Goal: Information Seeking & Learning: Learn about a topic

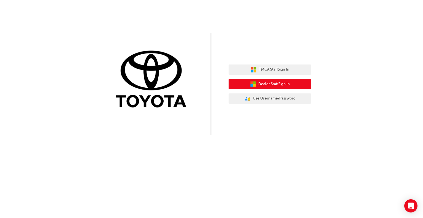
click at [282, 84] on span "Dealer Staff Sign In" at bounding box center [273, 84] width 31 height 6
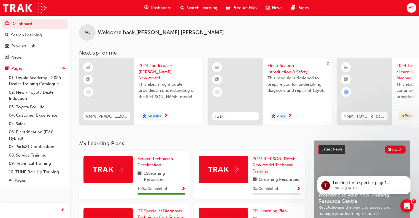
click at [245, 35] on div "AC Welcome back , [PERSON_NAME]" at bounding box center [244, 27] width 348 height 25
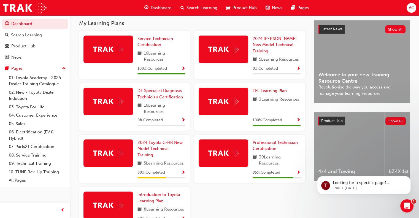
scroll to position [121, 0]
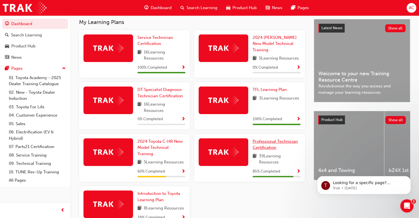
click at [256, 146] on link "Professional Technician Certification" at bounding box center [276, 144] width 48 height 12
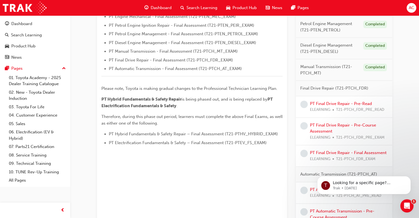
scroll to position [220, 0]
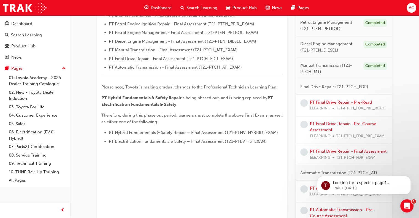
click at [345, 102] on link "PT Final Drive Repair - Pre-Read" at bounding box center [341, 102] width 62 height 5
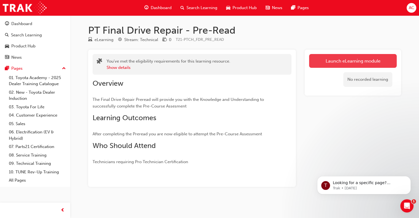
click at [346, 62] on link "Launch eLearning module" at bounding box center [353, 61] width 88 height 14
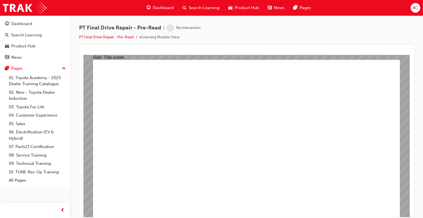
click at [415, 31] on div "PT Final Drive Repair - Pre-Read | No interaction PT Final Drive Repair - Pre-R…" at bounding box center [246, 109] width 353 height 189
click at [418, 54] on div "PT Final Drive Repair - Pre-Read | Attempted PT Final Drive Repair - Pre-Read e…" at bounding box center [246, 109] width 353 height 189
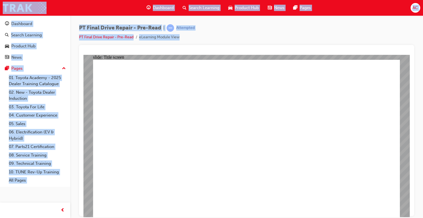
click at [418, 54] on div "PT Final Drive Repair - Pre-Read | Attempted PT Final Drive Repair - Pre-Read e…" at bounding box center [246, 109] width 353 height 189
click at [378, 52] on div at bounding box center [246, 52] width 326 height 6
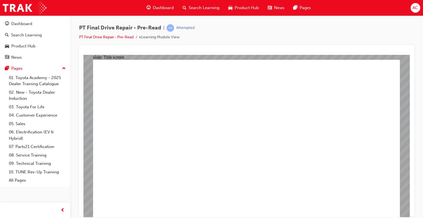
drag, startPoint x: 453, startPoint y: 91, endPoint x: 293, endPoint y: 147, distance: 169.3
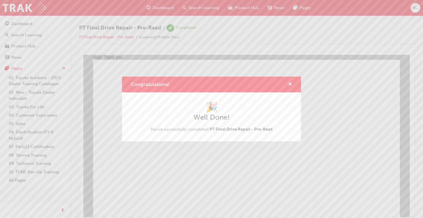
click at [415, 36] on div "Congratulations! 🎉 Well Done! You've successfully completed PT Final Drive Repa…" at bounding box center [211, 109] width 423 height 218
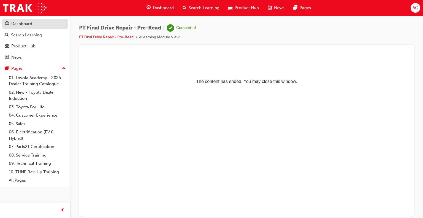
click at [24, 25] on div "Dashboard" at bounding box center [21, 24] width 21 height 6
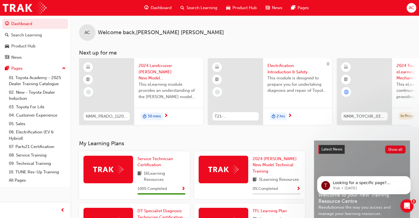
click at [299, 138] on div "AC Welcome back , [PERSON_NAME] Next up for me NMM_PRADO_112024_MODULE_1 2024 L…" at bounding box center [244, 77] width 348 height 125
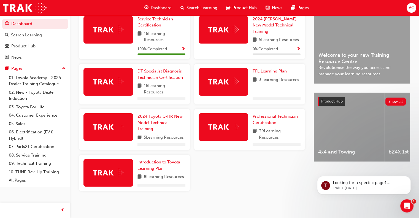
scroll to position [154, 0]
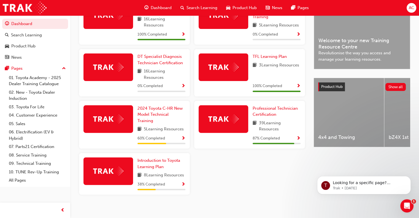
click at [229, 119] on img at bounding box center [223, 118] width 30 height 9
click at [252, 112] on link "Professional Technician Certification" at bounding box center [276, 111] width 48 height 12
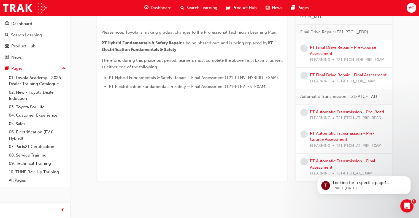
scroll to position [277, 0]
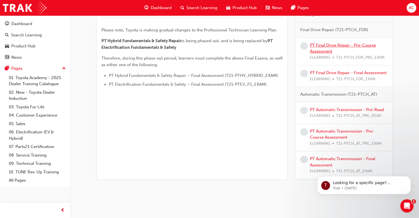
click at [345, 43] on link "PT Final Drive Repair - Pre-Course Assessment" at bounding box center [343, 48] width 66 height 11
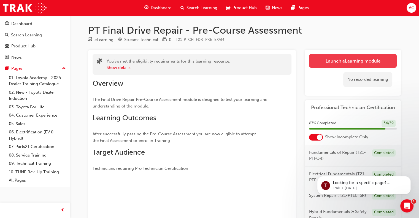
click at [341, 57] on button "Launch eLearning module" at bounding box center [353, 61] width 88 height 14
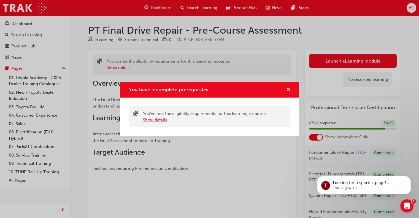
click at [164, 121] on button "Show details" at bounding box center [155, 120] width 24 height 6
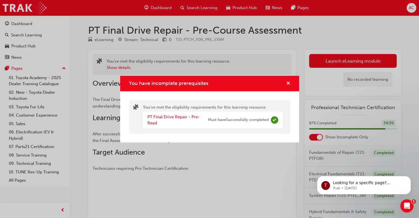
click at [289, 83] on span "cross-icon" at bounding box center [288, 83] width 4 height 5
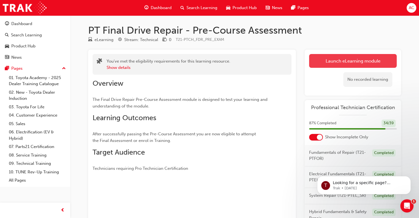
click at [340, 56] on button "Launch eLearning module" at bounding box center [353, 61] width 88 height 14
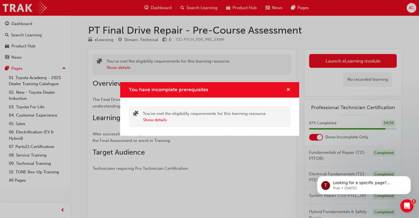
click at [290, 92] on span "cross-icon" at bounding box center [288, 90] width 4 height 5
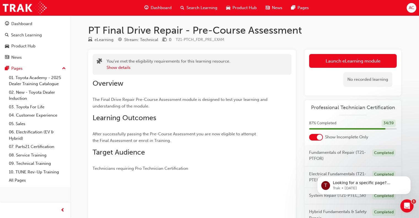
click at [167, 6] on span "Dashboard" at bounding box center [161, 8] width 21 height 6
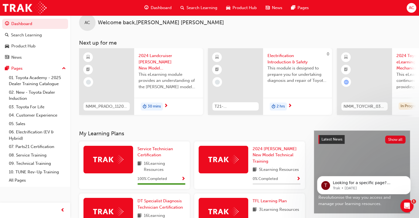
click at [293, 138] on div "AC Welcome back , [PERSON_NAME] Next up for me NMM_PRADO_112024_MODULE_1 2024 L…" at bounding box center [244, 170] width 348 height 328
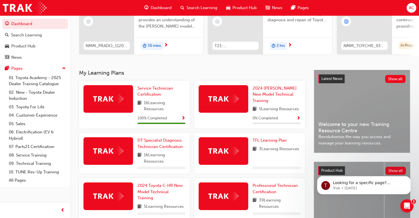
scroll to position [141, 0]
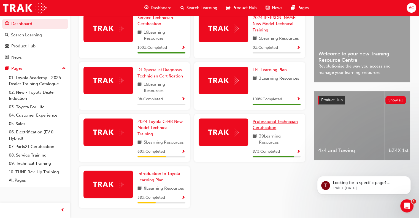
click at [266, 124] on span "Professional Technician Certification" at bounding box center [274, 124] width 45 height 11
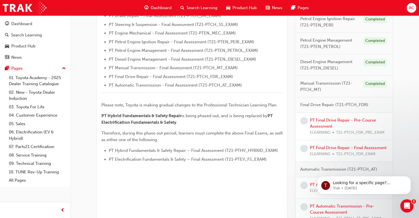
scroll to position [231, 0]
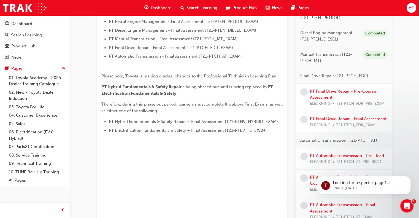
click at [327, 98] on link "PT Final Drive Repair - Pre-Course Assessment" at bounding box center [343, 94] width 66 height 11
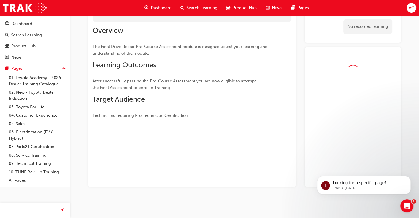
scroll to position [68, 0]
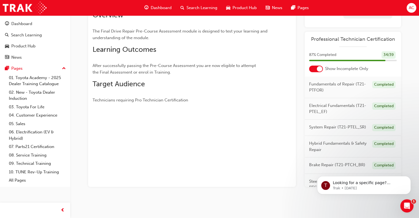
click at [409, 39] on div "PT Final Drive Repair - Pre-Course Assessment eLearning Stream: Technical 0 T21…" at bounding box center [244, 80] width 330 height 248
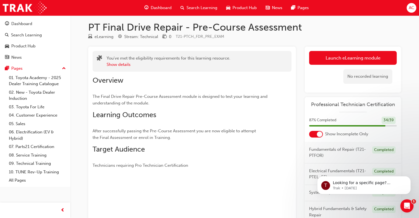
scroll to position [0, 0]
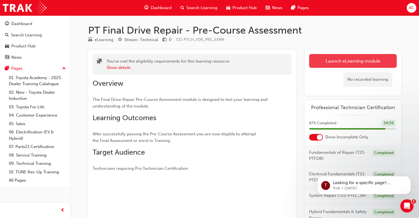
click at [360, 56] on button "Launch eLearning module" at bounding box center [353, 61] width 88 height 14
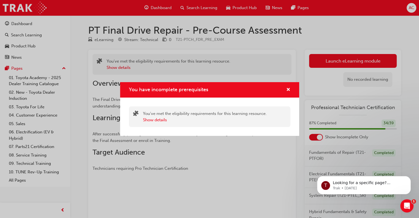
click at [285, 88] on div "You have incomplete prerequisites" at bounding box center [286, 89] width 9 height 7
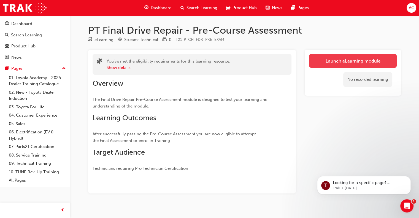
click at [367, 62] on link "Launch eLearning module" at bounding box center [353, 61] width 88 height 14
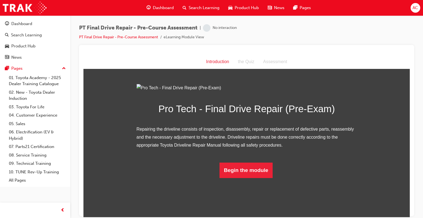
click at [358, 33] on div "PT Final Drive Repair - Pre-Course Assessment | No interaction PT Final Drive R…" at bounding box center [246, 34] width 335 height 21
click at [394, 26] on div "PT Final Drive Repair - Pre-Course Assessment | Attempted PT Final Drive Repair…" at bounding box center [246, 34] width 335 height 21
click at [419, 81] on div "PT Final Drive Repair - Pre-Course Assessment | Attempted PT Final Drive Repair…" at bounding box center [246, 109] width 353 height 189
click at [254, 178] on button "Begin the module" at bounding box center [245, 169] width 53 height 15
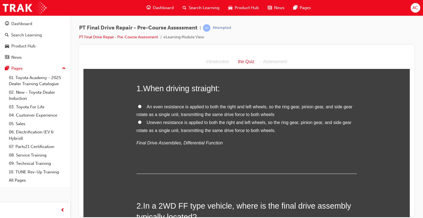
scroll to position [0, 0]
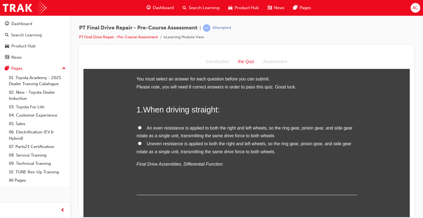
click at [344, 59] on div "Introduction the Quiz Assessment" at bounding box center [246, 61] width 326 height 14
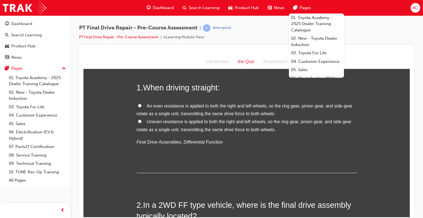
scroll to position [33, 0]
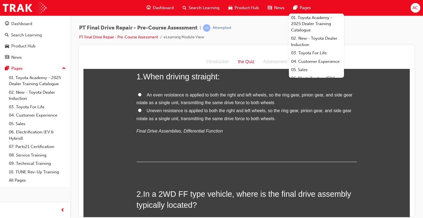
click at [138, 93] on input "An even resistance is applied to both the right and left wheels, so the ring ge…" at bounding box center [140, 94] width 4 height 4
radio input "true"
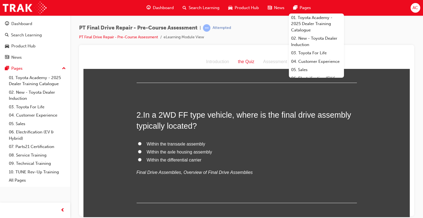
scroll to position [121, 0]
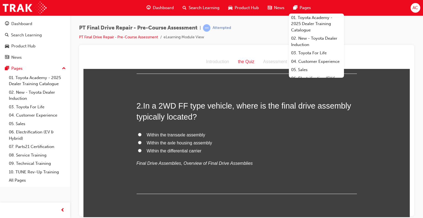
click at [141, 131] on label "Within the transaxle assembly" at bounding box center [247, 135] width 220 height 8
click at [141, 132] on input "Within the transaxle assembly" at bounding box center [140, 134] width 4 height 4
radio input "true"
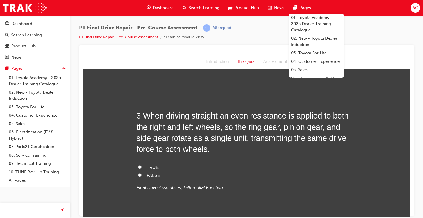
scroll to position [242, 0]
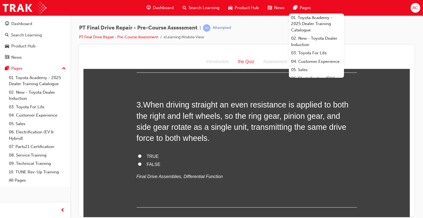
click at [142, 151] on div "3 . When driving straight an even resistance is applied to both the right and l…" at bounding box center [247, 153] width 220 height 108
click at [139, 154] on label "TRUE" at bounding box center [247, 156] width 220 height 8
click at [139, 154] on input "TRUE" at bounding box center [140, 156] width 4 height 4
radio input "true"
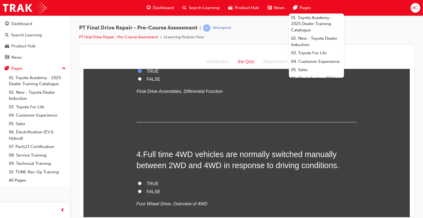
scroll to position [374, 0]
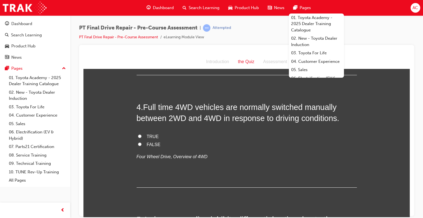
click at [137, 136] on label "TRUE" at bounding box center [247, 136] width 220 height 8
click at [138, 136] on input "TRUE" at bounding box center [140, 136] width 4 height 4
radio input "true"
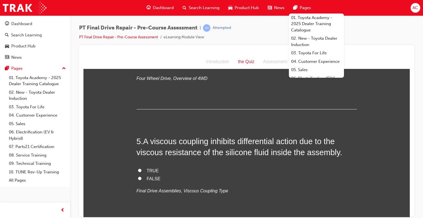
scroll to position [484, 0]
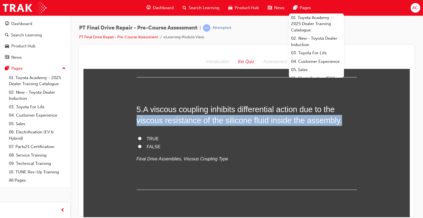
drag, startPoint x: 145, startPoint y: 136, endPoint x: 110, endPoint y: 114, distance: 41.3
click at [110, 114] on div "You must select an answer for each question before you can submit. Please note,…" at bounding box center [246, 215] width 326 height 1251
click at [133, 137] on div "You must select an answer for each question before you can submit. Please note,…" at bounding box center [246, 215] width 326 height 1251
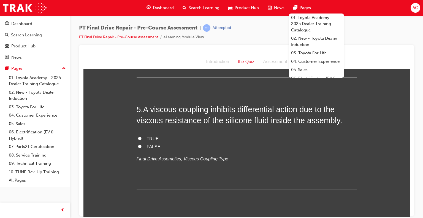
click at [133, 137] on div "You must select an answer for each question before you can submit. Please note,…" at bounding box center [246, 215] width 326 height 1251
click at [139, 137] on label "TRUE" at bounding box center [247, 139] width 220 height 8
click at [139, 137] on input "TRUE" at bounding box center [140, 138] width 4 height 4
radio input "true"
click at [111, 121] on div "You must select an answer for each question before you can submit. Please note,…" at bounding box center [246, 215] width 326 height 1251
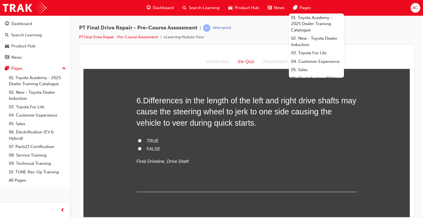
scroll to position [616, 0]
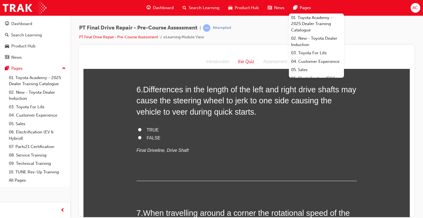
click at [138, 139] on label "FALSE" at bounding box center [247, 138] width 220 height 8
click at [138, 139] on input "FALSE" at bounding box center [140, 137] width 4 height 4
radio input "true"
click at [128, 127] on div "You must select an answer for each question before you can submit. Please note,…" at bounding box center [246, 83] width 326 height 1251
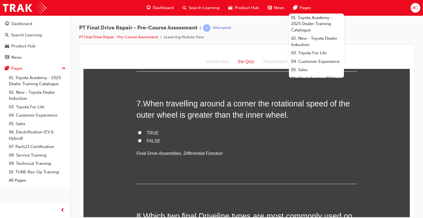
scroll to position [727, 0]
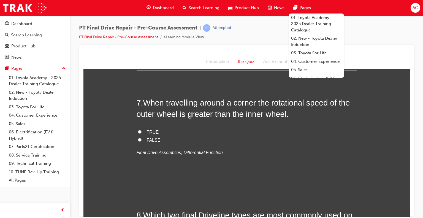
click at [141, 133] on label "TRUE" at bounding box center [247, 132] width 220 height 8
click at [141, 133] on input "TRUE" at bounding box center [140, 132] width 4 height 4
radio input "true"
click at [141, 136] on label "FALSE" at bounding box center [247, 140] width 220 height 8
click at [141, 138] on input "FALSE" at bounding box center [140, 140] width 4 height 4
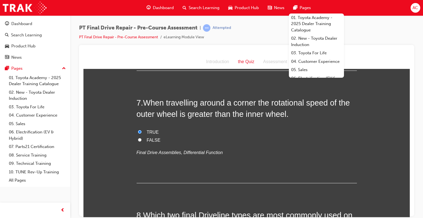
radio input "true"
drag, startPoint x: 141, startPoint y: 136, endPoint x: 121, endPoint y: 125, distance: 22.9
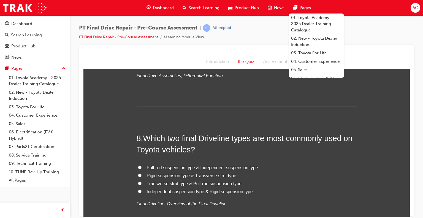
scroll to position [837, 0]
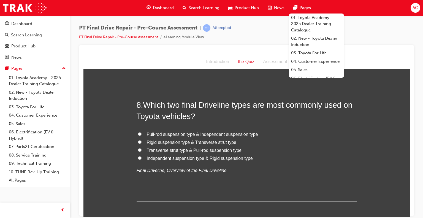
click at [143, 159] on label "Independent suspension type & Rigid suspension type" at bounding box center [247, 158] width 220 height 8
click at [141, 159] on input "Independent suspension type & Rigid suspension type" at bounding box center [140, 158] width 4 height 4
radio input "true"
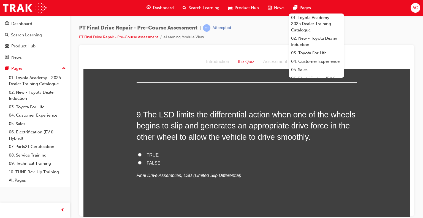
scroll to position [969, 0]
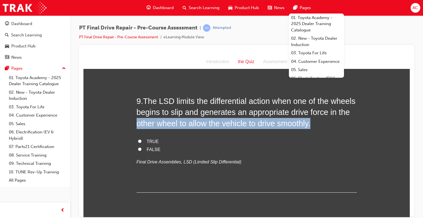
drag, startPoint x: 143, startPoint y: 140, endPoint x: 116, endPoint y: 117, distance: 35.1
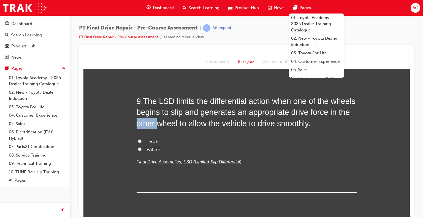
click at [138, 137] on label "TRUE" at bounding box center [247, 141] width 220 height 8
click at [138, 139] on input "TRUE" at bounding box center [140, 141] width 4 height 4
radio input "true"
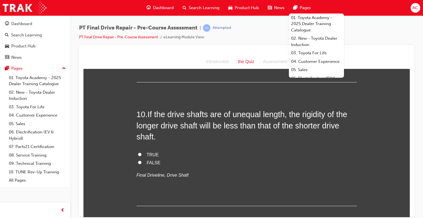
scroll to position [1090, 0]
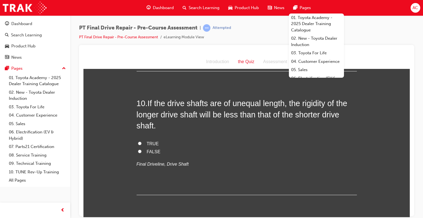
click at [141, 144] on label "TRUE" at bounding box center [247, 144] width 220 height 8
click at [141, 144] on input "TRUE" at bounding box center [140, 143] width 4 height 4
radio input "true"
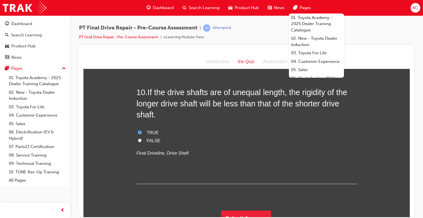
scroll to position [1109, 0]
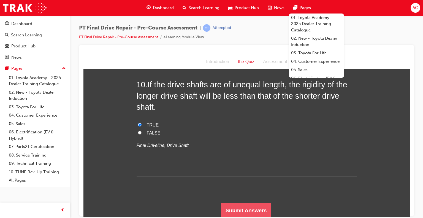
click at [246, 205] on button "Submit Answers" at bounding box center [246, 209] width 50 height 15
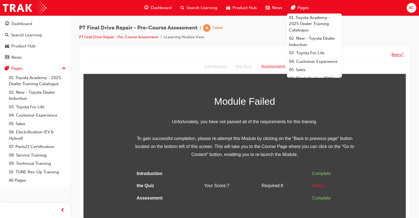
click at [392, 51] on button "Retry?" at bounding box center [397, 54] width 12 height 6
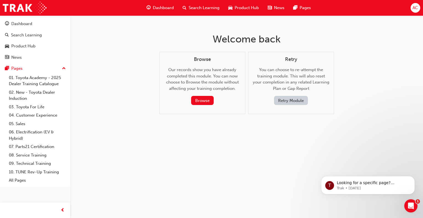
click at [286, 101] on button "Retry Module" at bounding box center [291, 100] width 34 height 9
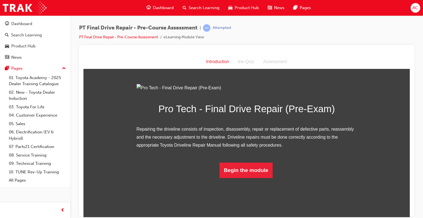
click at [371, 50] on div at bounding box center [246, 52] width 326 height 6
click at [254, 178] on button "Begin the module" at bounding box center [245, 169] width 53 height 15
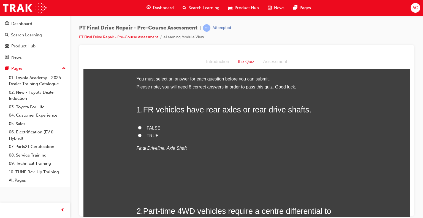
click at [244, 156] on div "1 . FR vehicles have rear axles or rear drive shafts. FALSE TRUE Final Drivelin…" at bounding box center [247, 141] width 220 height 75
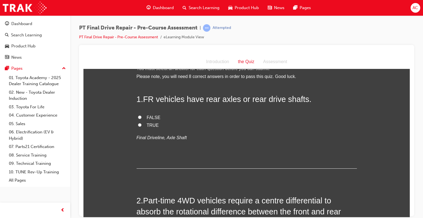
scroll to position [11, 0]
click at [138, 118] on input "FALSE" at bounding box center [140, 116] width 4 height 4
radio input "true"
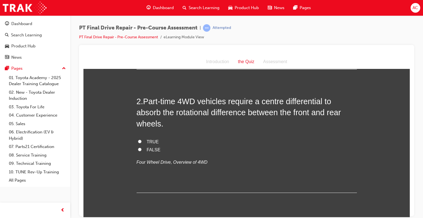
scroll to position [110, 0]
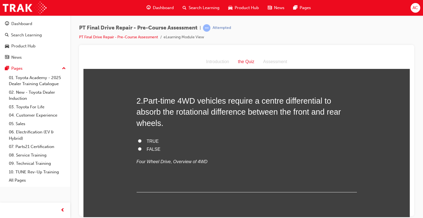
click at [140, 141] on label "TRUE" at bounding box center [247, 141] width 220 height 8
click at [140, 141] on input "TRUE" at bounding box center [140, 141] width 4 height 4
radio input "true"
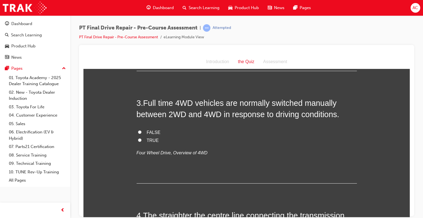
scroll to position [242, 0]
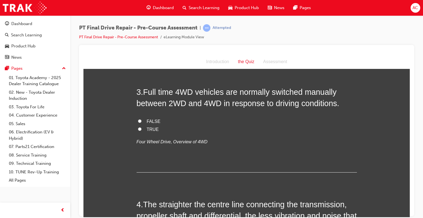
click at [143, 129] on label "TRUE" at bounding box center [247, 129] width 220 height 8
click at [141, 129] on input "TRUE" at bounding box center [140, 129] width 4 height 4
radio input "true"
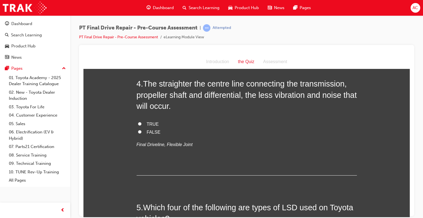
scroll to position [363, 0]
click at [141, 123] on label "TRUE" at bounding box center [247, 123] width 220 height 8
click at [141, 123] on input "TRUE" at bounding box center [140, 123] width 4 height 4
radio input "true"
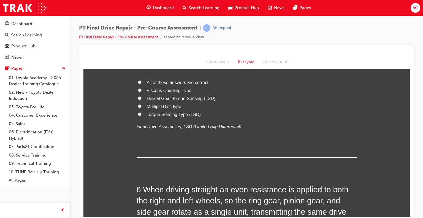
scroll to position [517, 0]
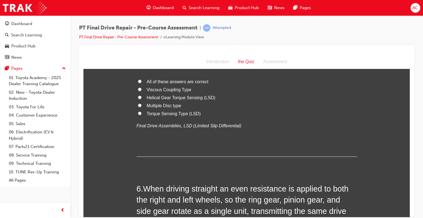
click at [138, 78] on label "All of these answers are correct" at bounding box center [247, 82] width 220 height 8
click at [138, 79] on input "All of these answers are correct" at bounding box center [140, 81] width 4 height 4
radio input "true"
click at [121, 73] on div "You must select an answer for each question before you can submit. Please note,…" at bounding box center [246, 188] width 326 height 1262
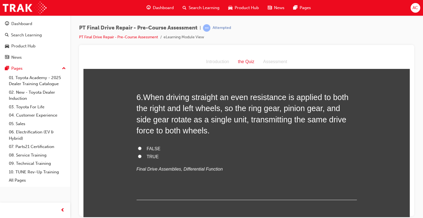
scroll to position [616, 0]
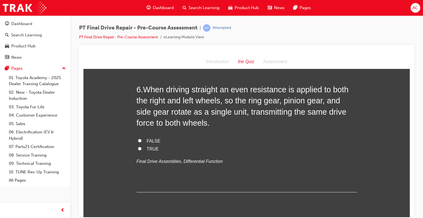
click at [138, 146] on input "TRUE" at bounding box center [140, 148] width 4 height 4
radio input "true"
click at [107, 105] on div "You must select an answer for each question before you can submit. Please note,…" at bounding box center [246, 89] width 326 height 1262
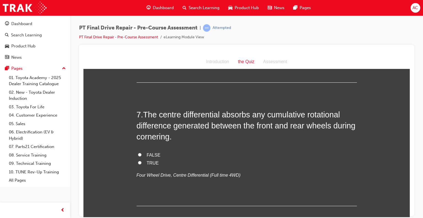
scroll to position [727, 0]
click at [138, 163] on input "TRUE" at bounding box center [140, 162] width 4 height 4
radio input "true"
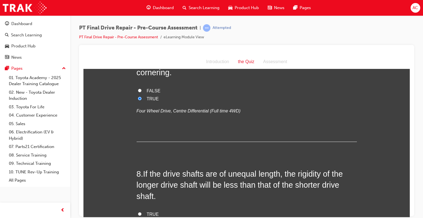
scroll to position [826, 0]
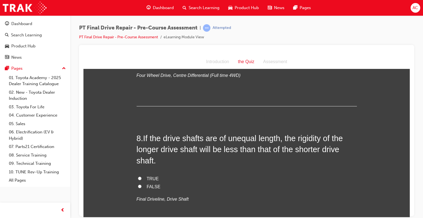
click at [140, 185] on label "FALSE" at bounding box center [247, 186] width 220 height 8
click at [140, 185] on input "FALSE" at bounding box center [140, 186] width 4 height 4
radio input "true"
click at [141, 178] on label "TRUE" at bounding box center [247, 178] width 220 height 8
click at [141, 178] on input "TRUE" at bounding box center [140, 178] width 4 height 4
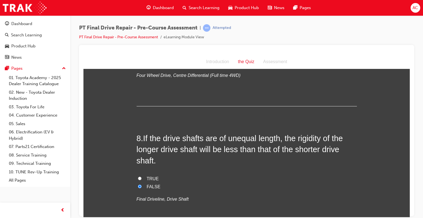
radio input "true"
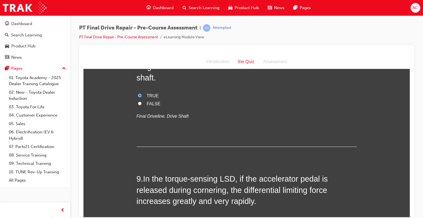
scroll to position [958, 0]
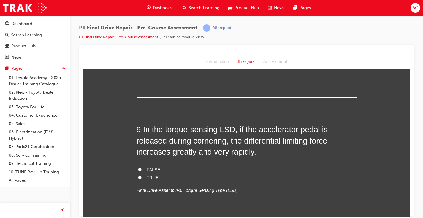
click at [147, 175] on span "TRUE" at bounding box center [153, 177] width 12 height 5
click at [141, 175] on input "TRUE" at bounding box center [140, 177] width 4 height 4
radio input "true"
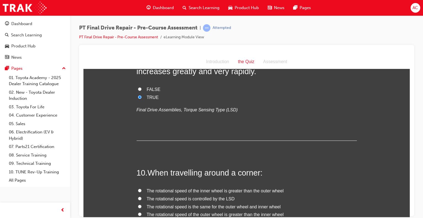
scroll to position [1090, 0]
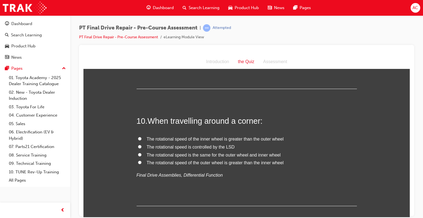
click at [161, 165] on label "The rotational speed of the outer wheel is greater than the inner wheel" at bounding box center [247, 163] width 220 height 8
click at [141, 164] on input "The rotational speed of the outer wheel is greater than the inner wheel" at bounding box center [140, 162] width 4 height 4
radio input "true"
click at [260, 183] on div "10 . When travelling around a corner: The rotational speed of the inner wheel i…" at bounding box center [247, 160] width 220 height 91
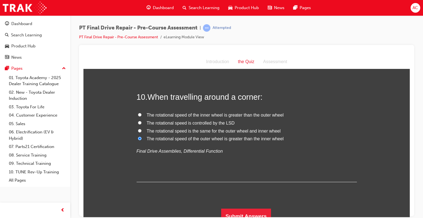
scroll to position [1120, 0]
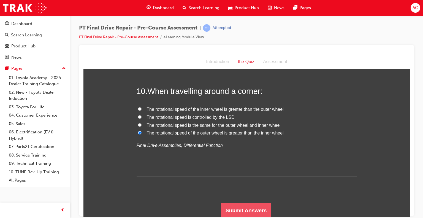
click at [257, 205] on button "Submit Answers" at bounding box center [246, 209] width 50 height 15
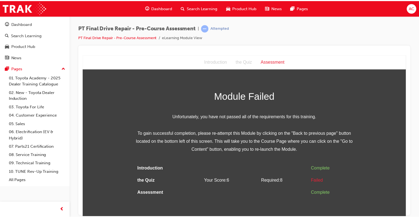
scroll to position [0, 0]
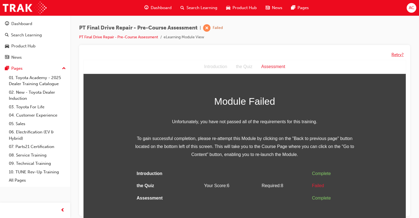
click at [396, 54] on button "Retry?" at bounding box center [397, 54] width 12 height 6
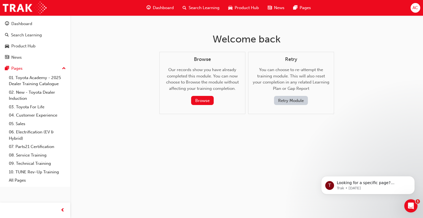
click at [291, 100] on button "Retry Module" at bounding box center [291, 100] width 34 height 9
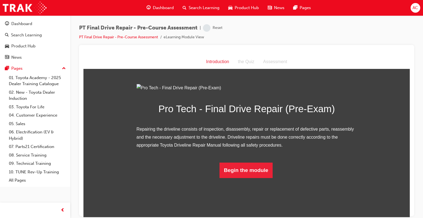
click at [364, 143] on div "Pro Tech - Final Drive Repair (Pre-Exam) Repairing the driveline consists of in…" at bounding box center [246, 131] width 326 height 94
click at [231, 178] on button "Begin the module" at bounding box center [245, 169] width 53 height 15
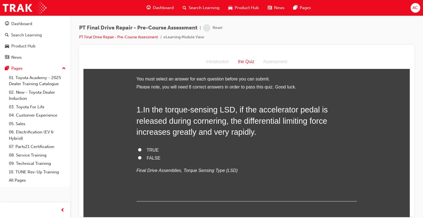
click at [143, 144] on div "1 . In the torque-sensing LSD, if the accelerator pedal is released during corn…" at bounding box center [247, 152] width 220 height 97
click at [139, 148] on input "TRUE" at bounding box center [140, 150] width 4 height 4
radio input "true"
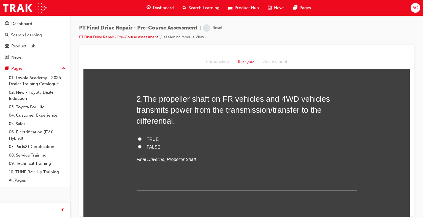
scroll to position [143, 0]
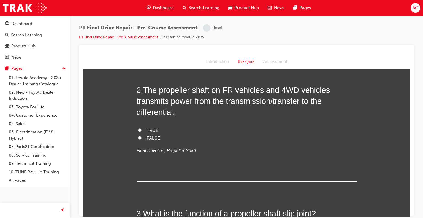
click at [139, 127] on label "TRUE" at bounding box center [247, 130] width 220 height 8
click at [139, 128] on input "TRUE" at bounding box center [140, 130] width 4 height 4
radio input "true"
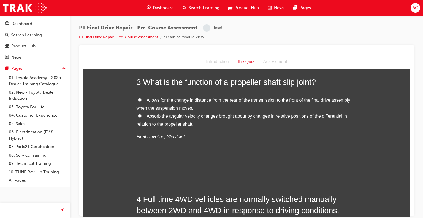
scroll to position [275, 0]
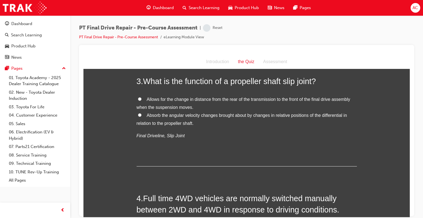
click at [140, 116] on label "Absorb the angular velocity changes brought about by changes in relative positi…" at bounding box center [247, 119] width 220 height 16
click at [140, 116] on input "Absorb the angular velocity changes brought about by changes in relative positi…" at bounding box center [140, 115] width 4 height 4
radio input "true"
click at [139, 96] on label "Allows for the change in distance from the rear of the transmission to the fron…" at bounding box center [247, 103] width 220 height 16
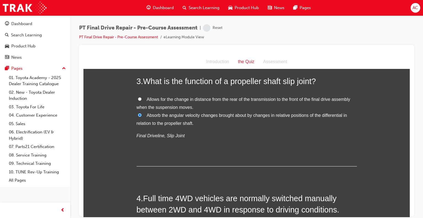
click at [139, 97] on input "Allows for the change in distance from the rear of the transmission to the fron…" at bounding box center [140, 99] width 4 height 4
radio input "true"
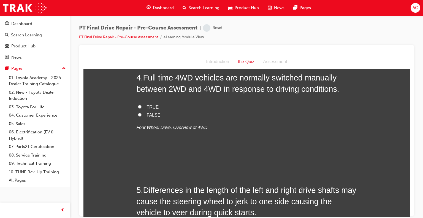
scroll to position [396, 0]
click at [138, 108] on label "TRUE" at bounding box center [247, 106] width 220 height 8
click at [138, 108] on input "TRUE" at bounding box center [140, 106] width 4 height 4
radio input "true"
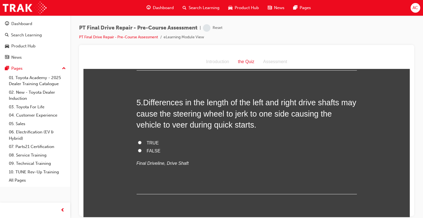
scroll to position [484, 0]
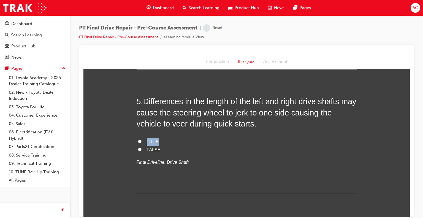
click at [140, 144] on div "TRUE FALSE Final Driveline, Drive Shaft" at bounding box center [247, 152] width 220 height 28
click at [140, 144] on label "TRUE" at bounding box center [247, 142] width 220 height 8
click at [140, 143] on input "TRUE" at bounding box center [140, 141] width 4 height 4
radio input "true"
click at [119, 122] on div "You must select an answer for each question before you can submit. Please note,…" at bounding box center [246, 204] width 326 height 1228
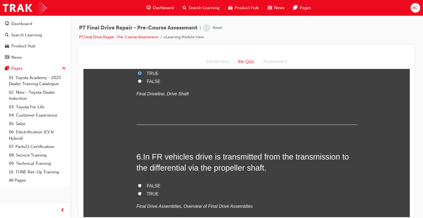
scroll to position [594, 0]
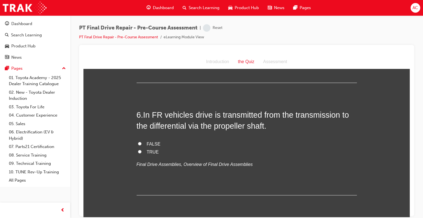
click at [141, 148] on label "TRUE" at bounding box center [247, 152] width 220 height 8
click at [141, 149] on input "TRUE" at bounding box center [140, 151] width 4 height 4
radio input "true"
click at [100, 122] on div "You must select an answer for each question before you can submit. Please note,…" at bounding box center [246, 94] width 326 height 1228
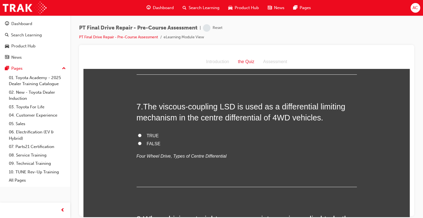
scroll to position [716, 0]
click at [139, 144] on label "FALSE" at bounding box center [247, 143] width 220 height 8
click at [139, 144] on input "FALSE" at bounding box center [140, 143] width 4 height 4
radio input "true"
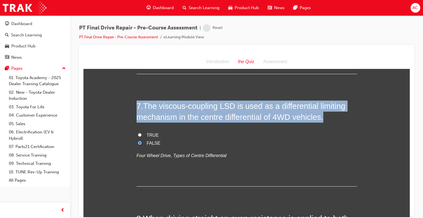
drag, startPoint x: 139, startPoint y: 137, endPoint x: 96, endPoint y: 101, distance: 56.7
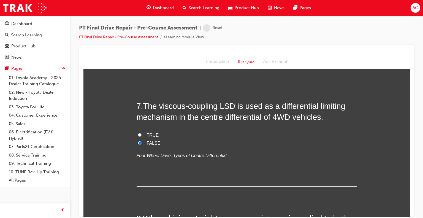
click at [143, 133] on label "TRUE" at bounding box center [247, 135] width 220 height 8
click at [141, 133] on input "TRUE" at bounding box center [140, 135] width 4 height 4
radio input "true"
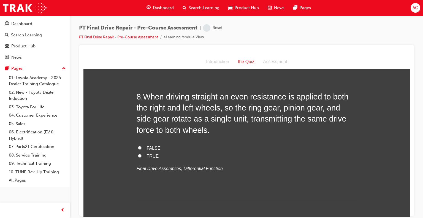
scroll to position [837, 0]
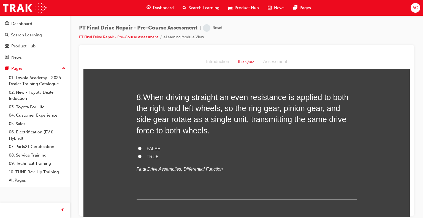
click at [137, 152] on label "TRUE" at bounding box center [247, 156] width 220 height 8
click at [138, 154] on input "TRUE" at bounding box center [140, 156] width 4 height 4
radio input "true"
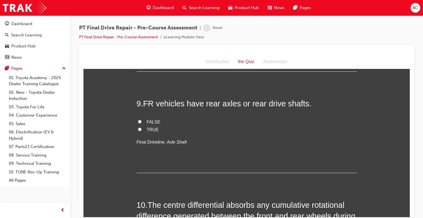
scroll to position [969, 0]
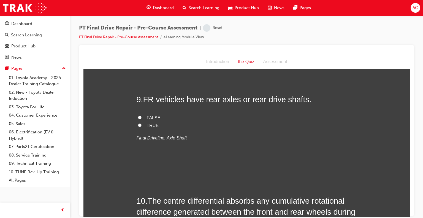
click at [138, 115] on input "FALSE" at bounding box center [140, 117] width 4 height 4
radio input "true"
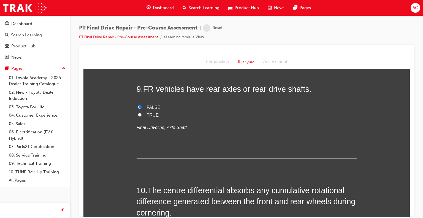
scroll to position [980, 0]
click at [140, 111] on label "TRUE" at bounding box center [247, 114] width 220 height 8
click at [140, 112] on input "TRUE" at bounding box center [140, 114] width 4 height 4
radio input "true"
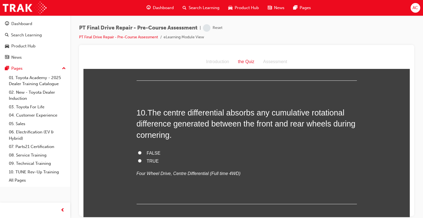
scroll to position [1068, 0]
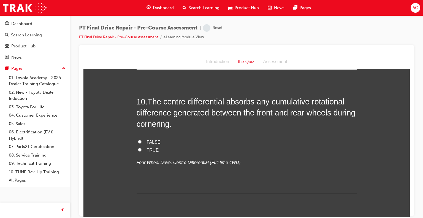
click at [142, 151] on label "TRUE" at bounding box center [247, 150] width 220 height 8
click at [141, 151] on input "TRUE" at bounding box center [140, 150] width 4 height 4
radio input "true"
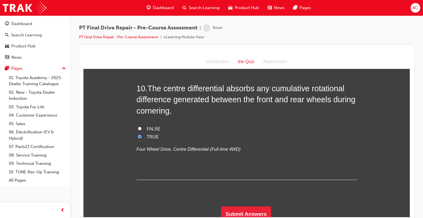
scroll to position [1085, 0]
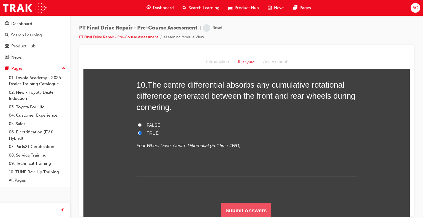
click at [254, 209] on button "Submit Answers" at bounding box center [246, 209] width 50 height 15
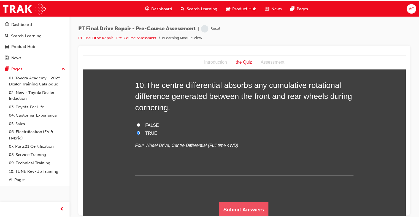
scroll to position [0, 0]
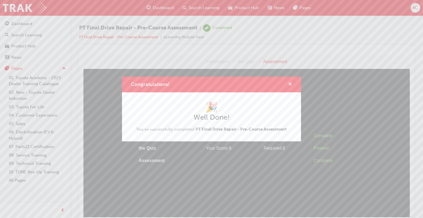
click at [288, 82] on span "cross-icon" at bounding box center [290, 84] width 4 height 5
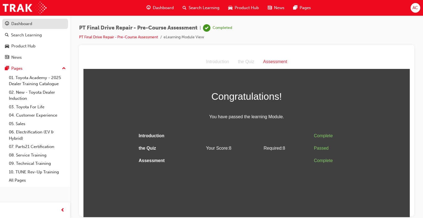
click at [18, 24] on div "Dashboard" at bounding box center [21, 24] width 21 height 6
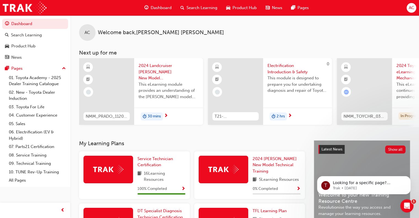
click at [381, 115] on span "NMM_TOYCHR_032024_MODULE_4" at bounding box center [364, 116] width 42 height 6
click at [250, 140] on div "AC Welcome back , Alfredo Castro Next up for me NMM_PRADO_112024_MODULE_1 2024 …" at bounding box center [244, 77] width 348 height 125
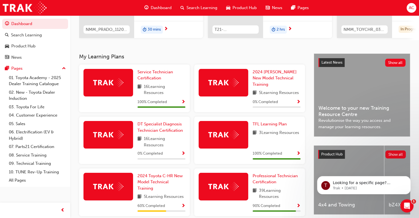
scroll to position [88, 0]
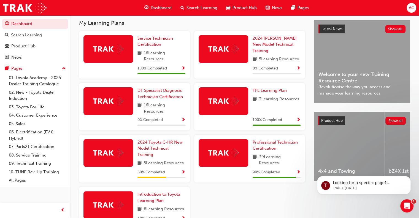
scroll to position [121, 0]
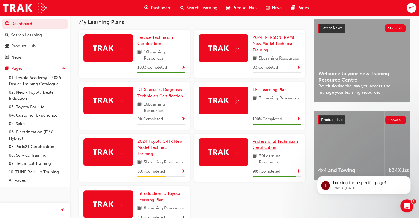
click at [268, 149] on span "Professional Technician Certification" at bounding box center [274, 144] width 45 height 11
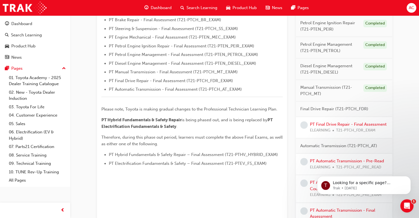
scroll to position [209, 0]
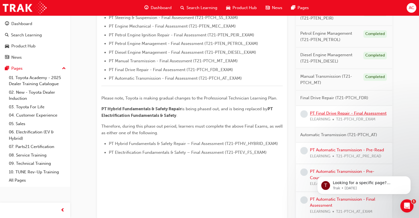
click at [342, 114] on link "PT Final Drive Repair - Final Assessment" at bounding box center [348, 113] width 77 height 5
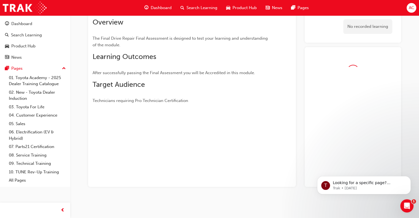
scroll to position [68, 0]
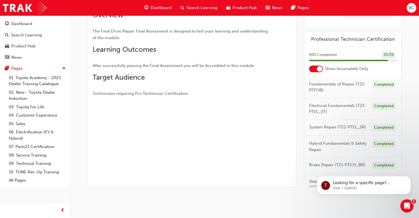
click at [406, 95] on div "PT Final Drive Repair - Final Assessment eLearning Stream: Technical 0 T21-PTCH…" at bounding box center [244, 80] width 330 height 248
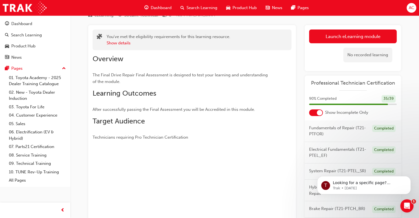
scroll to position [24, 0]
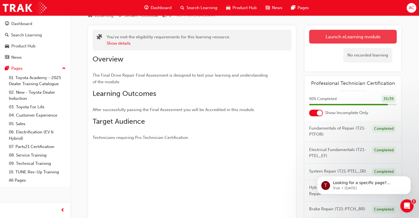
click at [352, 31] on link "Launch eLearning module" at bounding box center [353, 37] width 88 height 14
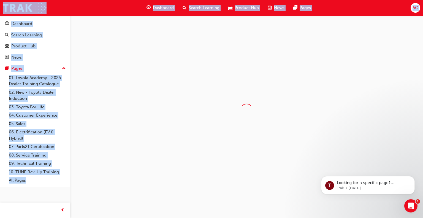
click at [352, 31] on div at bounding box center [246, 109] width 353 height 189
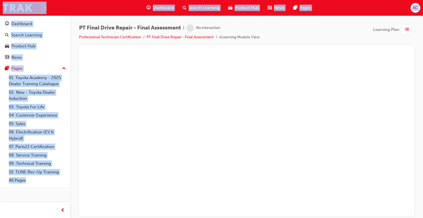
click at [352, 31] on div "PT Final Drive Repair - Final Assessment | No interaction Professional Technici…" at bounding box center [246, 34] width 335 height 21
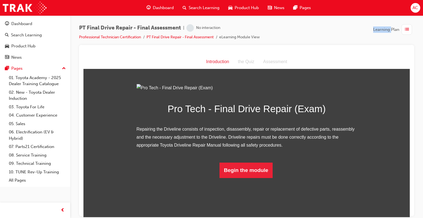
click at [352, 31] on div "PT Final Drive Repair - Final Assessment | No interaction Professional Technici…" at bounding box center [246, 34] width 335 height 21
click at [391, 52] on div at bounding box center [246, 52] width 326 height 6
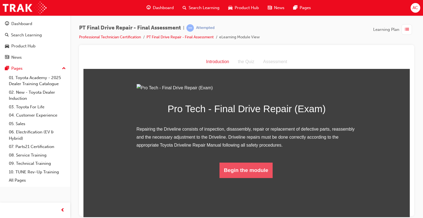
click at [246, 178] on button "Begin the module" at bounding box center [245, 169] width 53 height 15
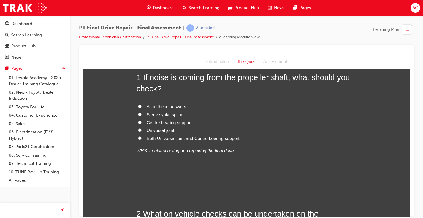
scroll to position [33, 0]
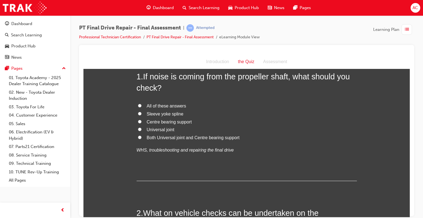
click at [139, 103] on input "All of these answers" at bounding box center [140, 105] width 4 height 4
radio input "true"
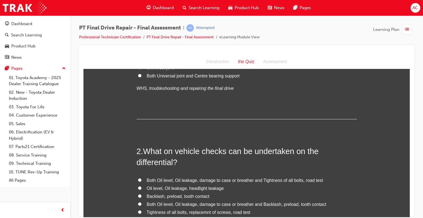
scroll to position [165, 0]
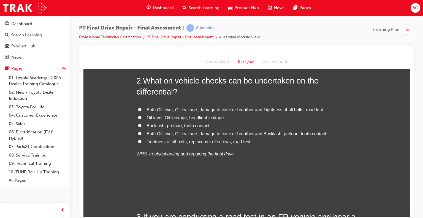
click at [142, 131] on label "Both Oil level, Oil leakage, damage to case or breather and Backlash, preload, …" at bounding box center [247, 134] width 220 height 8
click at [141, 131] on input "Both Oil level, Oil leakage, damage to case or breather and Backlash, preload, …" at bounding box center [140, 133] width 4 height 4
radio input "true"
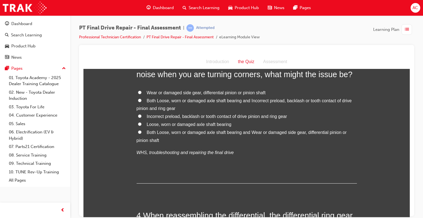
scroll to position [319, 0]
click at [138, 100] on input "Both Loose, worn or damaged axle shaft bearing and Incorrect preload, backlash …" at bounding box center [140, 99] width 4 height 4
radio input "true"
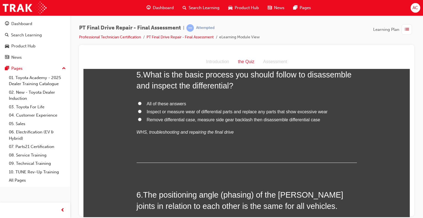
scroll to position [583, 0]
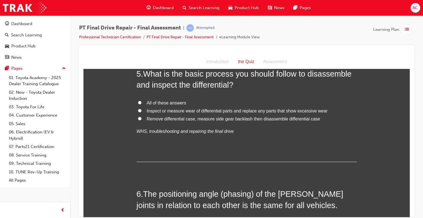
click at [137, 103] on label "All of these answers" at bounding box center [247, 103] width 220 height 8
click at [138, 103] on input "All of these answers" at bounding box center [140, 102] width 4 height 4
radio input "true"
click at [120, 90] on div "You must select an answer for each question before you can submit. Please note,…" at bounding box center [246, 177] width 326 height 1372
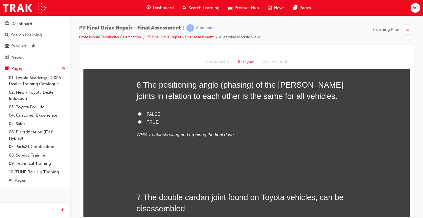
scroll to position [694, 0]
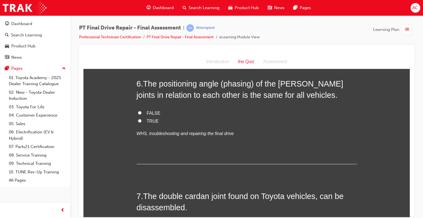
click at [141, 122] on label "TRUE" at bounding box center [247, 121] width 220 height 8
click at [141, 122] on input "TRUE" at bounding box center [140, 121] width 4 height 4
radio input "true"
click at [127, 115] on div "You must select an answer for each question before you can submit. Please note,…" at bounding box center [246, 67] width 326 height 1372
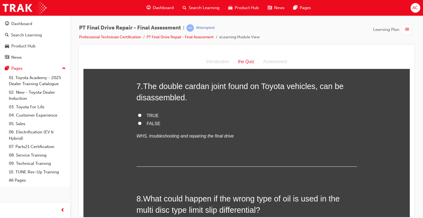
scroll to position [804, 0]
click at [139, 121] on input "FALSE" at bounding box center [140, 123] width 4 height 4
radio input "true"
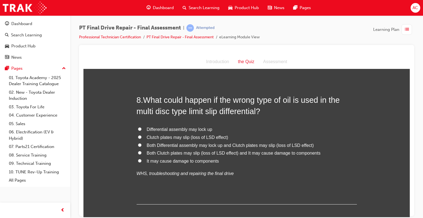
scroll to position [903, 0]
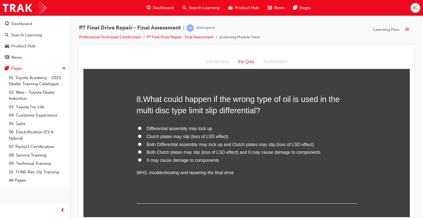
click at [138, 151] on input "Both Clutch plates may slip (loss of LSD effect) and It may cause damage to com…" at bounding box center [140, 152] width 4 height 4
radio input "true"
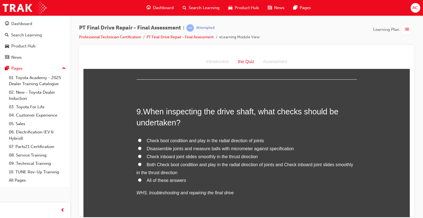
scroll to position [1035, 0]
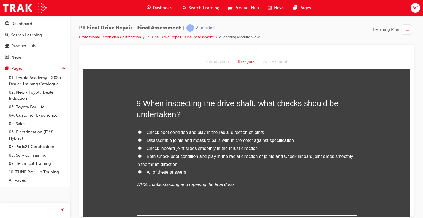
drag, startPoint x: 146, startPoint y: 175, endPoint x: 135, endPoint y: 173, distance: 12.0
click at [137, 173] on label "All of these answers" at bounding box center [247, 172] width 220 height 8
click at [138, 173] on input "All of these answers" at bounding box center [140, 172] width 4 height 4
radio input "true"
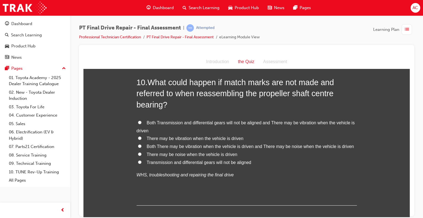
scroll to position [1211, 0]
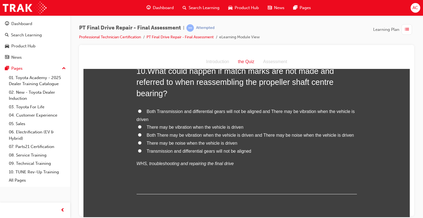
click at [142, 108] on label "Both Transmission and differential gears will not be aligned and There may be v…" at bounding box center [247, 115] width 220 height 16
click at [141, 109] on input "Both Transmission and differential gears will not be aligned and There may be v…" at bounding box center [140, 111] width 4 height 4
radio input "true"
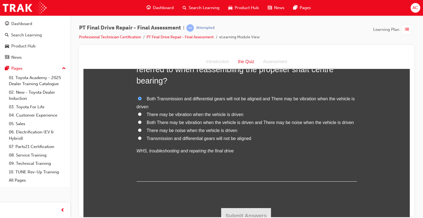
scroll to position [1229, 0]
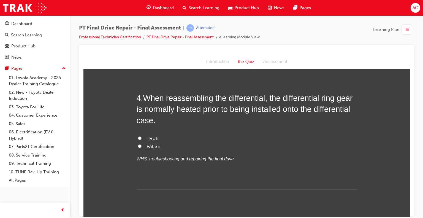
scroll to position [435, 0]
click at [143, 138] on label "TRUE" at bounding box center [247, 139] width 220 height 8
click at [141, 138] on input "TRUE" at bounding box center [140, 139] width 4 height 4
radio input "true"
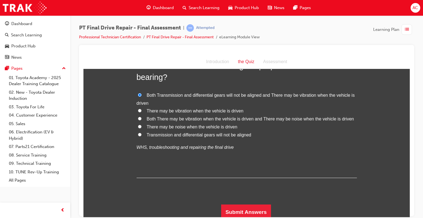
scroll to position [1229, 0]
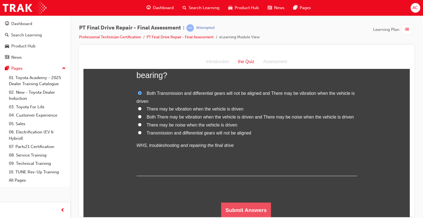
click at [232, 206] on button "Submit Answers" at bounding box center [246, 209] width 50 height 15
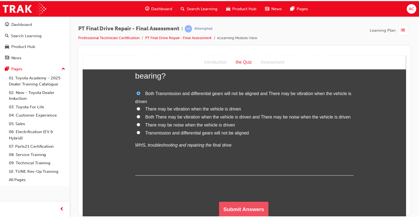
scroll to position [0, 0]
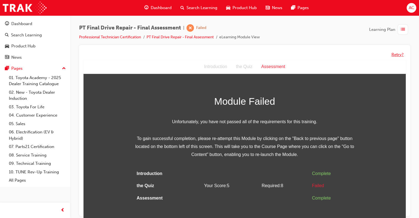
click at [395, 55] on button "Retry?" at bounding box center [397, 54] width 12 height 6
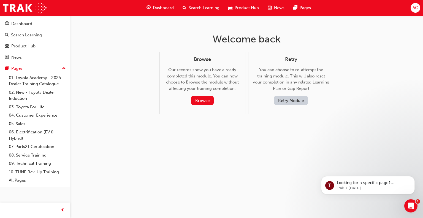
click at [287, 98] on button "Retry Module" at bounding box center [291, 100] width 34 height 9
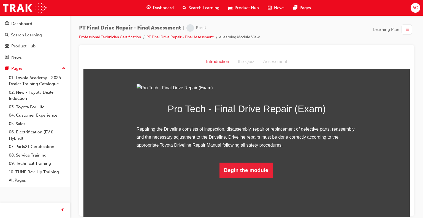
click at [369, 141] on div "Pro Tech - Final Drive Repair (Exam) Repairing the Driveline consists of inspec…" at bounding box center [246, 131] width 326 height 94
click at [235, 178] on button "Begin the module" at bounding box center [245, 169] width 53 height 15
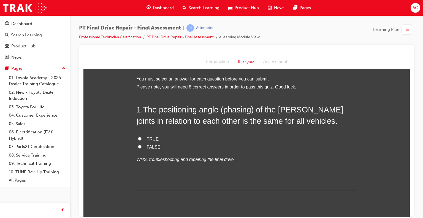
click at [152, 138] on span "TRUE" at bounding box center [153, 138] width 12 height 5
click at [141, 138] on input "TRUE" at bounding box center [140, 139] width 4 height 4
radio input "true"
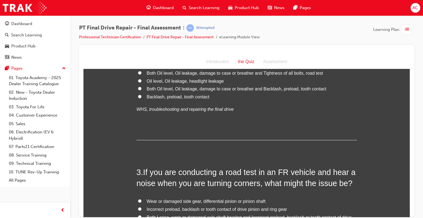
scroll to position [187, 0]
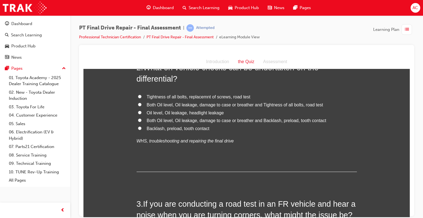
scroll to position [154, 0]
click at [142, 105] on label "Both Oil level, Oil leakage, damage to case or breather and Tightness of all bo…" at bounding box center [247, 105] width 220 height 8
click at [141, 105] on input "Both Oil level, Oil leakage, damage to case or breather and Tightness of all bo…" at bounding box center [140, 105] width 4 height 4
radio input "true"
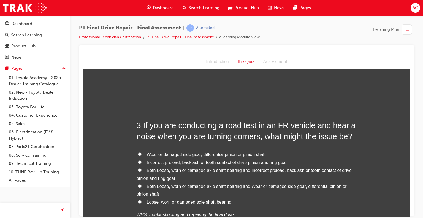
scroll to position [264, 0]
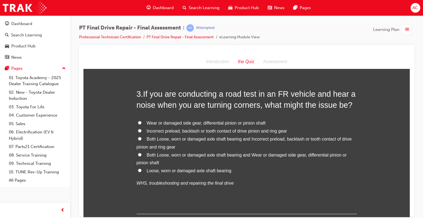
click at [138, 140] on input "Both Loose, worn or damaged axle shaft bearing and Incorrect preload, backlash …" at bounding box center [140, 139] width 4 height 4
radio input "true"
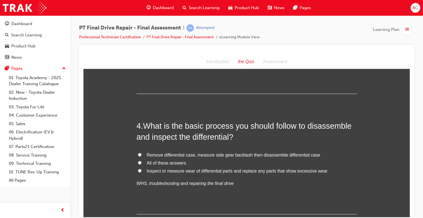
scroll to position [396, 0]
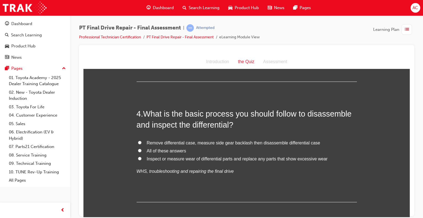
click at [147, 151] on span "All of these answers" at bounding box center [166, 150] width 39 height 5
click at [141, 151] on input "All of these answers" at bounding box center [140, 150] width 4 height 4
radio input "true"
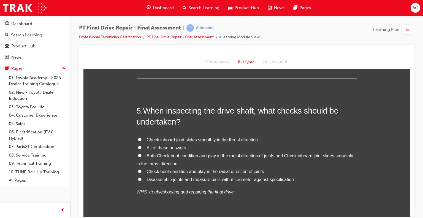
scroll to position [539, 0]
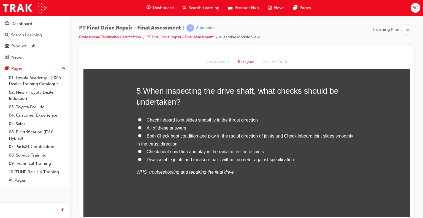
click at [138, 127] on input "All of these answers" at bounding box center [140, 127] width 4 height 4
radio input "true"
click at [100, 107] on div "You must select an answer for each question before you can submit. Please note,…" at bounding box center [246, 221] width 326 height 1372
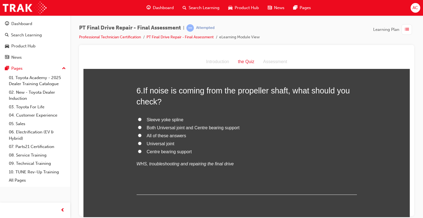
scroll to position [683, 0]
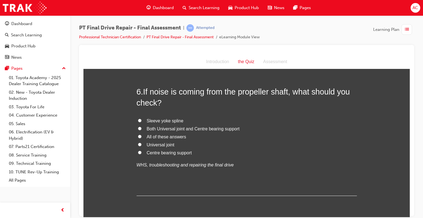
click at [138, 137] on input "All of these answers" at bounding box center [140, 136] width 4 height 4
radio input "true"
click at [115, 116] on div "You must select an answer for each question before you can submit. Please note,…" at bounding box center [246, 78] width 326 height 1372
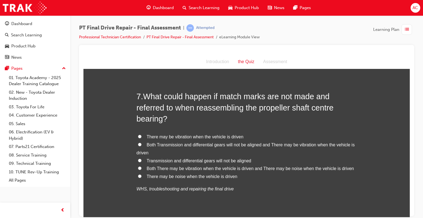
scroll to position [815, 0]
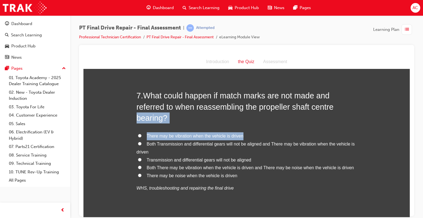
drag, startPoint x: 141, startPoint y: 143, endPoint x: 101, endPoint y: 116, distance: 48.2
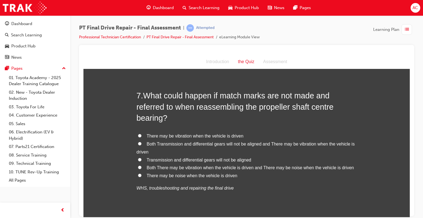
click at [138, 141] on input "Both Transmission and differential gears will not be aligned and There may be v…" at bounding box center [140, 143] width 4 height 4
radio input "true"
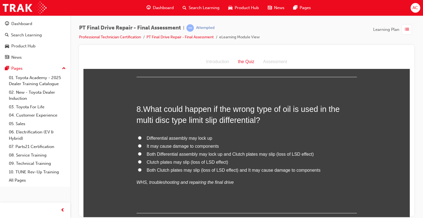
scroll to position [958, 0]
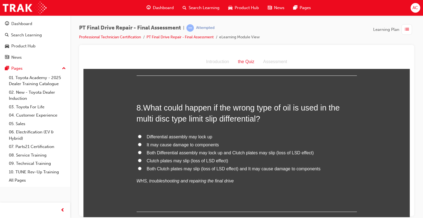
click at [143, 152] on label "Both Differential assembly may lock up and Clutch plates may slip (loss of LSD …" at bounding box center [247, 153] width 220 height 8
click at [141, 152] on input "Both Differential assembly may lock up and Clutch plates may slip (loss of LSD …" at bounding box center [140, 152] width 4 height 4
radio input "true"
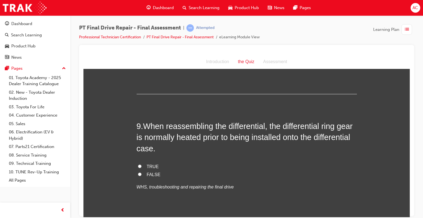
scroll to position [1090, 0]
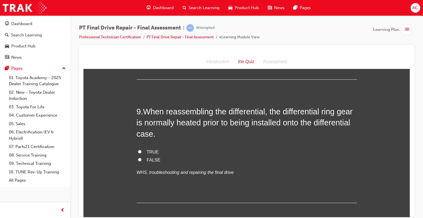
click at [138, 150] on input "TRUE" at bounding box center [140, 151] width 4 height 4
radio input "true"
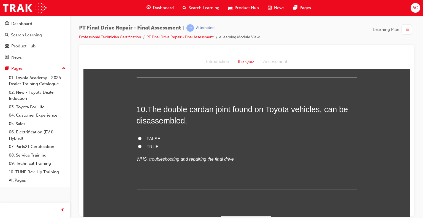
scroll to position [1229, 0]
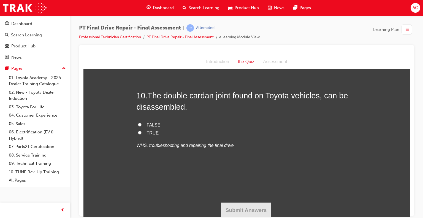
click at [141, 121] on label "FALSE" at bounding box center [247, 125] width 220 height 8
click at [141, 122] on input "FALSE" at bounding box center [140, 124] width 4 height 4
radio input "true"
click at [238, 203] on button "Submit Answers" at bounding box center [246, 209] width 50 height 15
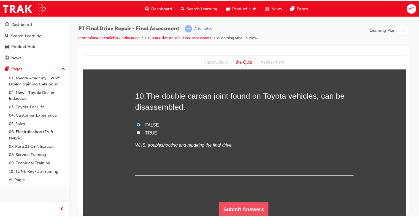
scroll to position [0, 0]
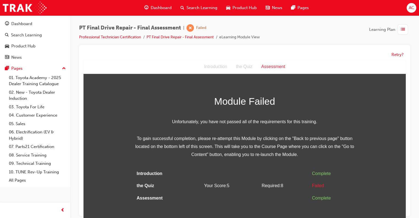
click at [397, 50] on div "Retry?" at bounding box center [244, 54] width 322 height 11
click at [397, 57] on button "Retry?" at bounding box center [397, 54] width 12 height 6
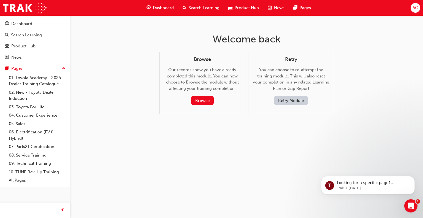
click at [291, 102] on button "Retry Module" at bounding box center [291, 100] width 34 height 9
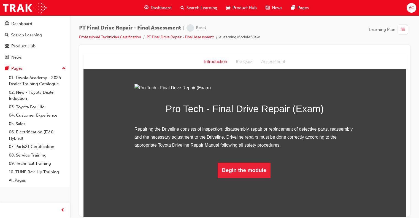
click at [380, 107] on div "Pro Tech - Final Drive Repair (Exam) Repairing the Driveline consists of inspec…" at bounding box center [244, 131] width 322 height 94
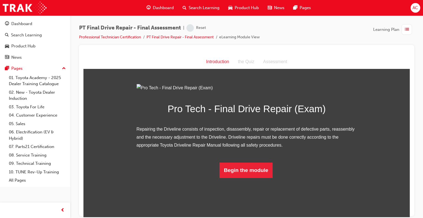
scroll to position [21, 0]
click at [248, 178] on button "Begin the module" at bounding box center [245, 169] width 53 height 15
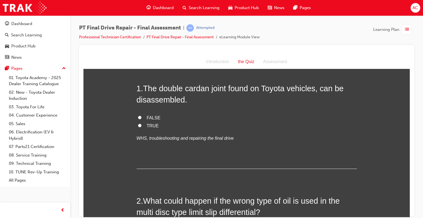
scroll to position [0, 0]
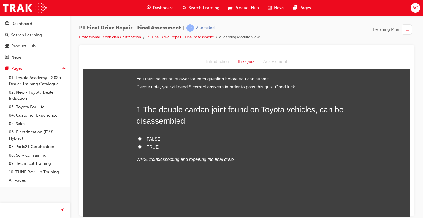
click at [150, 140] on span "FALSE" at bounding box center [154, 138] width 14 height 5
click at [141, 140] on input "FALSE" at bounding box center [140, 139] width 4 height 4
radio input "true"
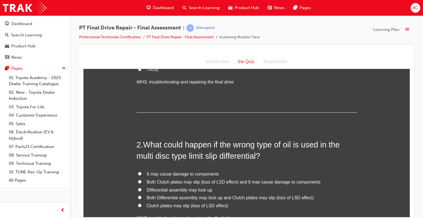
scroll to position [99, 0]
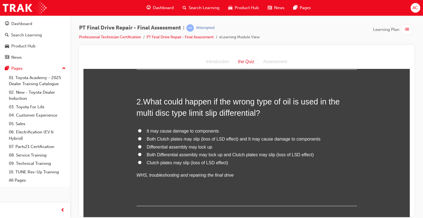
scroll to position [121, 0]
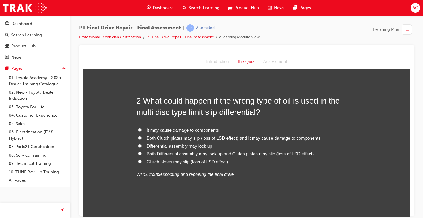
click at [167, 102] on span "What could happen if the wrong type of oil is used in the multi disc type limit…" at bounding box center [238, 106] width 203 height 20
click at [171, 153] on span "Both Differential assembly may lock up and Clutch plates may slip (loss of LSD …" at bounding box center [230, 153] width 167 height 5
click at [141, 153] on input "Both Differential assembly may lock up and Clutch plates may slip (loss of LSD …" at bounding box center [140, 153] width 4 height 4
radio input "true"
click at [171, 153] on span "Both Differential assembly may lock up and Clutch plates may slip (loss of LSD …" at bounding box center [230, 153] width 167 height 5
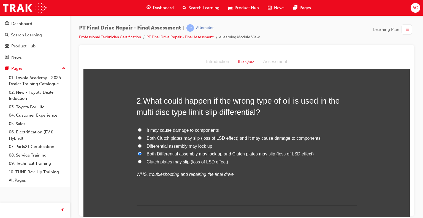
click at [141, 153] on input "Both Differential assembly may lock up and Clutch plates may slip (loss of LSD …" at bounding box center [140, 153] width 4 height 4
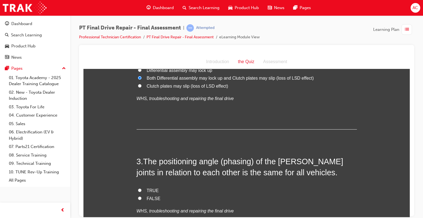
scroll to position [198, 0]
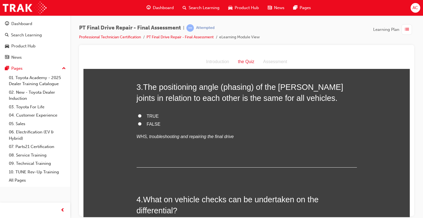
scroll to position [297, 0]
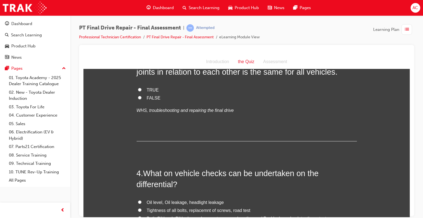
click at [138, 89] on input "TRUE" at bounding box center [140, 90] width 4 height 4
radio input "true"
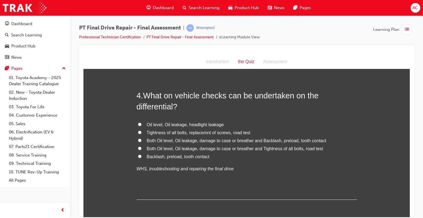
scroll to position [374, 0]
click at [159, 149] on span "Both Oil level, Oil leakage, damage to case or breather and Tightness of all bo…" at bounding box center [235, 148] width 176 height 5
click at [141, 149] on input "Both Oil level, Oil leakage, damage to case or breather and Tightness of all bo…" at bounding box center [140, 149] width 4 height 4
radio input "true"
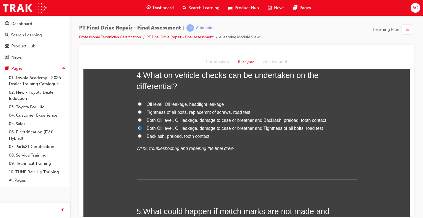
scroll to position [396, 0]
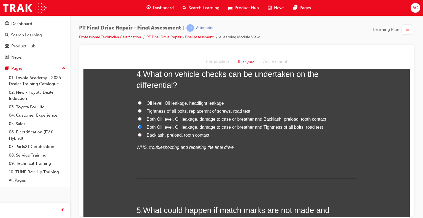
click at [138, 119] on input "Both Oil level, Oil leakage, damage to case or breather and Backlash, preload, …" at bounding box center [140, 119] width 4 height 4
radio input "true"
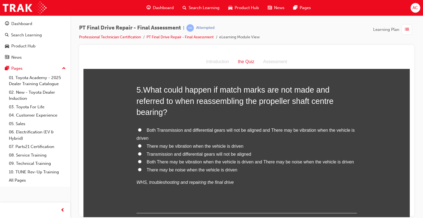
scroll to position [517, 0]
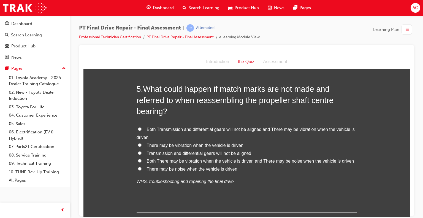
click at [147, 161] on span "Both There may be vibration when the vehicle is driven and There may be noise w…" at bounding box center [250, 160] width 207 height 5
click at [141, 161] on input "Both There may be vibration when the vehicle is driven and There may be noise w…" at bounding box center [140, 161] width 4 height 4
radio input "true"
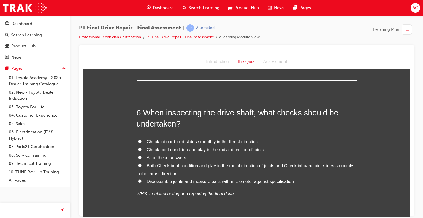
scroll to position [650, 0]
click at [146, 153] on label "All of these answers" at bounding box center [247, 157] width 220 height 8
click at [141, 155] on input "All of these answers" at bounding box center [140, 157] width 4 height 4
radio input "true"
click at [117, 133] on div "You must select an answer for each question before you can submit. Please note,…" at bounding box center [246, 111] width 326 height 1372
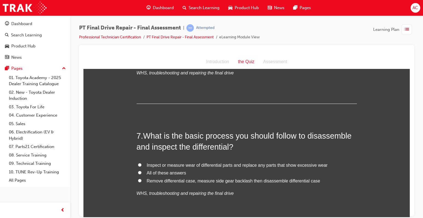
scroll to position [771, 0]
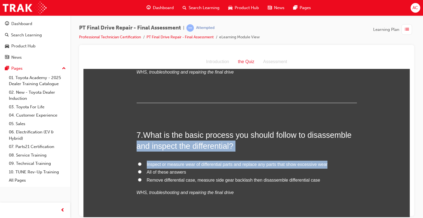
drag, startPoint x: 140, startPoint y: 170, endPoint x: 118, endPoint y: 144, distance: 33.8
drag, startPoint x: 118, startPoint y: 144, endPoint x: 142, endPoint y: 176, distance: 39.5
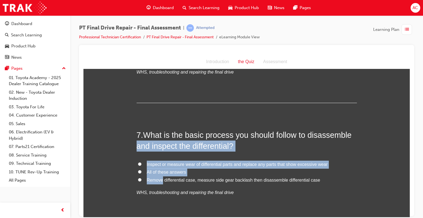
click at [141, 173] on label "All of these answers" at bounding box center [247, 172] width 220 height 8
click at [141, 173] on input "All of these answers" at bounding box center [140, 172] width 4 height 4
radio input "true"
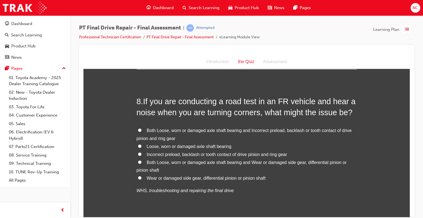
scroll to position [925, 0]
click at [139, 130] on label "Both Loose, worn or damaged axle shaft bearing and Incorrect preload, backlash …" at bounding box center [247, 134] width 220 height 16
click at [139, 130] on input "Both Loose, worn or damaged axle shaft bearing and Incorrect preload, backlash …" at bounding box center [140, 130] width 4 height 4
radio input "true"
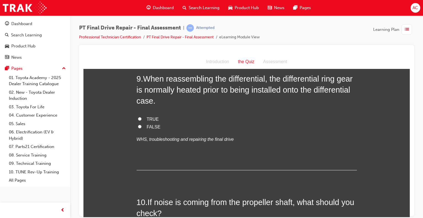
scroll to position [1101, 0]
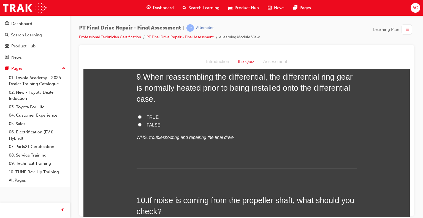
click at [141, 117] on label "TRUE" at bounding box center [247, 117] width 220 height 8
click at [141, 117] on input "TRUE" at bounding box center [140, 117] width 4 height 4
radio input "true"
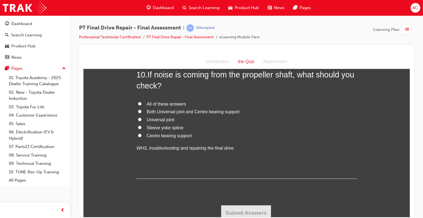
scroll to position [1229, 0]
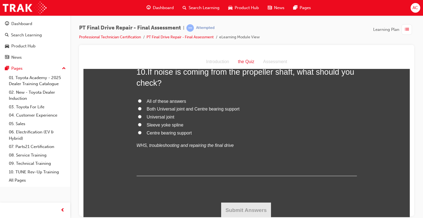
click at [140, 100] on label "All of these answers" at bounding box center [247, 101] width 220 height 8
click at [140, 100] on input "All of these answers" at bounding box center [140, 101] width 4 height 4
radio input "true"
click at [243, 211] on button "Submit Answers" at bounding box center [246, 209] width 50 height 15
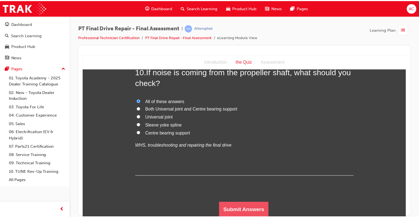
scroll to position [0, 0]
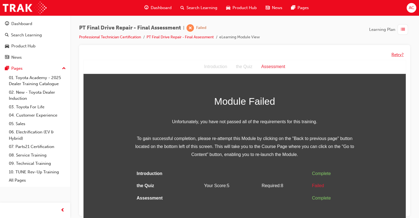
click at [402, 56] on button "Retry?" at bounding box center [397, 54] width 12 height 6
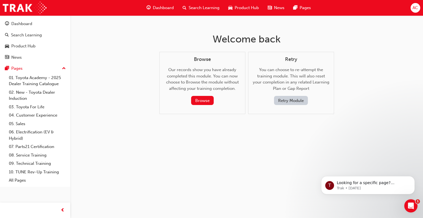
click at [402, 56] on div "Welcome back Browse Our records show you have already completed this module. Yo…" at bounding box center [211, 109] width 423 height 218
click at [281, 98] on button "Retry Module" at bounding box center [291, 100] width 34 height 9
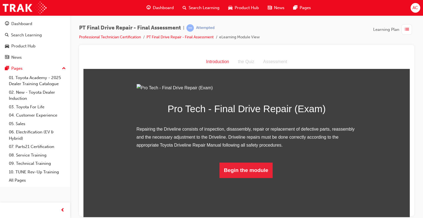
click at [381, 101] on div "Pro Tech - Final Drive Repair (Exam) Repairing the Driveline consists of inspec…" at bounding box center [246, 131] width 326 height 94
click at [385, 122] on div "Pro Tech - Final Drive Repair (Exam) Repairing the Driveline consists of inspec…" at bounding box center [246, 131] width 326 height 94
click at [248, 178] on button "Begin the module" at bounding box center [245, 169] width 53 height 15
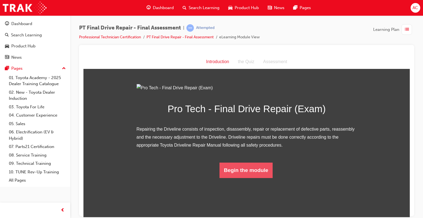
scroll to position [0, 0]
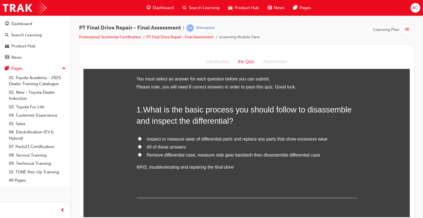
click at [272, 186] on div "1 . What is the basic process you should follow to disassemble and inspect the …" at bounding box center [247, 151] width 220 height 94
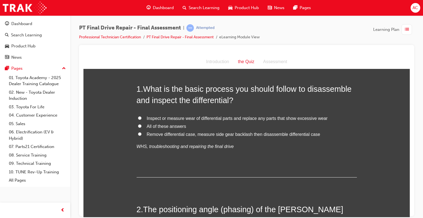
scroll to position [22, 0]
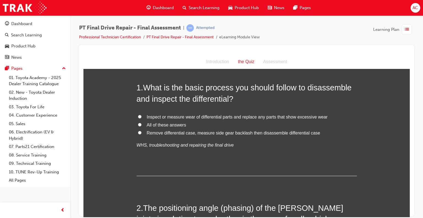
click at [147, 125] on span "All of these answers" at bounding box center [166, 124] width 39 height 5
click at [141, 125] on input "All of these answers" at bounding box center [140, 124] width 4 height 4
radio input "true"
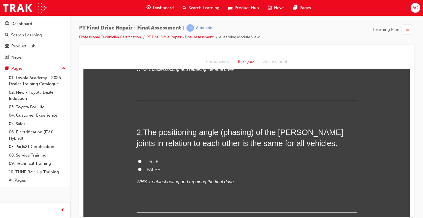
scroll to position [99, 0]
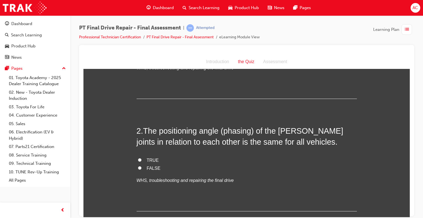
click at [140, 167] on label "FALSE" at bounding box center [247, 168] width 220 height 8
click at [140, 167] on input "FALSE" at bounding box center [140, 168] width 4 height 4
radio input "true"
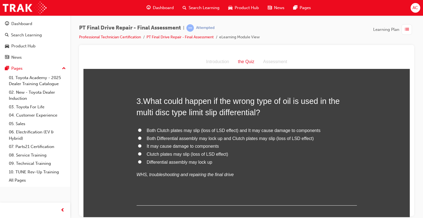
scroll to position [242, 0]
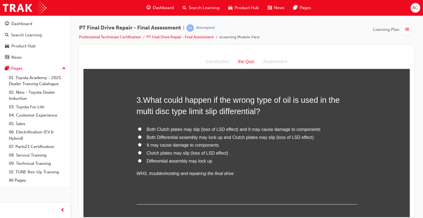
click at [139, 137] on input "Both Differential assembly may lock up and Clutch plates may slip (loss of LSD …" at bounding box center [140, 137] width 4 height 4
radio input "true"
click at [147, 128] on span "Both Clutch plates may slip (loss of LSD effect) and It may cause damage to com…" at bounding box center [234, 129] width 174 height 5
click at [141, 128] on input "Both Clutch plates may slip (loss of LSD effect) and It may cause damage to com…" at bounding box center [140, 129] width 4 height 4
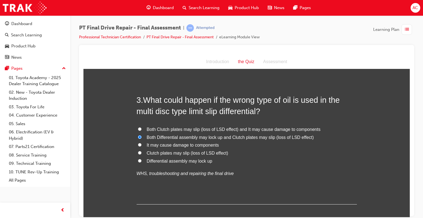
radio input "true"
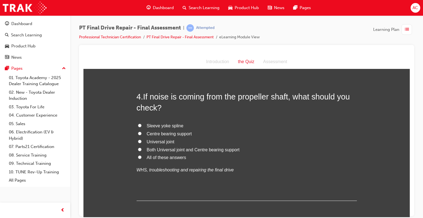
scroll to position [385, 0]
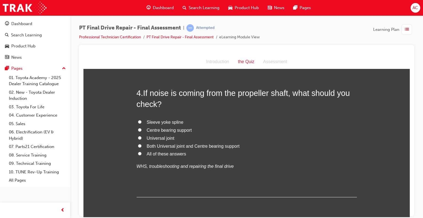
click at [139, 152] on input "All of these answers" at bounding box center [140, 153] width 4 height 4
radio input "true"
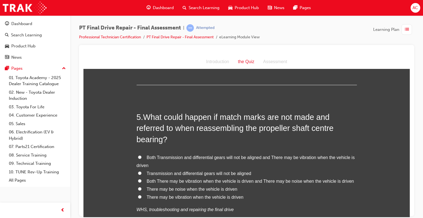
scroll to position [506, 0]
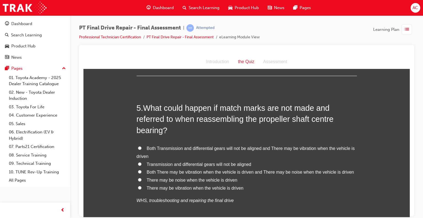
click at [137, 149] on label "Both Transmission and differential gears will not be aligned and There may be v…" at bounding box center [247, 152] width 220 height 16
click at [138, 149] on input "Both Transmission and differential gears will not be aligned and There may be v…" at bounding box center [140, 148] width 4 height 4
radio input "true"
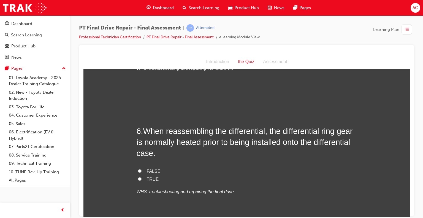
scroll to position [650, 0]
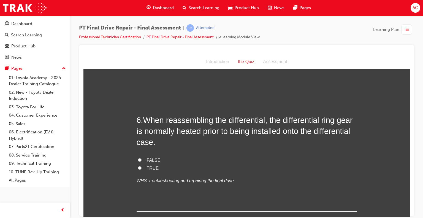
click at [142, 167] on label "TRUE" at bounding box center [247, 168] width 220 height 8
click at [141, 167] on input "TRUE" at bounding box center [140, 168] width 4 height 4
radio input "true"
click at [131, 159] on div "You must select an answer for each question before you can submit. Please note,…" at bounding box center [246, 111] width 326 height 1372
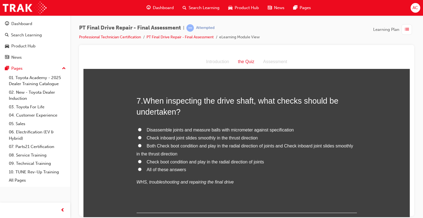
scroll to position [793, 0]
click at [148, 169] on span "All of these answers" at bounding box center [166, 168] width 39 height 5
click at [141, 169] on input "All of these answers" at bounding box center [140, 169] width 4 height 4
radio input "true"
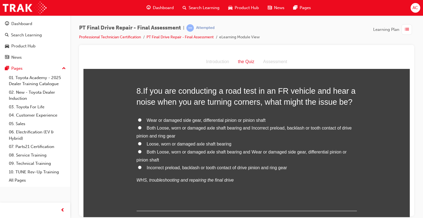
scroll to position [947, 0]
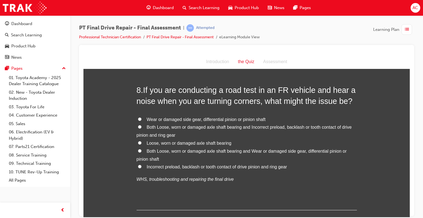
click at [143, 154] on label "Both Loose, worn or damaged axle shaft bearing and Wear or damaged side gear, d…" at bounding box center [247, 155] width 220 height 16
click at [141, 152] on input "Both Loose, worn or damaged axle shaft bearing and Wear or damaged side gear, d…" at bounding box center [140, 151] width 4 height 4
radio input "true"
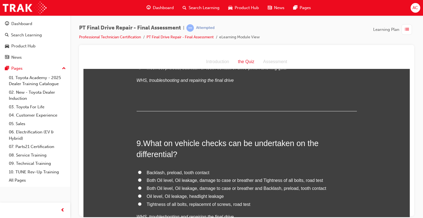
scroll to position [1090, 0]
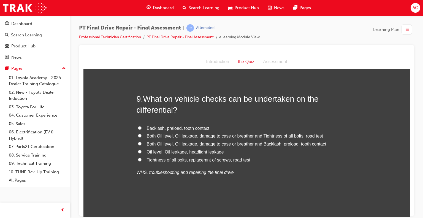
click at [147, 144] on span "Both Oil level, Oil leakage, damage to case or breather and Backlash, preload, …" at bounding box center [236, 143] width 179 height 5
click at [141, 144] on input "Both Oil level, Oil leakage, damage to case or breather and Backlash, preload, …" at bounding box center [140, 143] width 4 height 4
radio input "true"
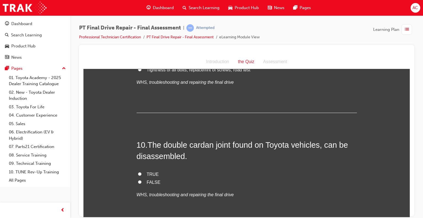
scroll to position [1189, 0]
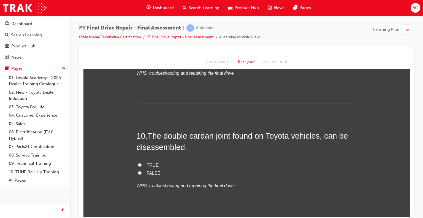
click at [150, 174] on span "FALSE" at bounding box center [154, 172] width 14 height 5
click at [141, 174] on input "FALSE" at bounding box center [140, 173] width 4 height 4
radio input "true"
click at [212, 157] on div "10 . The double cardan joint found on Toyota vehicles, can be disassembled. TRU…" at bounding box center [247, 173] width 220 height 86
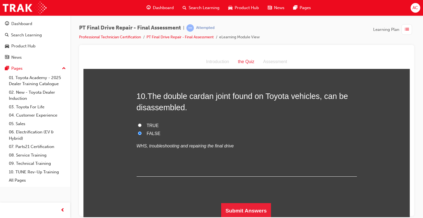
scroll to position [1229, 0]
click at [250, 208] on button "Submit Answers" at bounding box center [246, 209] width 50 height 15
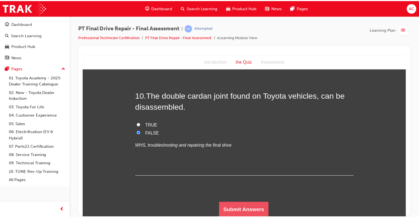
scroll to position [0, 0]
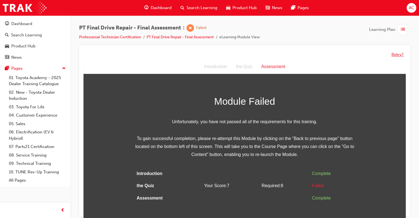
click at [400, 52] on button "Retry?" at bounding box center [397, 54] width 12 height 6
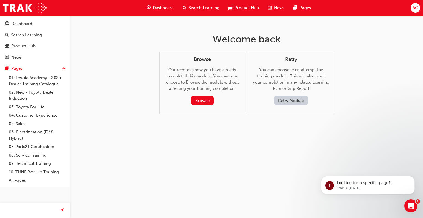
click at [289, 95] on div "Retry You can choose to re-attempt the training module. This will also reset yo…" at bounding box center [291, 80] width 77 height 49
click at [288, 102] on button "Retry Module" at bounding box center [291, 100] width 34 height 9
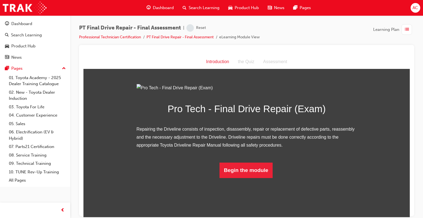
click at [378, 94] on div "Pro Tech - Final Drive Repair (Exam) Repairing the Driveline consists of inspec…" at bounding box center [246, 131] width 326 height 94
click at [240, 178] on button "Begin the module" at bounding box center [245, 169] width 53 height 15
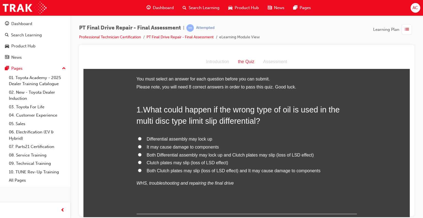
click at [142, 171] on label "Both Clutch plates may slip (loss of LSD effect) and It may cause damage to com…" at bounding box center [247, 171] width 220 height 8
click at [141, 171] on input "Both Clutch plates may slip (loss of LSD effect) and It may cause damage to com…" at bounding box center [140, 170] width 4 height 4
radio input "true"
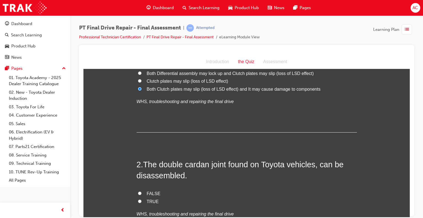
scroll to position [110, 0]
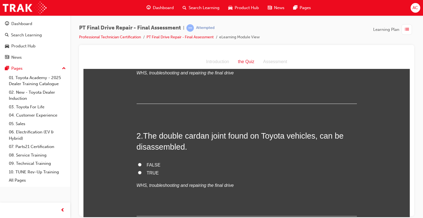
click at [140, 163] on label "FALSE" at bounding box center [247, 165] width 220 height 8
click at [140, 163] on input "FALSE" at bounding box center [140, 164] width 4 height 4
radio input "true"
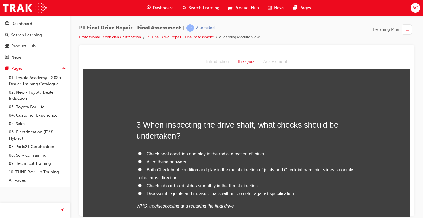
scroll to position [242, 0]
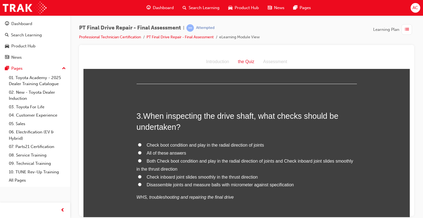
click at [139, 154] on input "All of these answers" at bounding box center [140, 153] width 4 height 4
radio input "true"
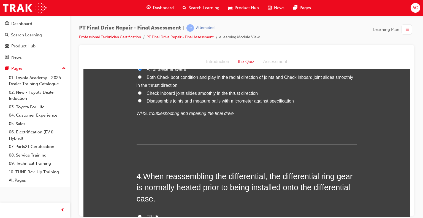
scroll to position [363, 0]
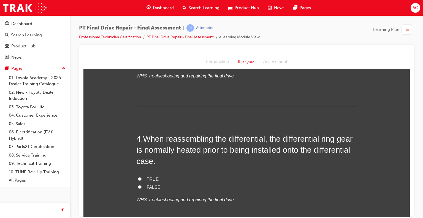
click at [141, 178] on label "TRUE" at bounding box center [247, 179] width 220 height 8
click at [141, 178] on input "TRUE" at bounding box center [140, 179] width 4 height 4
radio input "true"
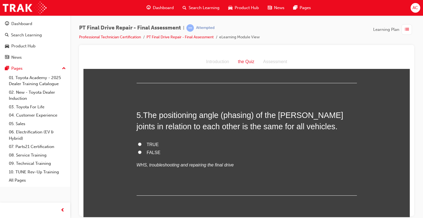
scroll to position [517, 0]
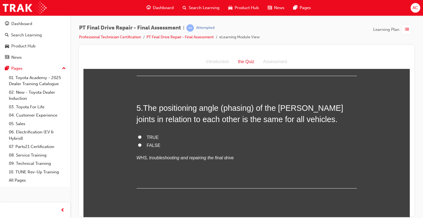
click at [148, 144] on span "FALSE" at bounding box center [154, 145] width 14 height 5
click at [141, 144] on input "FALSE" at bounding box center [140, 145] width 4 height 4
radio input "true"
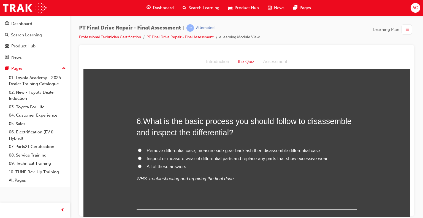
scroll to position [627, 0]
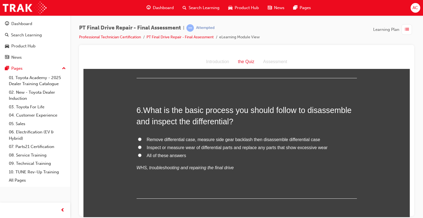
click at [140, 153] on label "All of these answers" at bounding box center [247, 155] width 220 height 8
click at [140, 153] on input "All of these answers" at bounding box center [140, 155] width 4 height 4
radio input "true"
click at [122, 137] on div "You must select an answer for each question before you can submit. Please note,…" at bounding box center [246, 133] width 326 height 1372
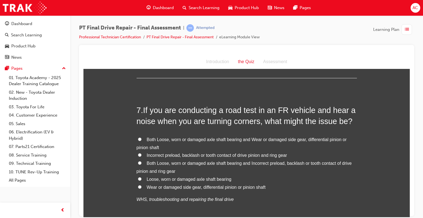
scroll to position [749, 0]
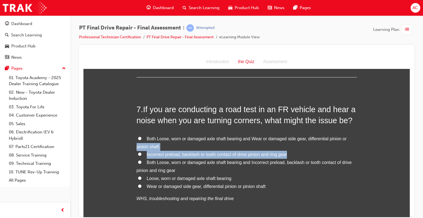
drag, startPoint x: 141, startPoint y: 163, endPoint x: 117, endPoint y: 135, distance: 37.5
click at [117, 135] on div "You must select an answer for each question before you can submit. Please note,…" at bounding box center [246, 12] width 326 height 1372
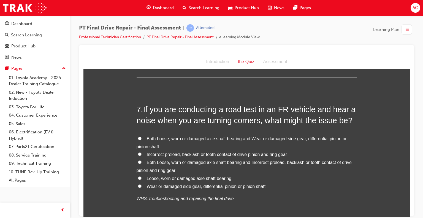
click at [139, 163] on label "Both Loose, worn or damaged axle shaft bearing and Incorrect preload, backlash …" at bounding box center [247, 166] width 220 height 16
click at [139, 163] on input "Both Loose, worn or damaged axle shaft bearing and Incorrect preload, backlash …" at bounding box center [140, 162] width 4 height 4
radio input "true"
click at [112, 133] on div "You must select an answer for each question before you can submit. Please note,…" at bounding box center [246, 12] width 326 height 1372
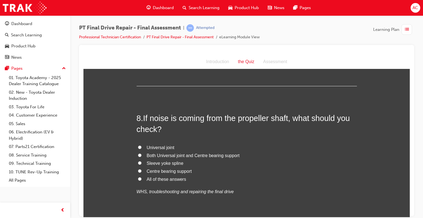
scroll to position [903, 0]
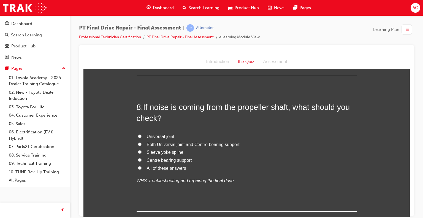
click at [138, 167] on input "All of these answers" at bounding box center [140, 168] width 4 height 4
radio input "true"
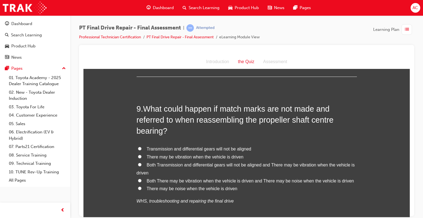
scroll to position [1046, 0]
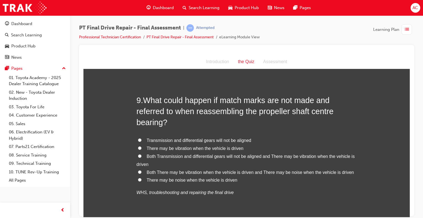
click at [142, 160] on label "Both Transmission and differential gears will not be aligned and There may be v…" at bounding box center [247, 160] width 220 height 16
click at [141, 157] on input "Both Transmission and differential gears will not be aligned and There may be v…" at bounding box center [140, 156] width 4 height 4
radio input "true"
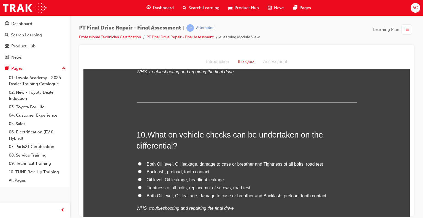
scroll to position [1167, 0]
click at [141, 160] on label "Both Oil level, Oil leakage, damage to case or breather and Tightness of all bo…" at bounding box center [247, 163] width 220 height 8
click at [141, 161] on input "Both Oil level, Oil leakage, damage to case or breather and Tightness of all bo…" at bounding box center [140, 163] width 4 height 4
radio input "true"
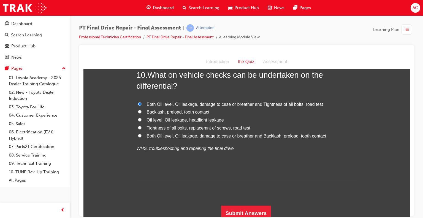
scroll to position [1229, 0]
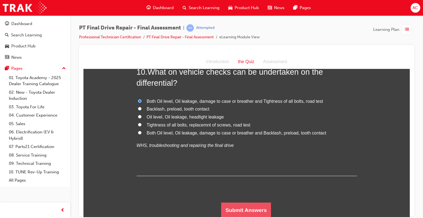
click at [242, 212] on button "Submit Answers" at bounding box center [246, 209] width 50 height 15
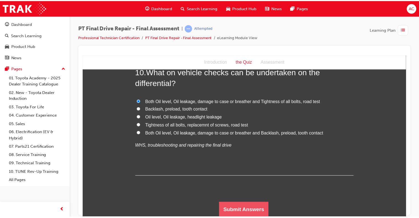
scroll to position [0, 0]
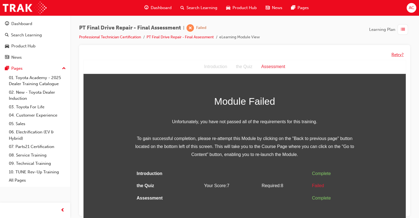
click at [400, 53] on button "Retry?" at bounding box center [397, 54] width 12 height 6
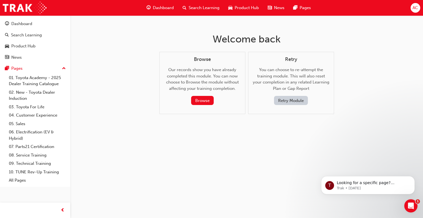
click at [297, 99] on button "Retry Module" at bounding box center [291, 100] width 34 height 9
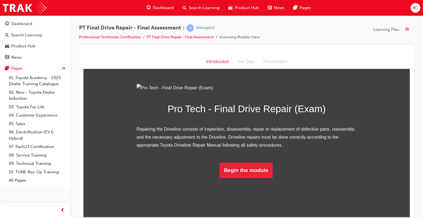
click at [386, 113] on div "Pro Tech - Final Drive Repair (Exam) Repairing the Driveline consists of inspec…" at bounding box center [246, 131] width 326 height 94
click at [243, 178] on button "Begin the module" at bounding box center [245, 169] width 53 height 15
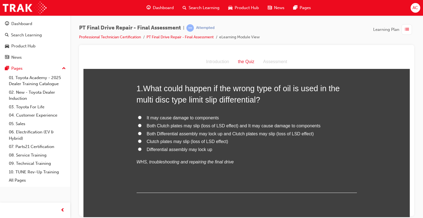
scroll to position [0, 0]
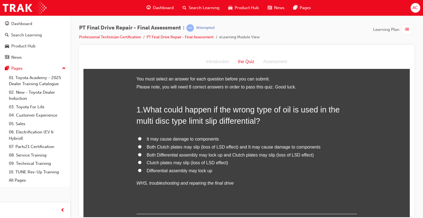
click at [153, 144] on span "Both Clutch plates may slip (loss of LSD effect) and It may cause damage to com…" at bounding box center [234, 146] width 174 height 5
click at [141, 144] on input "Both Clutch plates may slip (loss of LSD effect) and It may cause damage to com…" at bounding box center [140, 146] width 4 height 4
radio input "true"
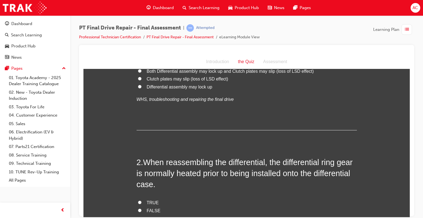
scroll to position [110, 0]
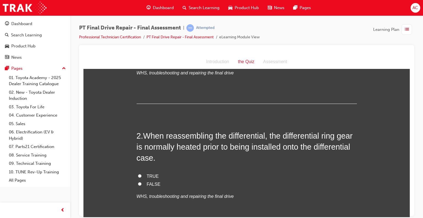
click at [138, 174] on input "TRUE" at bounding box center [140, 176] width 4 height 4
radio input "true"
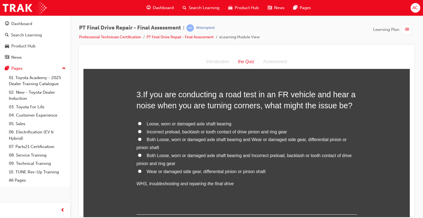
scroll to position [275, 0]
click at [138, 154] on input "Both Loose, worn or damaged axle shaft bearing and Incorrect preload, backlash …" at bounding box center [140, 154] width 4 height 4
radio input "true"
click at [142, 137] on label "Both Loose, worn or damaged axle shaft bearing and Wear or damaged side gear, d…" at bounding box center [247, 143] width 220 height 16
click at [141, 137] on input "Both Loose, worn or damaged axle shaft bearing and Wear or damaged side gear, d…" at bounding box center [140, 139] width 4 height 4
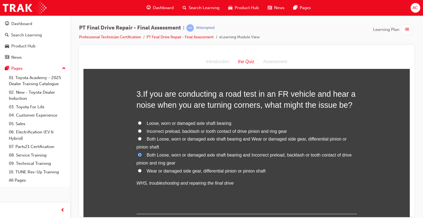
radio input "true"
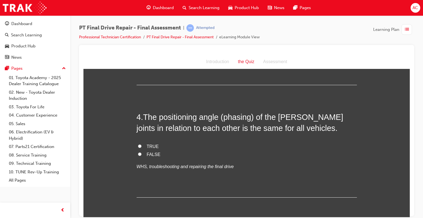
scroll to position [418, 0]
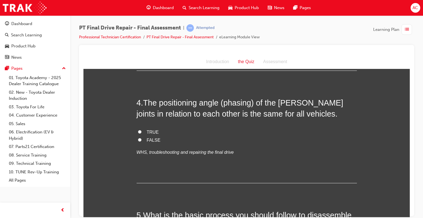
click at [147, 140] on span "FALSE" at bounding box center [154, 139] width 14 height 5
click at [141, 140] on input "FALSE" at bounding box center [140, 140] width 4 height 4
radio input "true"
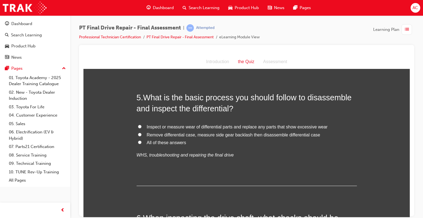
scroll to position [539, 0]
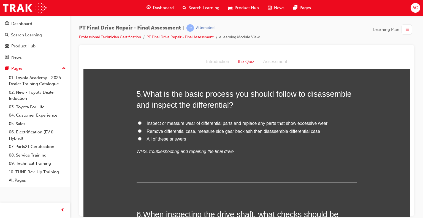
click at [138, 137] on input "All of these answers" at bounding box center [140, 139] width 4 height 4
radio input "true"
click at [122, 125] on div "You must select an answer for each question before you can submit. Please note,…" at bounding box center [246, 221] width 326 height 1372
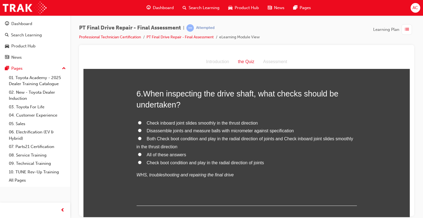
scroll to position [661, 0]
click at [147, 154] on span "All of these answers" at bounding box center [166, 153] width 39 height 5
click at [141, 154] on input "All of these answers" at bounding box center [140, 154] width 4 height 4
radio input "true"
click at [138, 160] on input "Check boot condition and play in the radial direction of joints" at bounding box center [140, 162] width 4 height 4
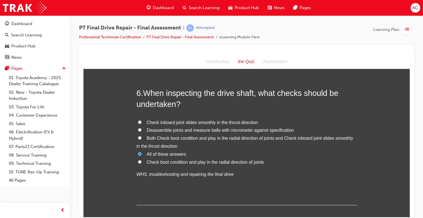
radio input "true"
click at [138, 120] on input "Check inboard joint slides smoothly in the thrust direction" at bounding box center [140, 122] width 4 height 4
radio input "true"
click at [143, 153] on label "All of these answers" at bounding box center [247, 154] width 220 height 8
click at [141, 153] on input "All of these answers" at bounding box center [140, 154] width 4 height 4
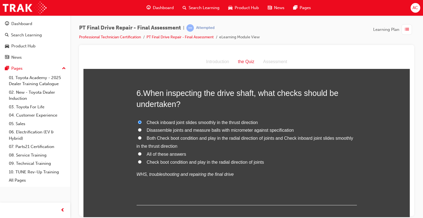
radio input "true"
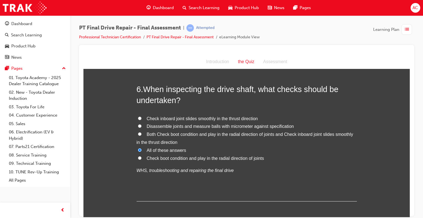
click at [125, 142] on div "You must select an answer for each question before you can submit. Please note,…" at bounding box center [246, 96] width 326 height 1372
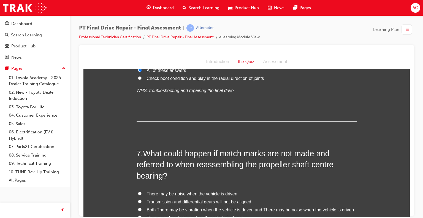
scroll to position [804, 0]
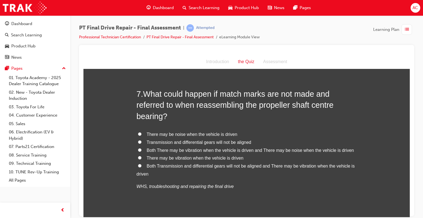
click at [137, 167] on label "Both Transmission and differential gears will not be aligned and There may be v…" at bounding box center [247, 170] width 220 height 16
click at [138, 167] on input "Both Transmission and differential gears will not be aligned and There may be v…" at bounding box center [140, 165] width 4 height 4
radio input "true"
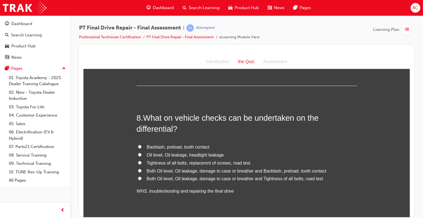
scroll to position [936, 0]
click at [148, 169] on span "Both Oil level, Oil leakage, damage to case or breather and Backlash, preload, …" at bounding box center [236, 169] width 179 height 5
click at [141, 169] on input "Both Oil level, Oil leakage, damage to case or breather and Backlash, preload, …" at bounding box center [140, 170] width 4 height 4
radio input "true"
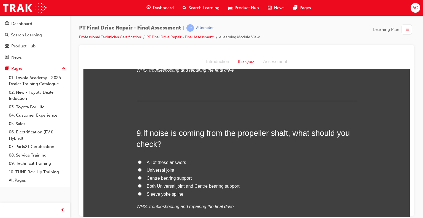
scroll to position [1057, 0]
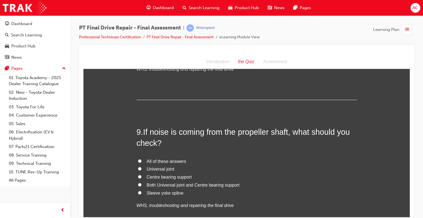
click at [143, 160] on label "All of these answers" at bounding box center [247, 161] width 220 height 8
click at [141, 160] on input "All of these answers" at bounding box center [140, 161] width 4 height 4
radio input "true"
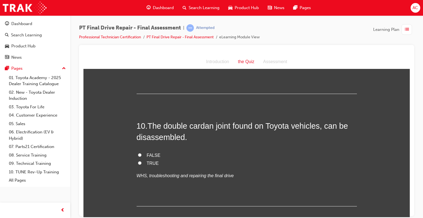
scroll to position [1200, 0]
click at [140, 150] on label "FALSE" at bounding box center [247, 154] width 220 height 8
click at [140, 152] on input "FALSE" at bounding box center [140, 154] width 4 height 4
radio input "true"
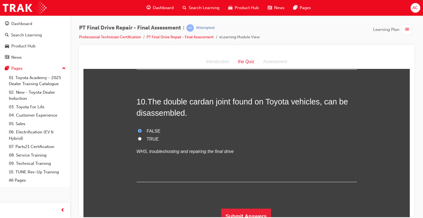
scroll to position [1229, 0]
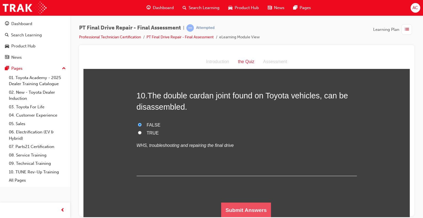
click at [224, 208] on button "Submit Answers" at bounding box center [246, 209] width 50 height 15
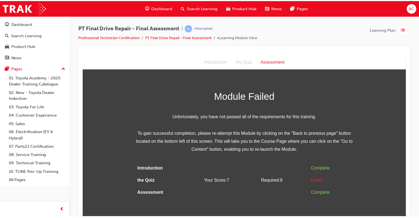
scroll to position [0, 0]
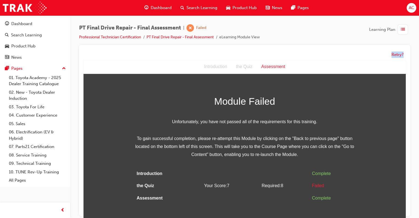
drag, startPoint x: 398, startPoint y: 49, endPoint x: 393, endPoint y: 58, distance: 10.3
click at [393, 58] on div "Retry?" at bounding box center [244, 54] width 322 height 11
click at [396, 51] on button "Retry?" at bounding box center [397, 54] width 12 height 6
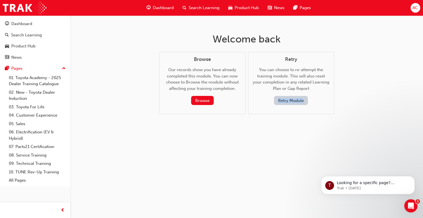
drag, startPoint x: 282, startPoint y: 93, endPoint x: 290, endPoint y: 107, distance: 15.7
click at [290, 107] on div "Retry You can choose to re-attempt the training module. This will also reset yo…" at bounding box center [291, 83] width 86 height 62
click at [290, 100] on button "Retry Module" at bounding box center [291, 100] width 34 height 9
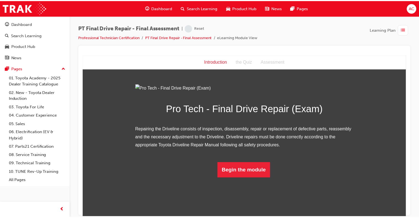
click at [366, 127] on div "Pro Tech - Final Drive Repair (Exam) Repairing the Driveline consists of inspec…" at bounding box center [246, 131] width 326 height 94
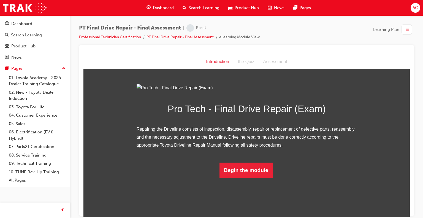
scroll to position [21, 0]
click at [242, 178] on button "Begin the module" at bounding box center [245, 169] width 53 height 15
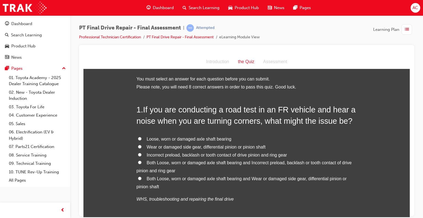
click at [159, 182] on label "Both Loose, worn or damaged axle shaft bearing and Wear or damaged side gear, d…" at bounding box center [247, 182] width 220 height 16
click at [141, 180] on input "Both Loose, worn or damaged axle shaft bearing and Wear or damaged side gear, d…" at bounding box center [140, 178] width 4 height 4
radio input "true"
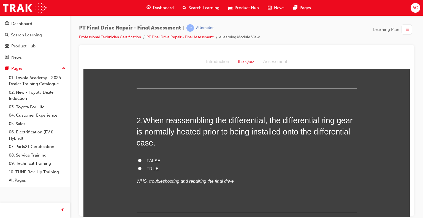
scroll to position [165, 0]
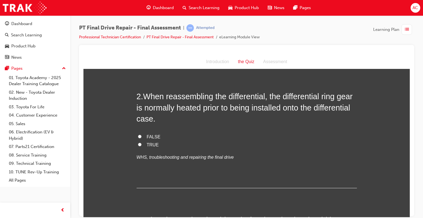
click at [141, 142] on label "TRUE" at bounding box center [247, 145] width 220 height 8
click at [141, 142] on input "TRUE" at bounding box center [140, 144] width 4 height 4
radio input "true"
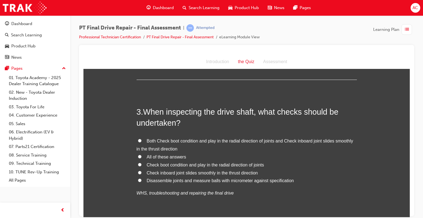
scroll to position [275, 0]
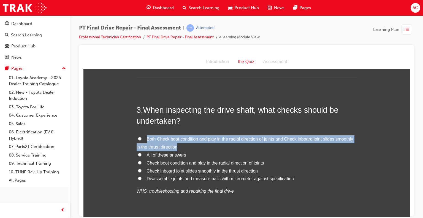
drag, startPoint x: 138, startPoint y: 151, endPoint x: 106, endPoint y: 133, distance: 36.4
click at [138, 155] on input "All of these answers" at bounding box center [140, 154] width 4 height 4
radio input "true"
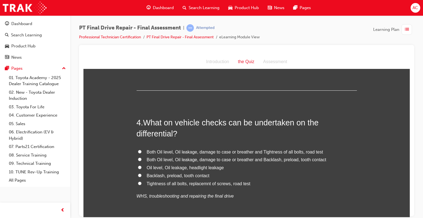
scroll to position [407, 0]
click at [142, 149] on label "Both Oil level, Oil leakage, damage to case or breather and Tightness of all bo…" at bounding box center [247, 151] width 220 height 8
click at [141, 149] on input "Both Oil level, Oil leakage, damage to case or breather and Tightness of all bo…" at bounding box center [140, 151] width 4 height 4
radio input "true"
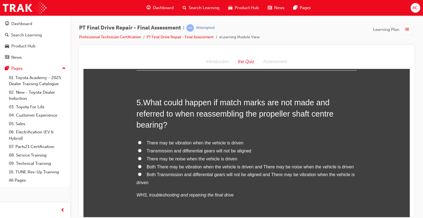
scroll to position [572, 0]
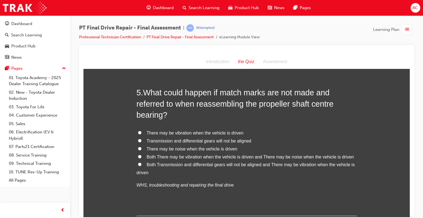
drag, startPoint x: 139, startPoint y: 163, endPoint x: 110, endPoint y: 135, distance: 40.7
click at [110, 135] on div "You must select an answer for each question before you can submit. Please note,…" at bounding box center [246, 188] width 326 height 1372
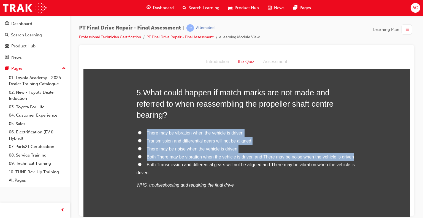
drag, startPoint x: 110, startPoint y: 135, endPoint x: 138, endPoint y: 161, distance: 38.2
click at [138, 161] on div "You must select an answer for each question before you can submit. Please note,…" at bounding box center [246, 188] width 326 height 1372
click at [138, 161] on label "Both Transmission and differential gears will not be aligned and There may be v…" at bounding box center [247, 168] width 220 height 16
click at [138, 162] on input "Both Transmission and differential gears will not be aligned and There may be v…" at bounding box center [140, 164] width 4 height 4
radio input "true"
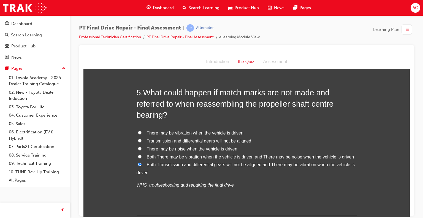
click at [120, 144] on div "You must select an answer for each question before you can submit. Please note,…" at bounding box center [246, 188] width 326 height 1372
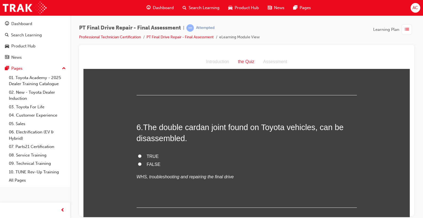
scroll to position [694, 0]
drag, startPoint x: 142, startPoint y: 161, endPoint x: 105, endPoint y: 140, distance: 42.9
click at [105, 140] on div "You must select an answer for each question before you can submit. Please note,…" at bounding box center [246, 67] width 326 height 1372
click at [147, 165] on span "FALSE" at bounding box center [154, 163] width 14 height 5
click at [141, 165] on input "FALSE" at bounding box center [140, 163] width 4 height 4
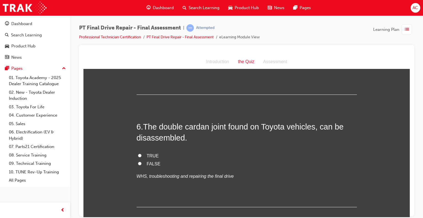
radio input "true"
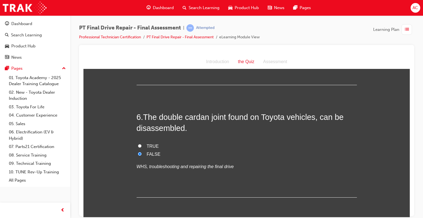
click at [105, 143] on div "You must select an answer for each question before you can submit. Please note,…" at bounding box center [246, 58] width 326 height 1372
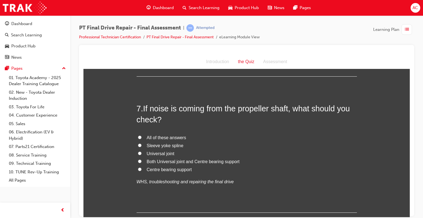
scroll to position [826, 0]
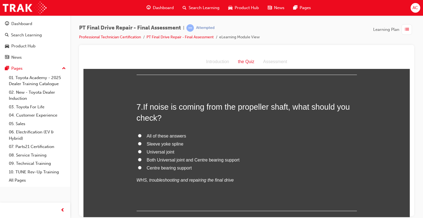
click at [139, 135] on input "All of these answers" at bounding box center [140, 135] width 4 height 4
radio input "true"
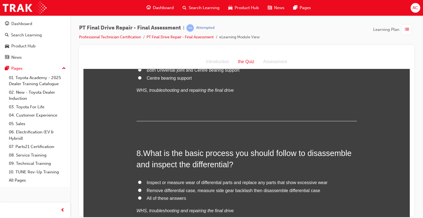
scroll to position [980, 0]
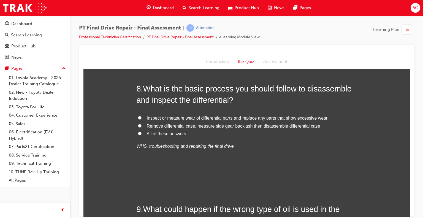
click at [138, 131] on input "All of these answers" at bounding box center [140, 133] width 4 height 4
radio input "true"
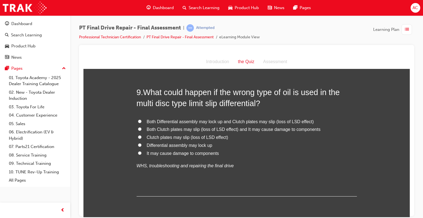
scroll to position [1101, 0]
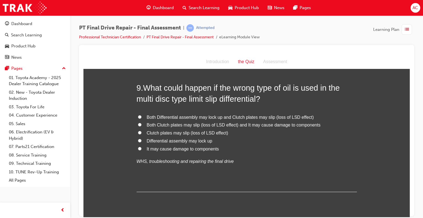
click at [142, 121] on label "Both Clutch plates may slip (loss of LSD effect) and It may cause damage to com…" at bounding box center [247, 125] width 220 height 8
click at [141, 122] on input "Both Clutch plates may slip (loss of LSD effect) and It may cause damage to com…" at bounding box center [140, 124] width 4 height 4
radio input "true"
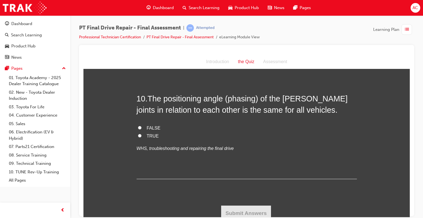
scroll to position [1229, 0]
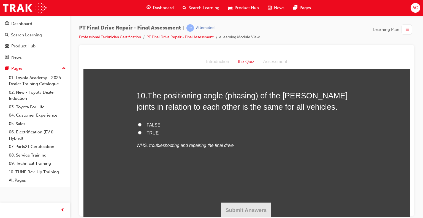
click at [147, 122] on span "FALSE" at bounding box center [154, 124] width 14 height 5
click at [141, 122] on input "FALSE" at bounding box center [140, 124] width 4 height 4
radio input "true"
click at [250, 210] on button "Submit Answers" at bounding box center [246, 209] width 50 height 15
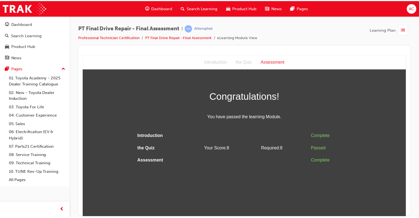
scroll to position [0, 0]
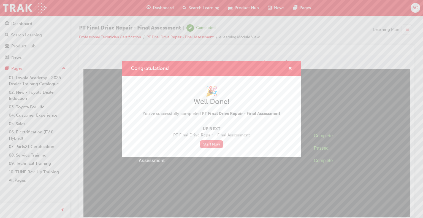
click at [214, 146] on link "Start Now" at bounding box center [211, 144] width 23 height 8
click at [213, 140] on div "🎉 Well Done! You've successfully completed PT Final Drive Repair - Final Assess…" at bounding box center [212, 116] width 138 height 63
click at [289, 66] on span "cross-icon" at bounding box center [290, 68] width 4 height 5
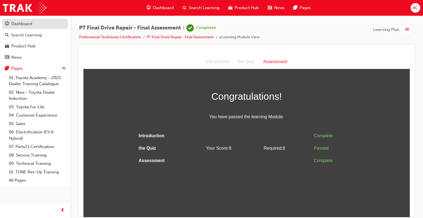
click at [15, 22] on div "Dashboard" at bounding box center [21, 24] width 21 height 6
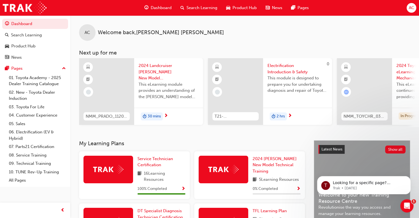
click at [244, 140] on div "AC Welcome back , Alfredo Castro Next up for me NMM_PRADO_112024_MODULE_1 2024 …" at bounding box center [244, 77] width 348 height 125
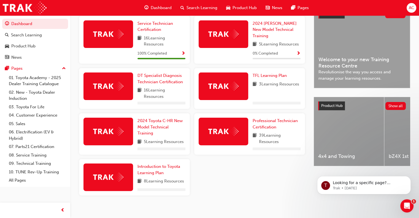
scroll to position [141, 0]
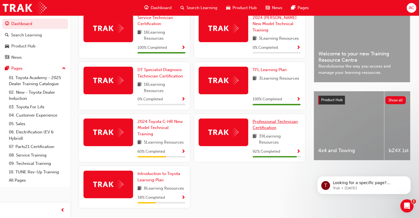
click at [275, 129] on span "Professional Technician Certification" at bounding box center [274, 124] width 45 height 11
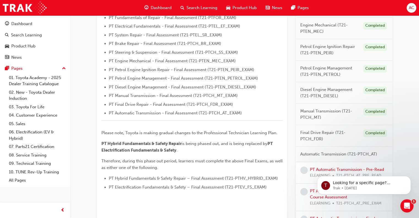
scroll to position [234, 0]
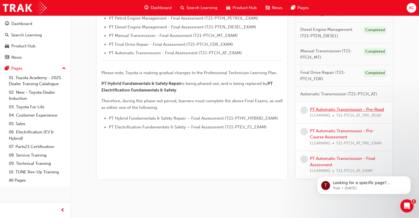
click at [335, 107] on link "PT Automatic Transmission - Pre-Read" at bounding box center [347, 109] width 74 height 5
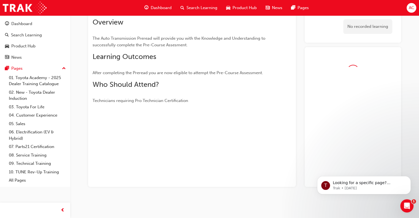
scroll to position [68, 0]
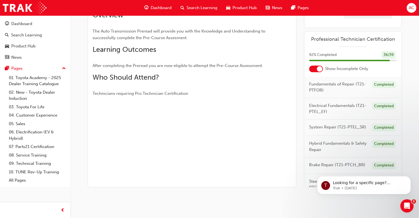
click at [415, 76] on div "PT Automatic Transmission - Pre-Read eLearning Stream: Technical 0 T21-PTCH_AT_…" at bounding box center [209, 75] width 419 height 286
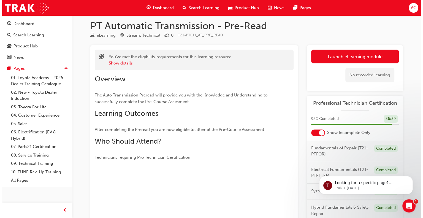
scroll to position [0, 0]
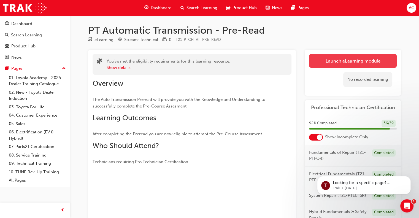
click at [340, 58] on link "Launch eLearning module" at bounding box center [353, 61] width 88 height 14
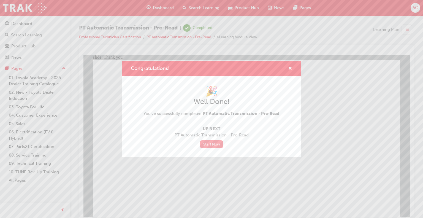
click at [212, 142] on link "Start Now" at bounding box center [211, 144] width 23 height 8
click at [170, 187] on div "Congratulations! 🎉 Well Done! You've successfully completed PT Automatic Transm…" at bounding box center [211, 109] width 423 height 218
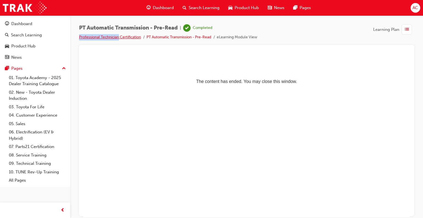
click at [119, 36] on div "PT Automatic Transmission - Pre-Read | Completed Professional Technician Certif…" at bounding box center [168, 32] width 178 height 16
click at [119, 36] on link "Professional Technician Certification" at bounding box center [110, 37] width 62 height 5
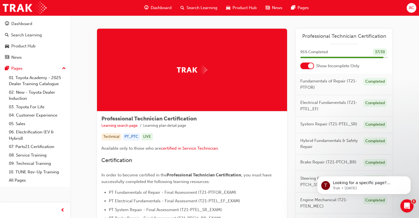
click at [413, 81] on div "Professional Technician Certification Learning search page Learning plan detail…" at bounding box center [244, 216] width 348 height 403
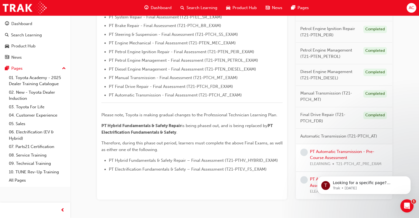
scroll to position [213, 0]
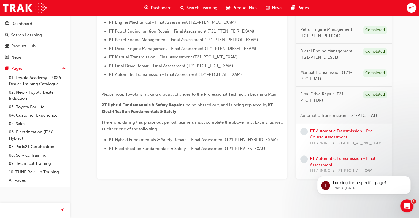
click at [316, 134] on link "PT Automatic Transmission - Pre-Course Assessment" at bounding box center [342, 133] width 64 height 11
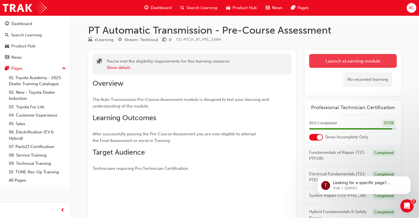
click at [361, 61] on link "Launch eLearning module" at bounding box center [353, 61] width 88 height 14
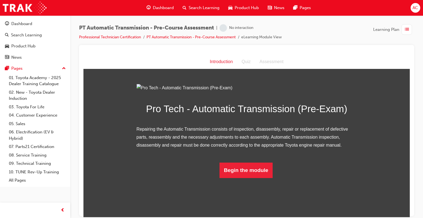
click at [388, 106] on div "Pro Tech - Automatic Transmission (Pre-Exam) Repairing the Automatic Transmissi…" at bounding box center [246, 131] width 326 height 94
click at [245, 217] on div "PT Automatic Transmission - Pre-Course Assessment | Attempted Professional Tech…" at bounding box center [211, 109] width 423 height 218
click at [244, 178] on button "Begin the module" at bounding box center [245, 169] width 53 height 15
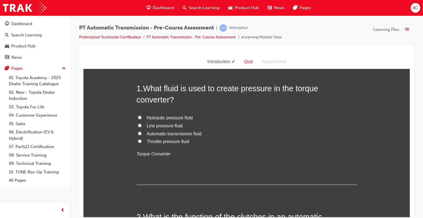
scroll to position [0, 0]
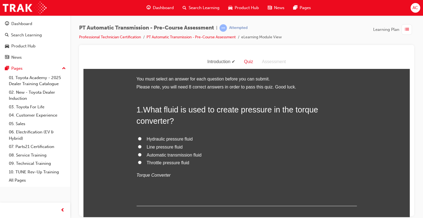
click at [138, 153] on input "Automatic transmission fluid" at bounding box center [140, 154] width 4 height 4
radio input "true"
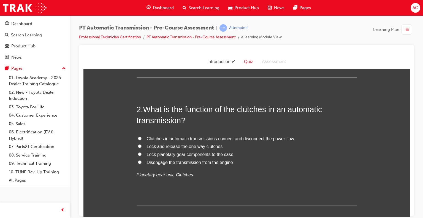
scroll to position [132, 0]
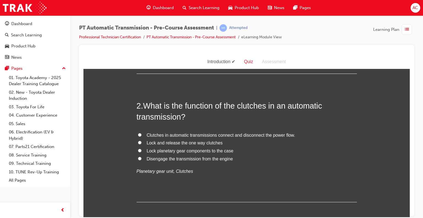
click at [141, 122] on div "2 . What is the function of the clutches in an automatic transmission? Clutches…" at bounding box center [247, 151] width 220 height 102
click at [142, 133] on label "Clutches in automatic transmissions connect and disconnect the power flow." at bounding box center [247, 135] width 220 height 8
click at [141, 133] on input "Clutches in automatic transmissions connect and disconnect the power flow." at bounding box center [140, 135] width 4 height 4
radio input "true"
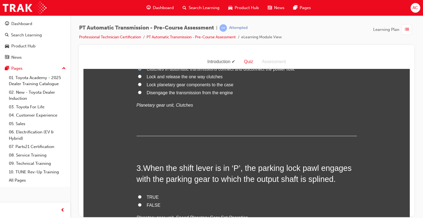
scroll to position [231, 0]
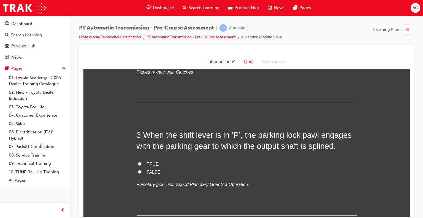
click at [141, 163] on label "TRUE" at bounding box center [247, 164] width 220 height 8
click at [141, 163] on input "TRUE" at bounding box center [140, 164] width 4 height 4
radio input "true"
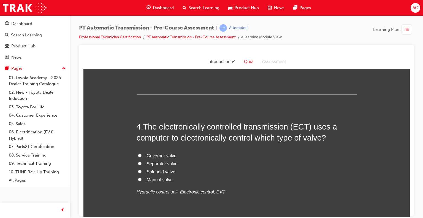
scroll to position [352, 0]
click at [147, 169] on span "Solenoid valve" at bounding box center [161, 170] width 29 height 5
click at [141, 169] on input "Solenoid valve" at bounding box center [140, 171] width 4 height 4
radio input "true"
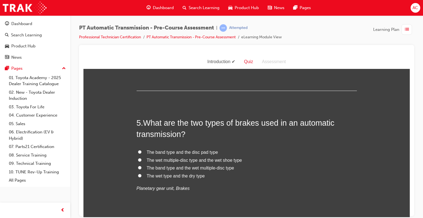
scroll to position [484, 0]
click at [141, 165] on label "The band type and the wet multiple-disc type" at bounding box center [247, 167] width 220 height 8
click at [141, 165] on input "The band type and the wet multiple-disc type" at bounding box center [140, 167] width 4 height 4
radio input "true"
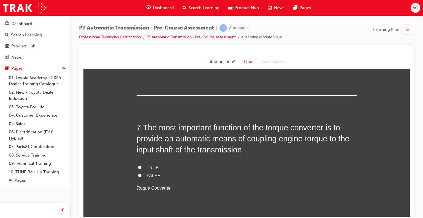
scroll to position [760, 0]
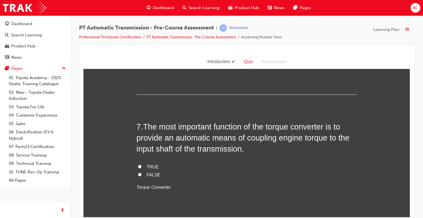
drag, startPoint x: 142, startPoint y: 149, endPoint x: 113, endPoint y: 132, distance: 33.3
click at [137, 39] on label "Deceleration" at bounding box center [247, 35] width 220 height 8
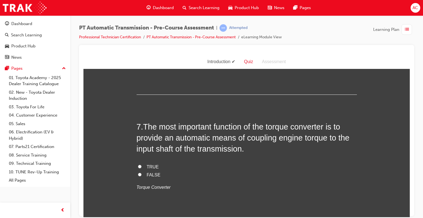
click at [138, 37] on input "Deceleration" at bounding box center [140, 35] width 4 height 4
radio input "true"
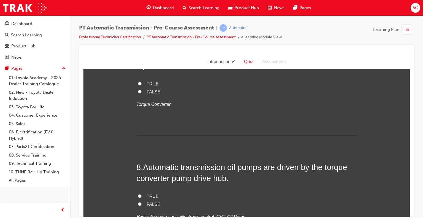
scroll to position [881, 0]
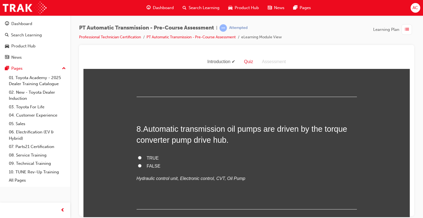
click at [140, 50] on label "TRUE" at bounding box center [247, 46] width 220 height 8
click at [140, 47] on input "TRUE" at bounding box center [140, 45] width 4 height 4
radio input "true"
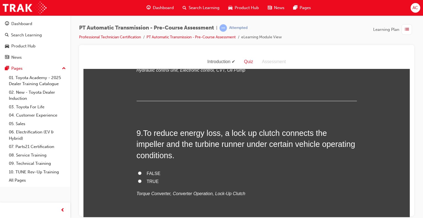
scroll to position [991, 0]
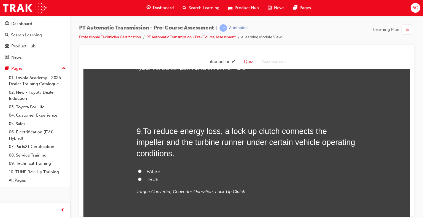
click at [143, 52] on label "TRUE" at bounding box center [247, 48] width 220 height 8
click at [141, 49] on input "TRUE" at bounding box center [140, 47] width 4 height 4
radio input "true"
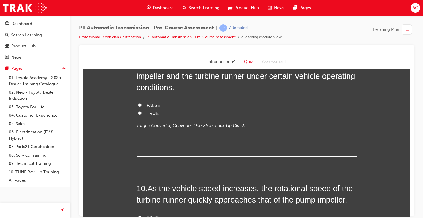
scroll to position [1145, 0]
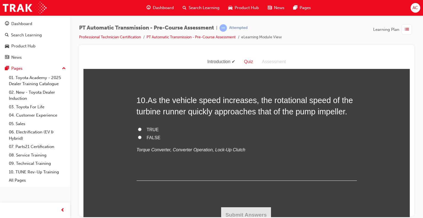
drag, startPoint x: 138, startPoint y: 138, endPoint x: 99, endPoint y: 118, distance: 44.2
click at [138, 26] on input "TRUE" at bounding box center [140, 25] width 4 height 4
radio input "true"
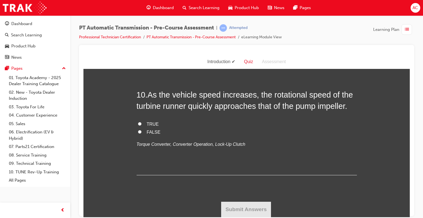
scroll to position [1233, 0]
click at [141, 128] on label "TRUE" at bounding box center [247, 124] width 220 height 8
click at [141, 125] on input "TRUE" at bounding box center [140, 124] width 4 height 4
radio input "true"
click at [200, 148] on div "TRUE FALSE Torque Converter, Converter Operation, Lock-Up Clutch" at bounding box center [247, 134] width 220 height 28
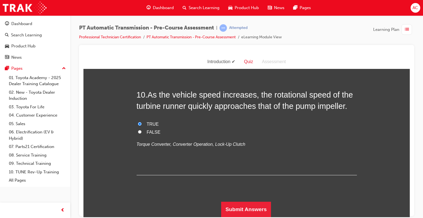
scroll to position [1265, 0]
click at [248, 204] on button "Submit Answers" at bounding box center [246, 208] width 50 height 15
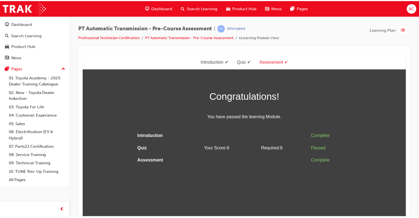
scroll to position [0, 0]
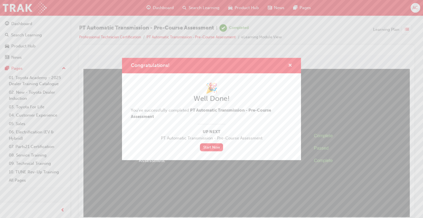
click at [290, 66] on span "cross-icon" at bounding box center [290, 65] width 4 height 5
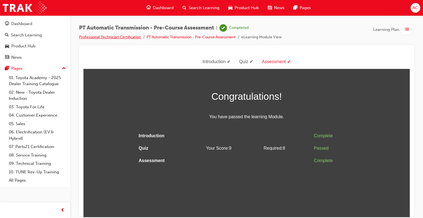
click at [120, 36] on link "Professional Technician Certification" at bounding box center [110, 37] width 62 height 5
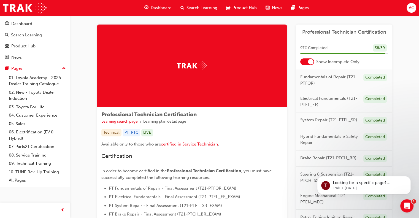
click at [403, 87] on div "Professional Technician Certification Learning search page Learning plan detail…" at bounding box center [244, 203] width 330 height 384
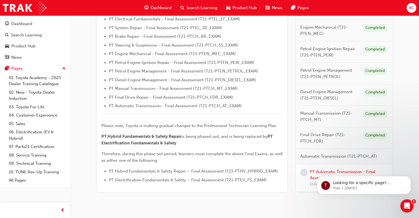
scroll to position [195, 0]
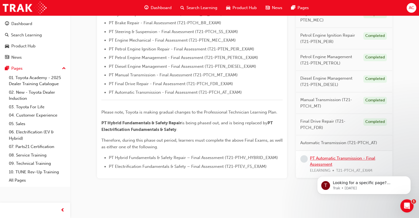
click at [330, 159] on link "PT Automatic Transmission - Final Assessment" at bounding box center [342, 160] width 65 height 11
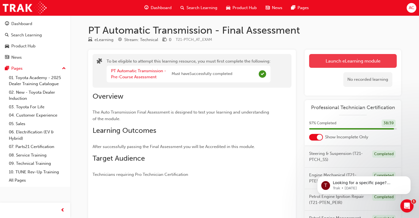
click at [356, 64] on button "Launch eLearning module" at bounding box center [353, 61] width 88 height 14
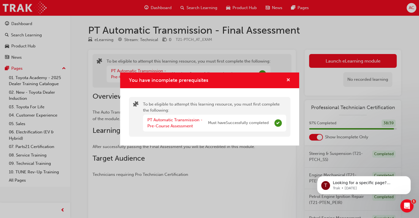
click at [288, 79] on span "cross-icon" at bounding box center [288, 80] width 4 height 5
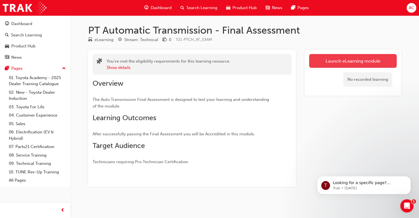
click at [322, 65] on link "Launch eLearning module" at bounding box center [353, 61] width 88 height 14
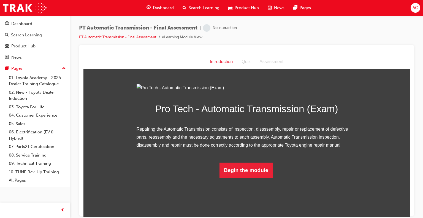
click at [375, 107] on div "Pro Tech - Automatic Transmission (Exam) Repairing the Automatic Transmission c…" at bounding box center [246, 131] width 326 height 94
click at [251, 178] on button "Begin the module" at bounding box center [245, 169] width 53 height 15
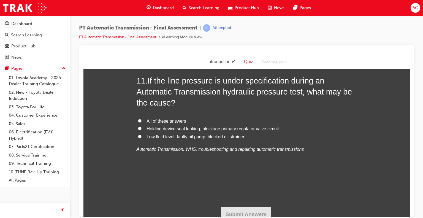
scroll to position [1340, 0]
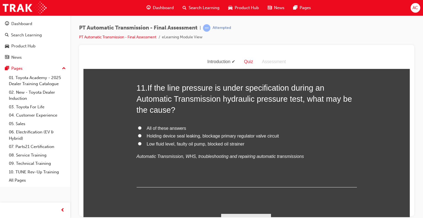
scroll to position [1285, 0]
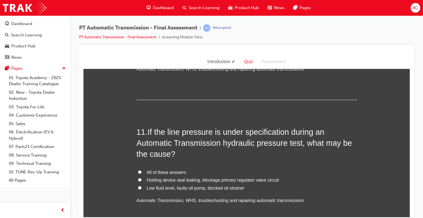
click at [143, 173] on label "All of these answers" at bounding box center [247, 172] width 220 height 8
click at [141, 173] on input "All of these answers" at bounding box center [140, 172] width 4 height 4
radio input "true"
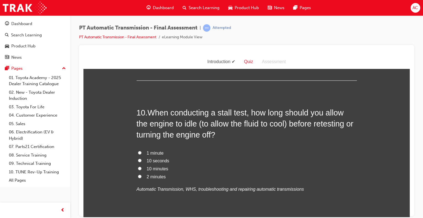
scroll to position [1164, 0]
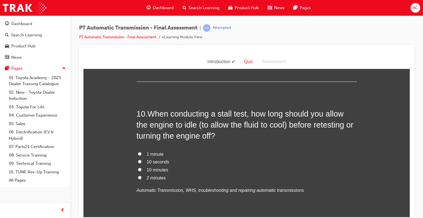
click at [138, 161] on input "10 seconds" at bounding box center [140, 161] width 4 height 4
radio input "true"
click at [143, 169] on label "10 minutes" at bounding box center [247, 170] width 220 height 8
click at [141, 169] on input "10 minutes" at bounding box center [140, 169] width 4 height 4
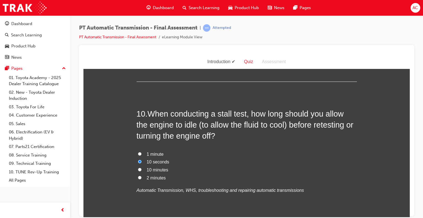
radio input "true"
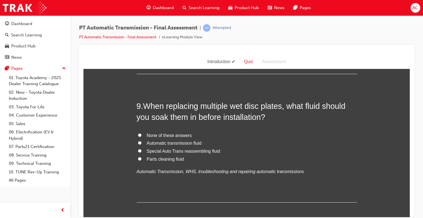
scroll to position [1043, 0]
click at [139, 143] on input "Automatic transmission fluid" at bounding box center [140, 143] width 4 height 4
radio input "true"
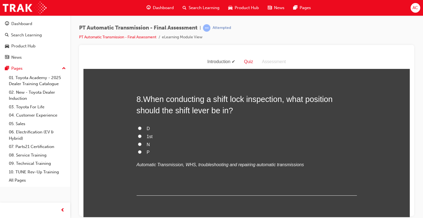
scroll to position [921, 0]
drag, startPoint x: 138, startPoint y: 142, endPoint x: 119, endPoint y: 101, distance: 45.0
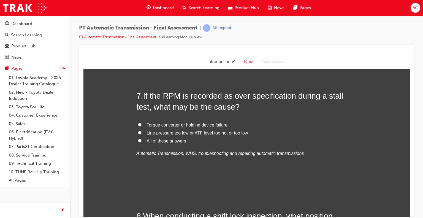
scroll to position [800, 0]
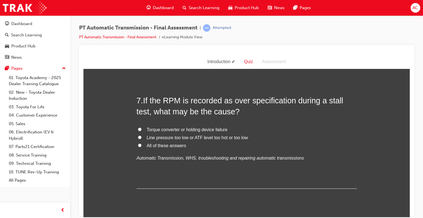
click at [141, 146] on label "All of these answers" at bounding box center [247, 145] width 220 height 8
click at [141, 146] on input "All of these answers" at bounding box center [140, 145] width 4 height 4
radio input "true"
click at [120, 110] on div "You must select an answer for each question before you can submit. Please note,…" at bounding box center [246, 16] width 326 height 1483
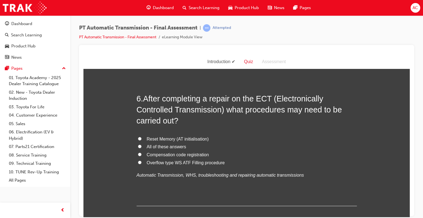
scroll to position [635, 0]
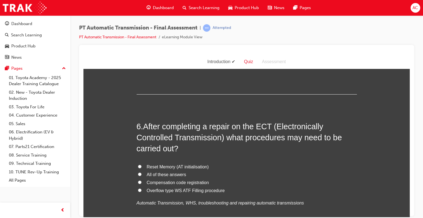
click at [139, 176] on label "All of these answers" at bounding box center [247, 174] width 220 height 8
click at [139, 176] on input "All of these answers" at bounding box center [140, 174] width 4 height 4
radio input "true"
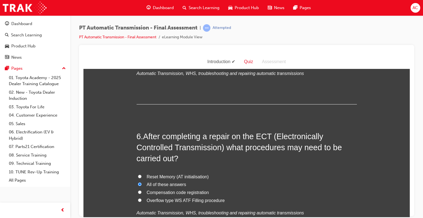
click at [123, 144] on div "You must select an answer for each question before you can submit. Please note,…" at bounding box center [246, 191] width 326 height 1483
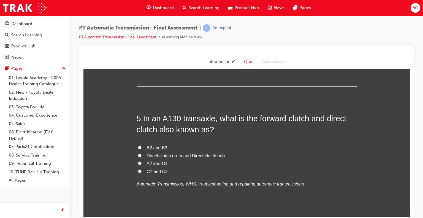
scroll to position [503, 0]
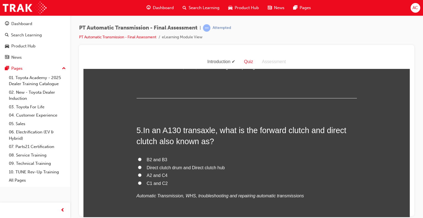
click at [142, 167] on label "Direct clutch drum and Direct clutch hub" at bounding box center [247, 167] width 220 height 8
click at [141, 167] on input "Direct clutch drum and Direct clutch hub" at bounding box center [140, 167] width 4 height 4
radio input "true"
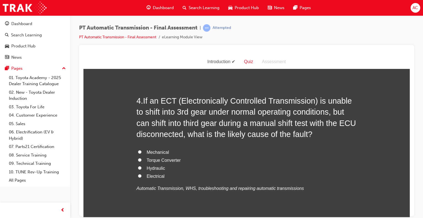
scroll to position [382, 0]
click at [140, 159] on label "Torque Converter" at bounding box center [247, 160] width 220 height 8
click at [140, 159] on input "Torque Converter" at bounding box center [140, 160] width 4 height 4
radio input "true"
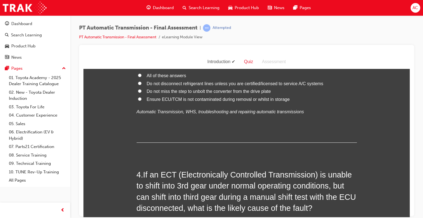
scroll to position [228, 0]
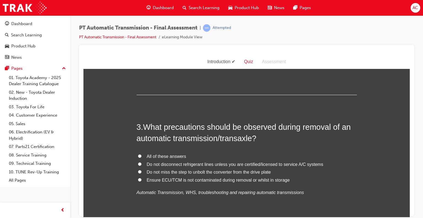
click at [139, 159] on label "All of these answers" at bounding box center [247, 156] width 220 height 8
click at [139, 157] on input "All of these answers" at bounding box center [140, 156] width 4 height 4
radio input "true"
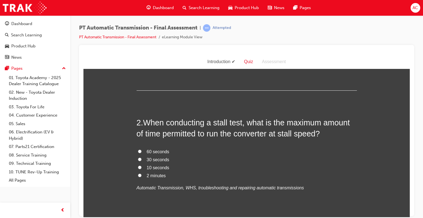
scroll to position [85, 0]
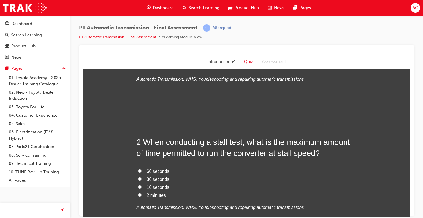
click at [138, 185] on input "10 seconds" at bounding box center [140, 187] width 4 height 4
radio input "true"
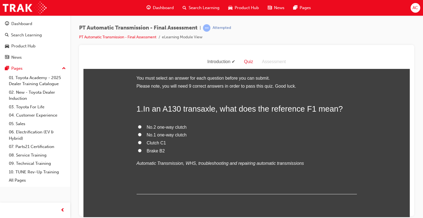
scroll to position [0, 0]
click at [139, 135] on label "No.1 one-way clutch" at bounding box center [247, 136] width 220 height 8
click at [139, 135] on input "No.1 one-way clutch" at bounding box center [140, 135] width 4 height 4
radio input "true"
click at [240, 179] on div "1 . In an A130 transaxle, what does the reference F1 mean? No.2 one-way clutch …" at bounding box center [247, 149] width 220 height 91
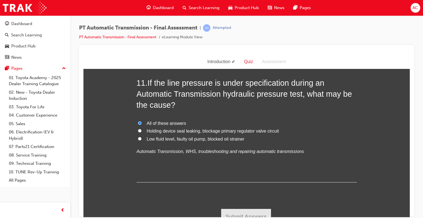
scroll to position [1340, 0]
click at [330, 151] on div "11 . If the line pressure is under specification during an Automatic Transmissi…" at bounding box center [247, 129] width 220 height 105
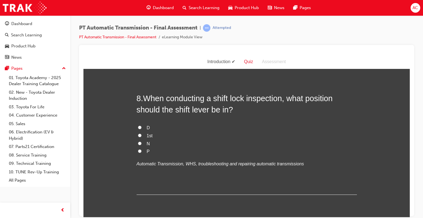
scroll to position [921, 0]
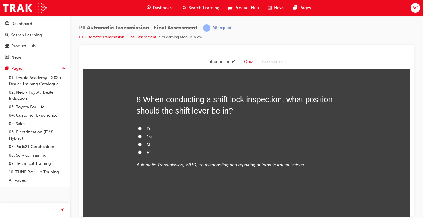
click at [138, 141] on label "N" at bounding box center [247, 145] width 220 height 8
click at [138, 142] on input "N" at bounding box center [140, 144] width 4 height 4
radio input "true"
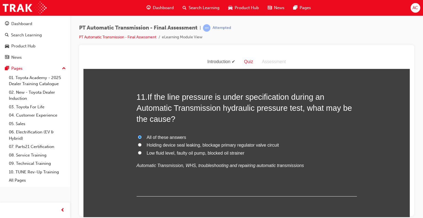
scroll to position [1340, 0]
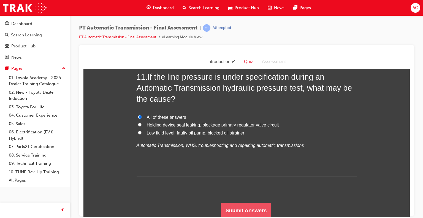
click at [257, 204] on button "Submit Answers" at bounding box center [246, 209] width 50 height 15
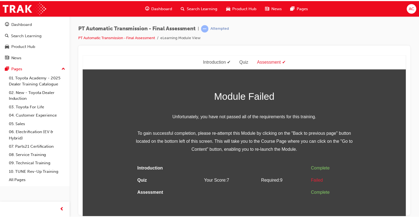
scroll to position [0, 0]
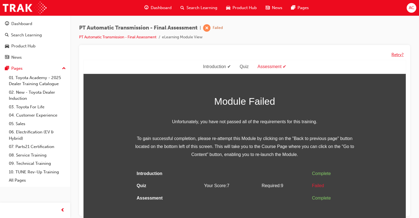
click at [400, 54] on button "Retry?" at bounding box center [397, 54] width 12 height 6
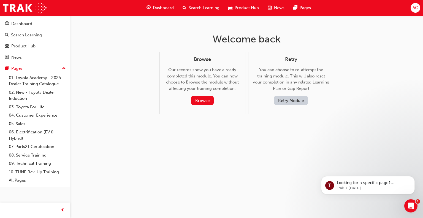
click at [304, 103] on button "Retry Module" at bounding box center [291, 100] width 34 height 9
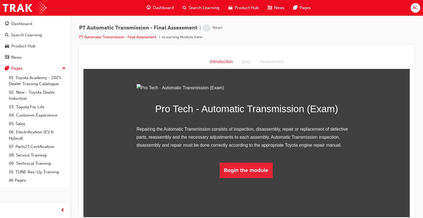
click at [373, 113] on div "Pro Tech - Automatic Transmission (Exam) Repairing the Automatic Transmission c…" at bounding box center [246, 131] width 326 height 94
click at [243, 178] on button "Begin the module" at bounding box center [245, 169] width 53 height 15
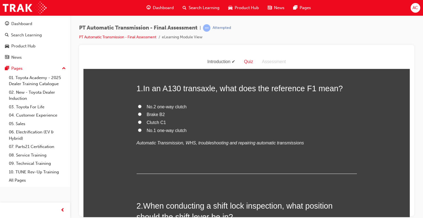
scroll to position [0, 0]
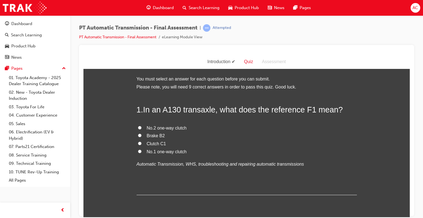
click at [229, 140] on label "Clutch C1" at bounding box center [247, 144] width 220 height 8
click at [141, 141] on input "Clutch C1" at bounding box center [140, 143] width 4 height 4
radio input "true"
click at [138, 149] on input "No.1 one-way clutch" at bounding box center [140, 151] width 4 height 4
radio input "true"
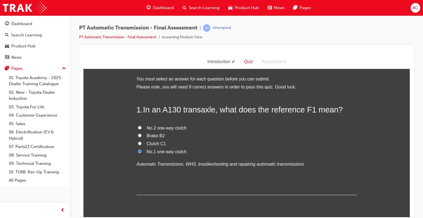
click at [138, 141] on input "Clutch C1" at bounding box center [140, 143] width 4 height 4
radio input "true"
click at [138, 133] on input "Brake B2" at bounding box center [140, 135] width 4 height 4
radio input "true"
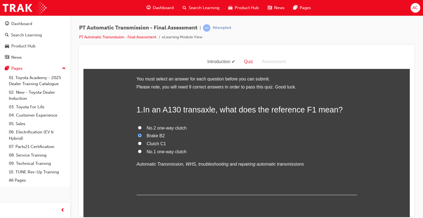
click at [147, 153] on span "No.1 one-way clutch" at bounding box center [167, 151] width 40 height 5
click at [141, 153] on input "No.1 one-way clutch" at bounding box center [140, 151] width 4 height 4
radio input "true"
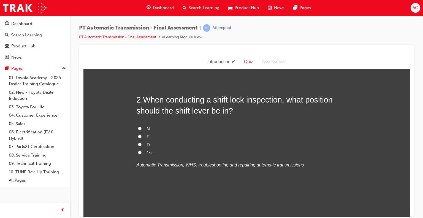
scroll to position [132, 0]
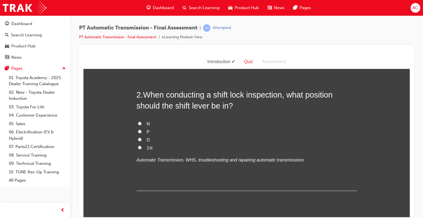
drag, startPoint x: 138, startPoint y: 132, endPoint x: 111, endPoint y: 107, distance: 36.4
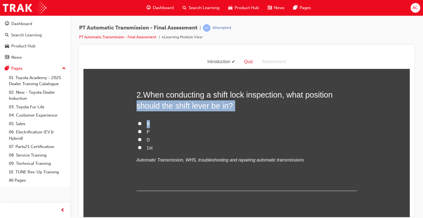
drag, startPoint x: 111, startPoint y: 107, endPoint x: 137, endPoint y: 130, distance: 34.5
click at [138, 130] on input "P" at bounding box center [140, 131] width 4 height 4
radio input "true"
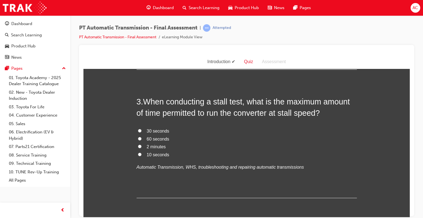
scroll to position [264, 0]
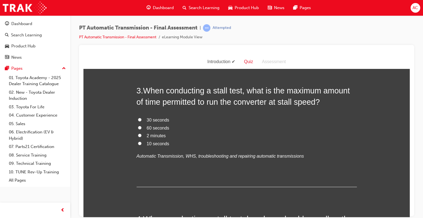
click at [140, 145] on label "10 seconds" at bounding box center [247, 144] width 220 height 8
click at [140, 145] on input "10 seconds" at bounding box center [140, 143] width 4 height 4
radio input "true"
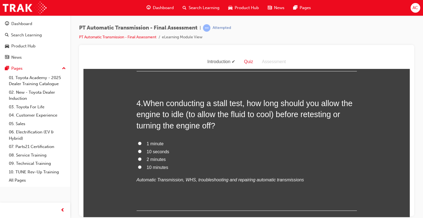
scroll to position [385, 0]
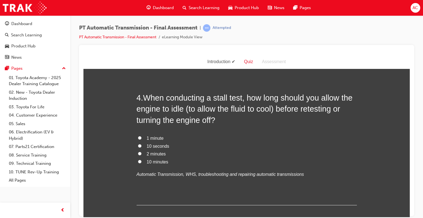
click at [141, 146] on label "10 seconds" at bounding box center [247, 146] width 220 height 8
click at [141, 146] on input "10 seconds" at bounding box center [140, 146] width 4 height 4
radio input "true"
click at [147, 161] on span "10 minutes" at bounding box center [157, 161] width 21 height 5
click at [141, 161] on input "10 minutes" at bounding box center [140, 161] width 4 height 4
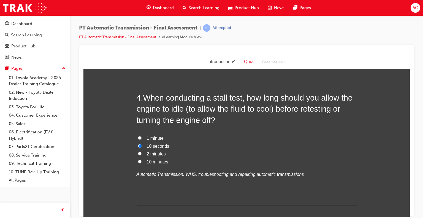
radio input "true"
click at [141, 152] on label "2 minutes" at bounding box center [247, 154] width 220 height 8
click at [141, 152] on input "2 minutes" at bounding box center [140, 153] width 4 height 4
radio input "true"
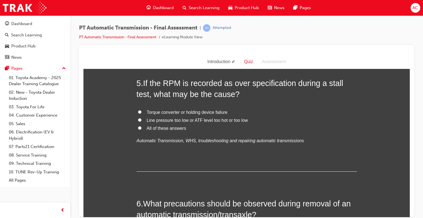
scroll to position [539, 0]
click at [137, 127] on label "All of these answers" at bounding box center [247, 128] width 220 height 8
click at [138, 127] on input "All of these answers" at bounding box center [140, 127] width 4 height 4
radio input "true"
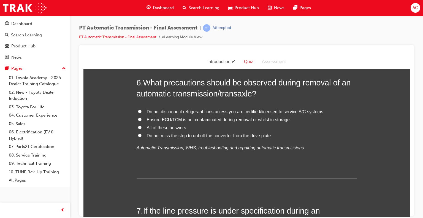
scroll to position [661, 0]
click at [143, 124] on label "All of these answers" at bounding box center [247, 127] width 220 height 8
click at [141, 125] on input "All of these answers" at bounding box center [140, 127] width 4 height 4
radio input "true"
click at [121, 108] on div "You must select an answer for each question before you can submit. Please note,…" at bounding box center [246, 155] width 326 height 1483
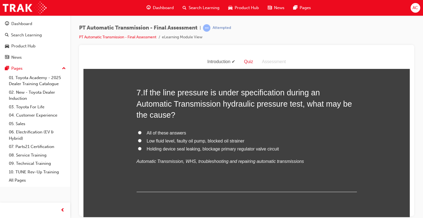
scroll to position [793, 0]
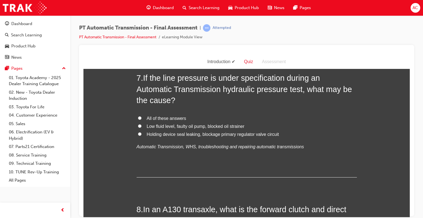
click at [140, 118] on label "All of these answers" at bounding box center [247, 118] width 220 height 8
click at [140, 118] on input "All of these answers" at bounding box center [140, 118] width 4 height 4
radio input "true"
click at [121, 104] on div "You must select an answer for each question before you can submit. Please note,…" at bounding box center [246, 23] width 326 height 1483
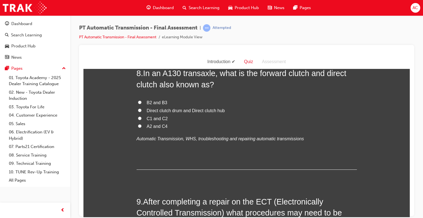
scroll to position [947, 0]
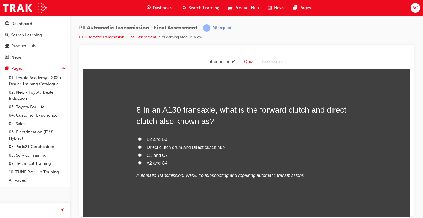
scroll to position [892, 0]
click at [145, 143] on label "Direct clutch drum and Direct clutch hub" at bounding box center [247, 147] width 220 height 8
click at [141, 145] on input "Direct clutch drum and Direct clutch hub" at bounding box center [140, 147] width 4 height 4
radio input "true"
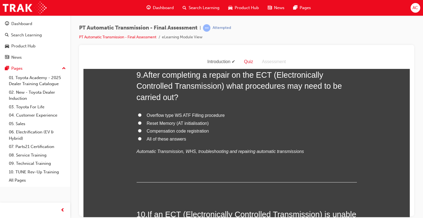
scroll to position [1057, 0]
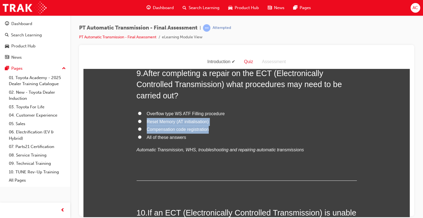
drag, startPoint x: 144, startPoint y: 137, endPoint x: 119, endPoint y: 118, distance: 31.8
click at [138, 135] on input "All of these answers" at bounding box center [140, 137] width 4 height 4
radio input "true"
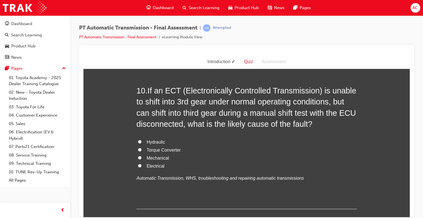
scroll to position [1189, 0]
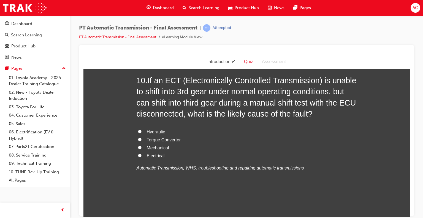
click at [137, 137] on label "Torque Converter" at bounding box center [247, 140] width 220 height 8
click at [138, 137] on input "Torque Converter" at bounding box center [140, 139] width 4 height 4
radio input "true"
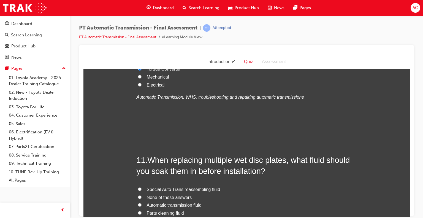
scroll to position [1340, 0]
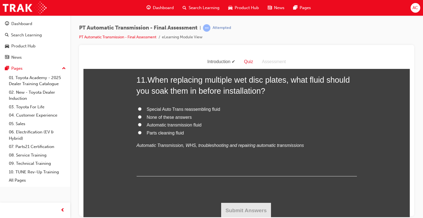
click at [137, 126] on label "Automatic transmission fluid" at bounding box center [247, 125] width 220 height 8
click at [138, 126] on input "Automatic transmission fluid" at bounding box center [140, 124] width 4 height 4
radio input "true"
click at [240, 209] on button "Submit Answers" at bounding box center [246, 209] width 50 height 15
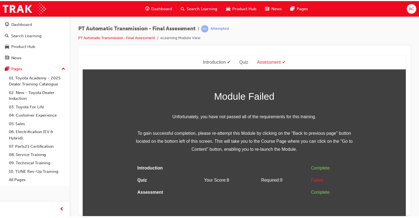
scroll to position [0, 0]
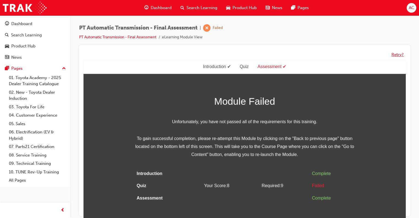
click at [394, 51] on button "Retry?" at bounding box center [397, 54] width 12 height 6
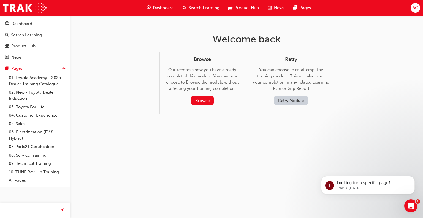
click at [299, 101] on button "Retry Module" at bounding box center [291, 100] width 34 height 9
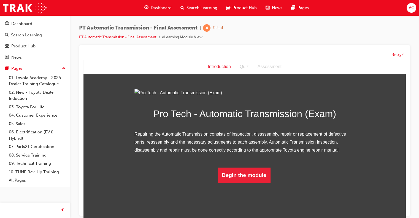
drag, startPoint x: 496, startPoint y: 195, endPoint x: 377, endPoint y: 118, distance: 141.7
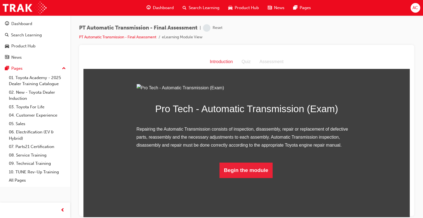
click at [377, 113] on div "Pro Tech - Automatic Transmission (Exam) Repairing the Automatic Transmission c…" at bounding box center [246, 131] width 326 height 94
click at [245, 178] on button "Begin the module" at bounding box center [245, 169] width 53 height 15
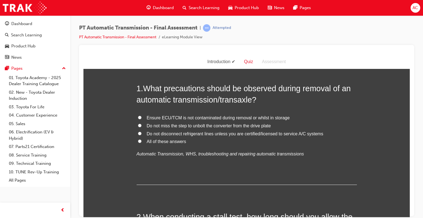
scroll to position [0, 0]
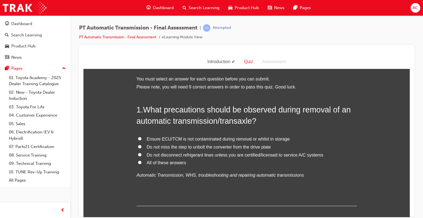
click at [337, 151] on label "Do not disconnect refrigerant lines unless you are certified/licensed to servic…" at bounding box center [247, 155] width 220 height 8
click at [141, 152] on input "Do not disconnect refrigerant lines unless you are certified/licensed to servic…" at bounding box center [140, 154] width 4 height 4
radio input "true"
click at [213, 163] on label "All of these answers" at bounding box center [247, 163] width 220 height 8
click at [141, 163] on input "All of these answers" at bounding box center [140, 162] width 4 height 4
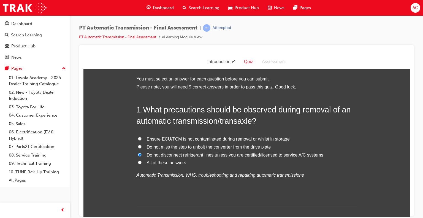
radio input "true"
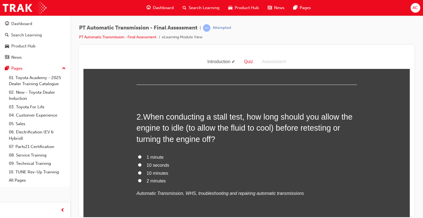
scroll to position [132, 0]
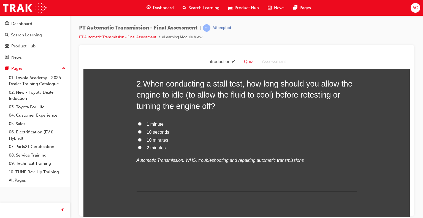
scroll to position [165, 0]
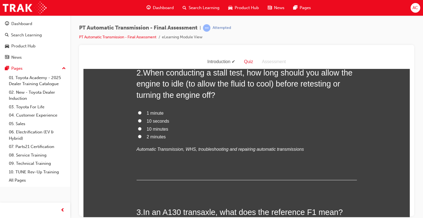
click at [141, 132] on label "10 minutes" at bounding box center [247, 129] width 220 height 8
click at [141, 130] on input "10 minutes" at bounding box center [140, 129] width 4 height 4
radio input "true"
click at [141, 137] on label "2 minutes" at bounding box center [247, 137] width 220 height 8
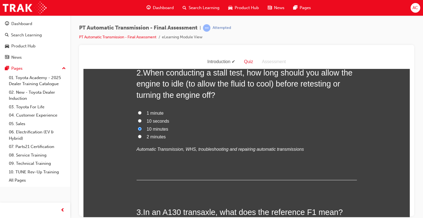
click at [141, 137] on input "2 minutes" at bounding box center [140, 136] width 4 height 4
radio input "true"
drag, startPoint x: 144, startPoint y: 129, endPoint x: 107, endPoint y: 107, distance: 43.7
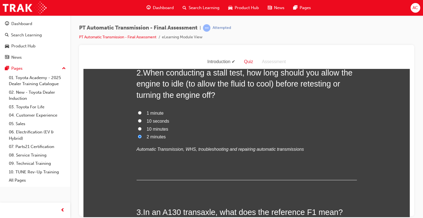
click at [139, 129] on input "10 minutes" at bounding box center [140, 129] width 4 height 4
radio input "true"
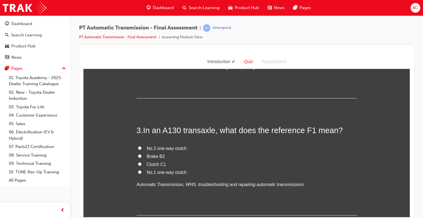
scroll to position [264, 0]
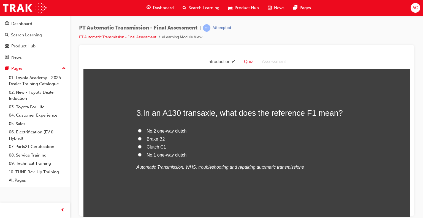
click at [138, 152] on input "No.1 one-way clutch" at bounding box center [140, 154] width 4 height 4
radio input "true"
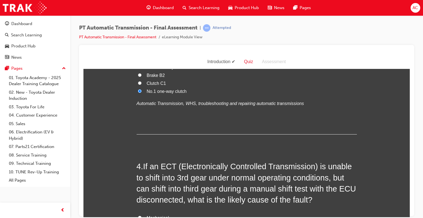
scroll to position [396, 0]
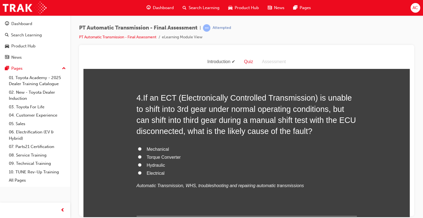
click at [138, 156] on input "Torque Converter" at bounding box center [140, 157] width 4 height 4
radio input "true"
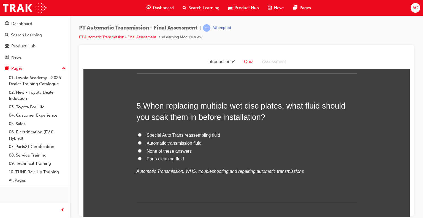
scroll to position [539, 0]
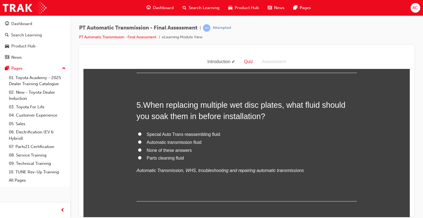
click at [137, 139] on label "Automatic transmission fluid" at bounding box center [247, 142] width 220 height 8
click at [138, 140] on input "Automatic transmission fluid" at bounding box center [140, 142] width 4 height 4
radio input "true"
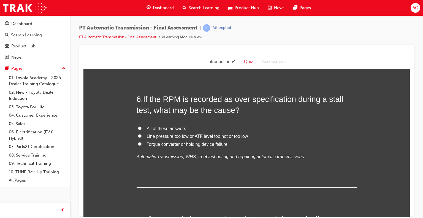
scroll to position [683, 0]
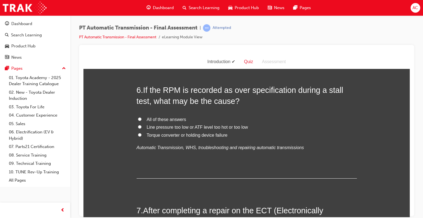
click at [138, 118] on input "All of these answers" at bounding box center [140, 119] width 4 height 4
radio input "true"
click at [128, 112] on div "You must select an answer for each question before you can submit. Please note,…" at bounding box center [246, 133] width 326 height 1483
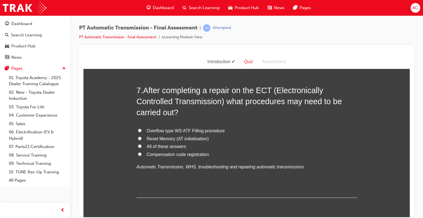
scroll to position [804, 0]
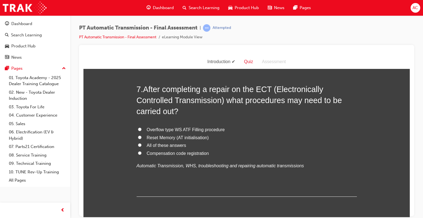
click at [139, 146] on label "All of these answers" at bounding box center [247, 145] width 220 height 8
click at [139, 146] on input "All of these answers" at bounding box center [140, 145] width 4 height 4
radio input "true"
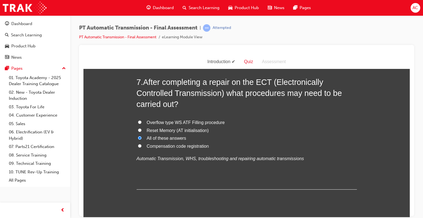
click at [123, 126] on div "You must select an answer for each question before you can submit. Please note,…" at bounding box center [246, 5] width 326 height 1483
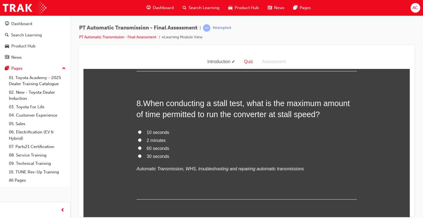
scroll to position [947, 0]
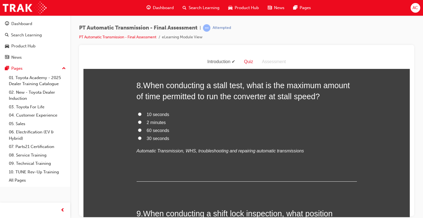
click at [141, 113] on label "10 seconds" at bounding box center [247, 114] width 220 height 8
click at [141, 113] on input "10 seconds" at bounding box center [140, 114] width 4 height 4
radio input "true"
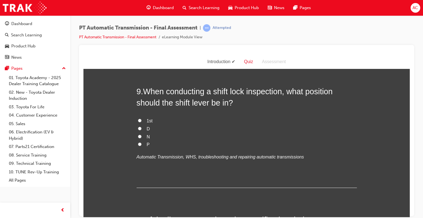
scroll to position [1079, 0]
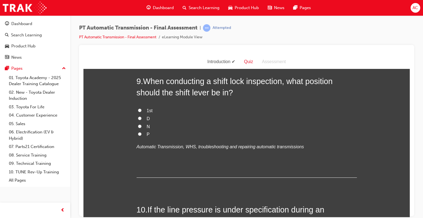
click at [137, 130] on label "P" at bounding box center [247, 134] width 220 height 8
click at [138, 132] on input "P" at bounding box center [140, 134] width 4 height 4
radio input "true"
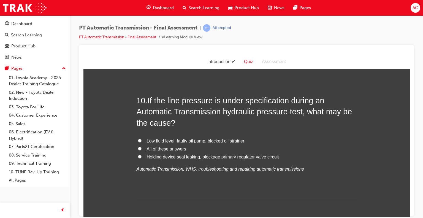
scroll to position [1189, 0]
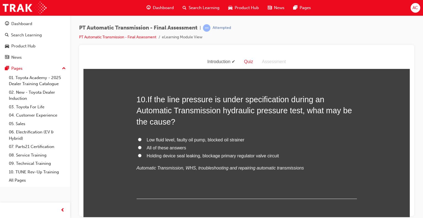
click at [140, 149] on label "All of these answers" at bounding box center [247, 148] width 220 height 8
click at [140, 149] on input "All of these answers" at bounding box center [140, 147] width 4 height 4
radio input "true"
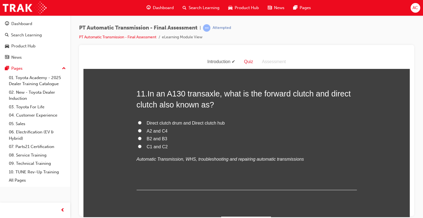
scroll to position [1340, 0]
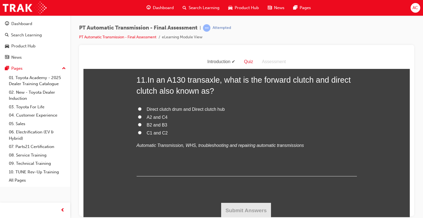
click at [139, 108] on label "Direct clutch drum and Direct clutch hub" at bounding box center [247, 109] width 220 height 8
click at [139, 108] on input "Direct clutch drum and Direct clutch hub" at bounding box center [140, 109] width 4 height 4
radio input "true"
click at [237, 204] on button "Submit Answers" at bounding box center [246, 209] width 50 height 15
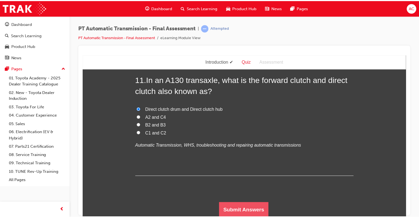
scroll to position [0, 0]
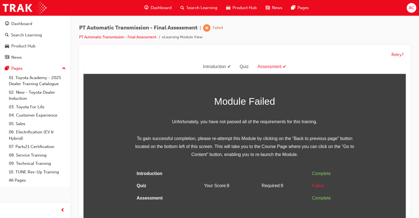
click at [402, 58] on div "Retry?" at bounding box center [244, 54] width 322 height 11
click at [401, 56] on button "Retry?" at bounding box center [397, 54] width 12 height 6
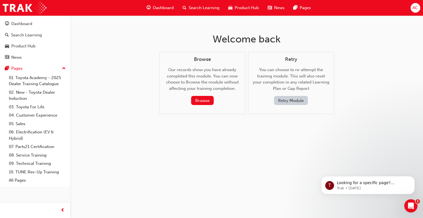
click at [295, 96] on button "Retry Module" at bounding box center [291, 100] width 34 height 9
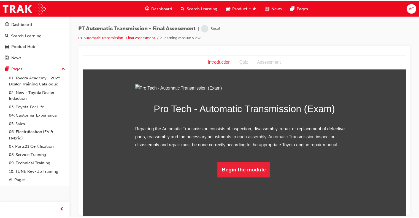
click at [377, 129] on div "Pro Tech - Automatic Transmission (Exam) Repairing the Automatic Transmission c…" at bounding box center [246, 131] width 326 height 94
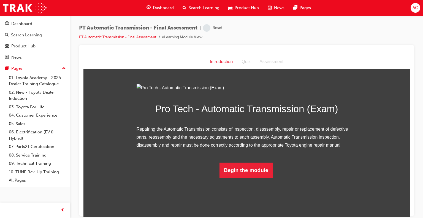
scroll to position [21, 0]
click at [246, 178] on button "Begin the module" at bounding box center [245, 169] width 53 height 15
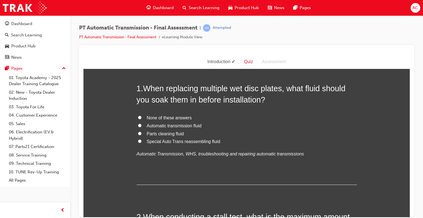
scroll to position [0, 0]
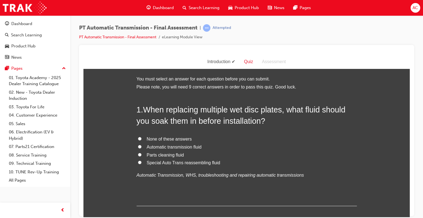
click at [253, 160] on label "Special Auto Trans reassembling fluid" at bounding box center [247, 163] width 220 height 8
click at [141, 160] on input "Special Auto Trans reassembling fluid" at bounding box center [140, 162] width 4 height 4
radio input "true"
click at [138, 137] on input "None of these answers" at bounding box center [140, 139] width 4 height 4
radio input "true"
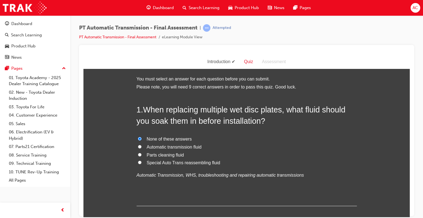
click at [138, 144] on input "Automatic transmission fluid" at bounding box center [140, 146] width 4 height 4
radio input "true"
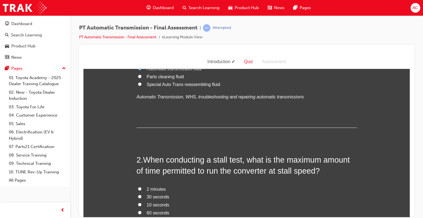
scroll to position [132, 0]
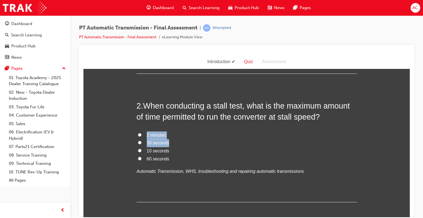
drag, startPoint x: 135, startPoint y: 148, endPoint x: 115, endPoint y: 127, distance: 28.8
drag, startPoint x: 115, startPoint y: 127, endPoint x: 141, endPoint y: 153, distance: 36.8
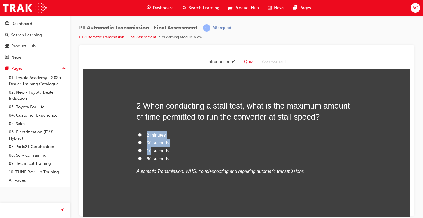
click at [141, 153] on label "10 seconds" at bounding box center [247, 151] width 220 height 8
click at [141, 152] on input "10 seconds" at bounding box center [140, 150] width 4 height 4
radio input "true"
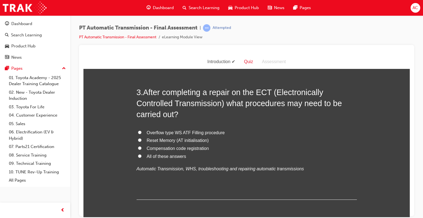
scroll to position [275, 0]
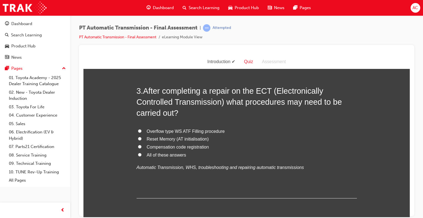
click at [141, 153] on label "All of these answers" at bounding box center [247, 155] width 220 height 8
click at [141, 153] on input "All of these answers" at bounding box center [140, 154] width 4 height 4
radio input "true"
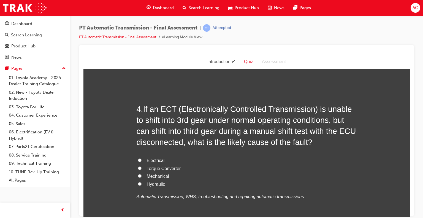
scroll to position [407, 0]
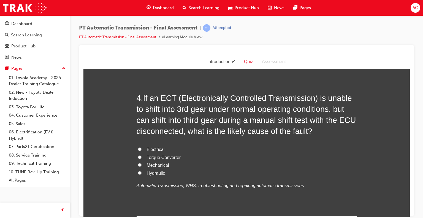
click at [139, 155] on label "Torque Converter" at bounding box center [247, 157] width 220 height 8
click at [139, 155] on input "Torque Converter" at bounding box center [140, 157] width 4 height 4
radio input "true"
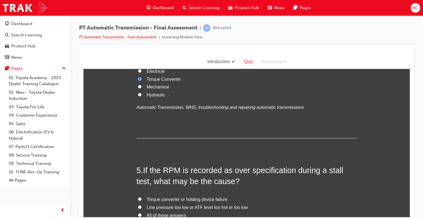
scroll to position [561, 0]
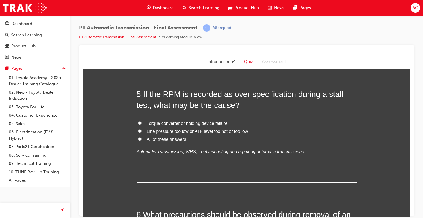
click at [139, 140] on input "All of these answers" at bounding box center [140, 139] width 4 height 4
radio input "true"
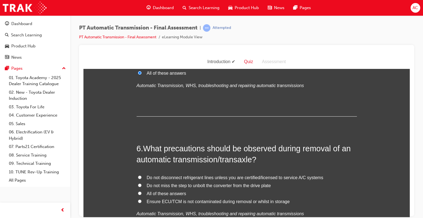
scroll to position [705, 0]
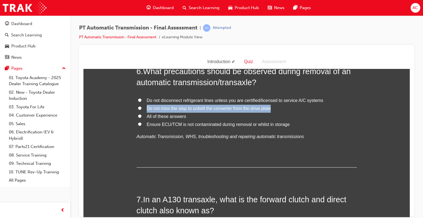
drag, startPoint x: 142, startPoint y: 117, endPoint x: 122, endPoint y: 103, distance: 25.0
click at [122, 103] on div "You must select an answer for each question before you can submit. Please note,…" at bounding box center [246, 111] width 326 height 1483
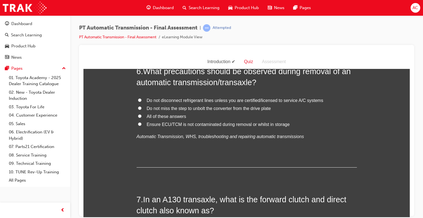
click at [140, 113] on label "All of these answers" at bounding box center [247, 116] width 220 height 8
click at [140, 114] on input "All of these answers" at bounding box center [140, 116] width 4 height 4
radio input "true"
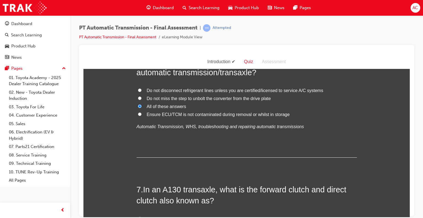
click at [117, 97] on div "You must select an answer for each question before you can submit. Please note,…" at bounding box center [246, 101] width 326 height 1483
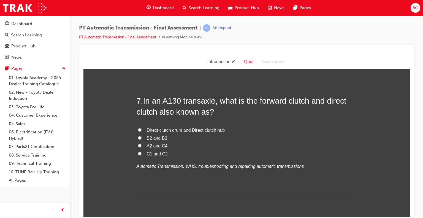
scroll to position [804, 0]
click at [140, 129] on label "Direct clutch drum and Direct clutch hub" at bounding box center [247, 129] width 220 height 8
click at [140, 129] on input "Direct clutch drum and Direct clutch hub" at bounding box center [140, 129] width 4 height 4
radio input "true"
click at [114, 111] on div "You must select an answer for each question before you can submit. Please note,…" at bounding box center [246, 12] width 326 height 1483
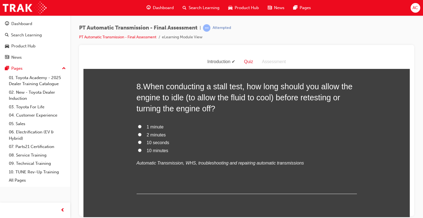
scroll to position [947, 0]
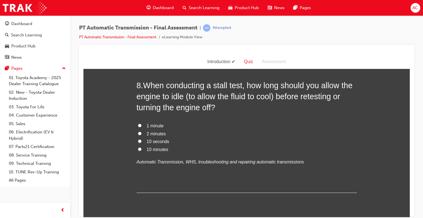
click at [141, 142] on label "10 seconds" at bounding box center [247, 141] width 220 height 8
click at [141, 142] on input "10 seconds" at bounding box center [140, 141] width 4 height 4
radio input "true"
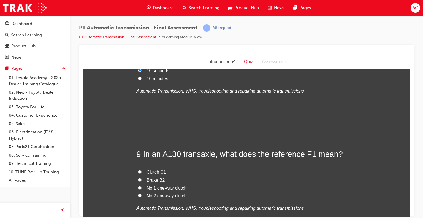
scroll to position [1068, 0]
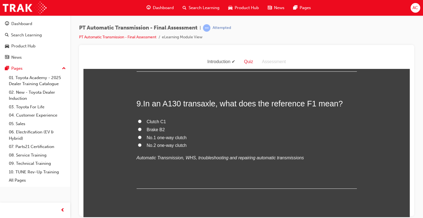
click at [142, 137] on label "No.1 one-way clutch" at bounding box center [247, 137] width 220 height 8
click at [141, 137] on input "No.1 one-way clutch" at bounding box center [140, 137] width 4 height 4
radio input "true"
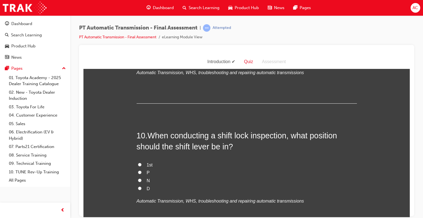
scroll to position [1222, 0]
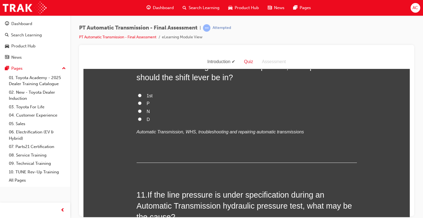
click at [139, 110] on input "N" at bounding box center [140, 111] width 4 height 4
radio input "true"
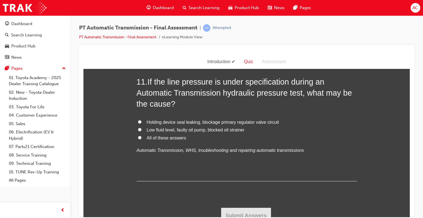
scroll to position [1340, 0]
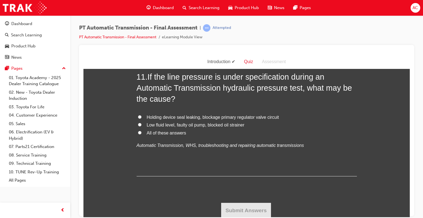
click at [141, 132] on label "All of these answers" at bounding box center [247, 133] width 220 height 8
click at [141, 132] on input "All of these answers" at bounding box center [140, 132] width 4 height 4
radio input "true"
click at [243, 209] on button "Submit Answers" at bounding box center [246, 209] width 50 height 15
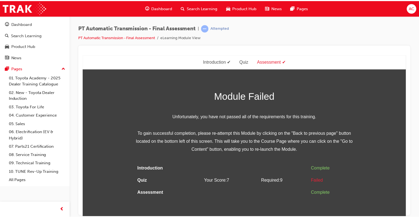
scroll to position [0, 0]
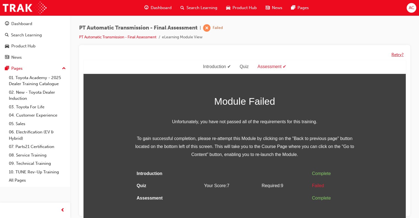
click at [396, 56] on button "Retry?" at bounding box center [397, 54] width 12 height 6
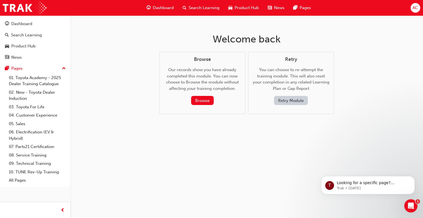
click at [283, 101] on button "Retry Module" at bounding box center [291, 100] width 34 height 9
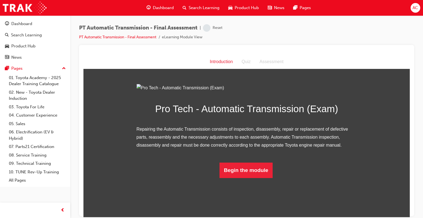
click at [317, 63] on div "Introduction Quiz Assessment" at bounding box center [246, 61] width 326 height 14
click at [218, 149] on p "Repairing the Automatic Transmission consists of inspection, disassembly, repai…" at bounding box center [247, 137] width 220 height 24
click at [240, 178] on div "Pro Tech - Automatic Transmission (Exam) Repairing the Automatic Transmission c…" at bounding box center [247, 131] width 220 height 94
click at [243, 178] on button "Begin the module" at bounding box center [245, 169] width 53 height 15
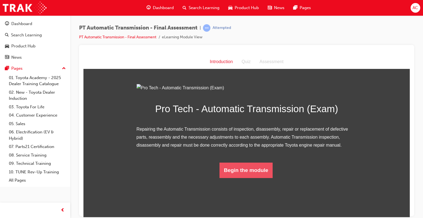
scroll to position [0, 0]
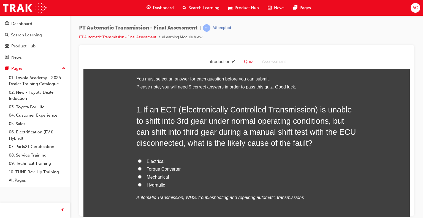
click at [293, 163] on label "Electrical" at bounding box center [247, 161] width 220 height 8
click at [141, 162] on input "Electrical" at bounding box center [140, 161] width 4 height 4
radio input "true"
click at [166, 170] on span "Torque Converter" at bounding box center [164, 168] width 34 height 5
click at [141, 170] on input "Torque Converter" at bounding box center [140, 169] width 4 height 4
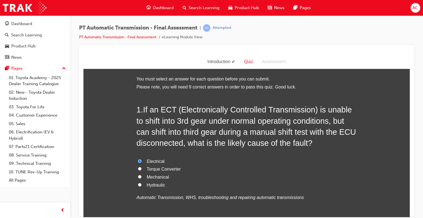
radio input "true"
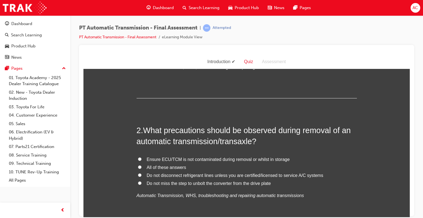
scroll to position [154, 0]
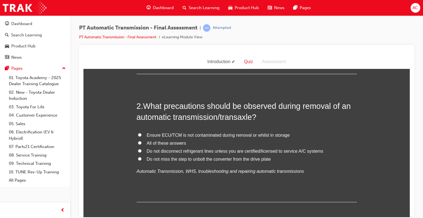
drag, startPoint x: 133, startPoint y: 146, endPoint x: 142, endPoint y: 140, distance: 11.5
click at [142, 140] on label "All of these answers" at bounding box center [247, 143] width 220 height 8
click at [141, 141] on input "All of these answers" at bounding box center [140, 143] width 4 height 4
radio input "true"
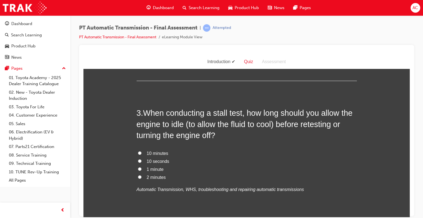
scroll to position [286, 0]
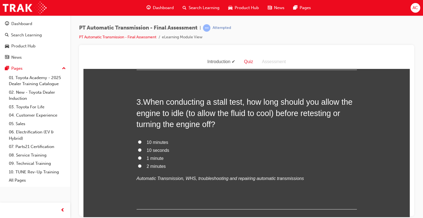
click at [142, 163] on label "2 minutes" at bounding box center [247, 166] width 220 height 8
click at [141, 164] on input "2 minutes" at bounding box center [140, 166] width 4 height 4
radio input "true"
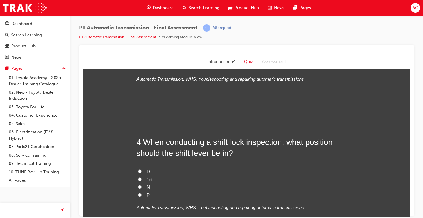
scroll to position [396, 0]
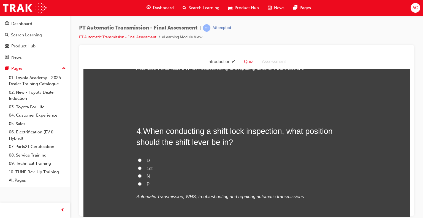
click at [138, 174] on input "N" at bounding box center [140, 176] width 4 height 4
radio input "true"
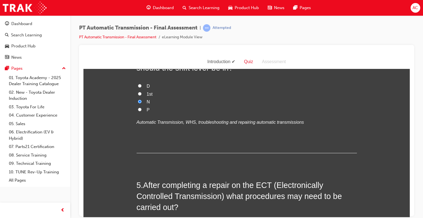
scroll to position [517, 0]
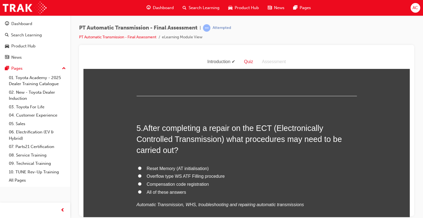
scroll to position [528, 0]
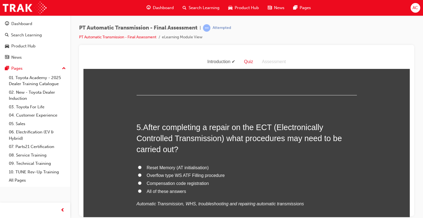
click at [140, 189] on label "All of these answers" at bounding box center [247, 191] width 220 height 8
click at [140, 189] on input "All of these answers" at bounding box center [140, 191] width 4 height 4
radio input "true"
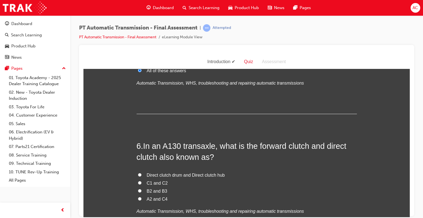
scroll to position [650, 0]
click at [141, 174] on label "Direct clutch drum and Direct clutch hub" at bounding box center [247, 174] width 220 height 8
click at [141, 174] on input "Direct clutch drum and Direct clutch hub" at bounding box center [140, 174] width 4 height 4
radio input "true"
click at [117, 150] on div "You must select an answer for each question before you can submit. Please note,…" at bounding box center [246, 166] width 326 height 1483
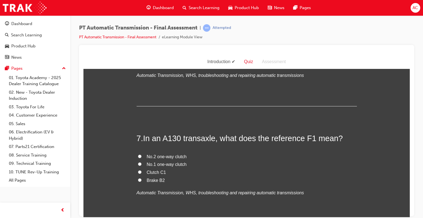
scroll to position [804, 0]
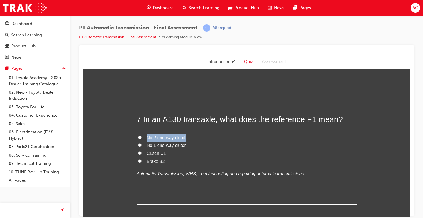
drag, startPoint x: 140, startPoint y: 144, endPoint x: 114, endPoint y: 126, distance: 32.2
click at [114, 126] on div "You must select an answer for each question before you can submit. Please note,…" at bounding box center [246, 12] width 326 height 1483
click at [141, 148] on label "No.1 one-way clutch" at bounding box center [247, 145] width 220 height 8
click at [141, 146] on input "No.1 one-way clutch" at bounding box center [140, 145] width 4 height 4
radio input "true"
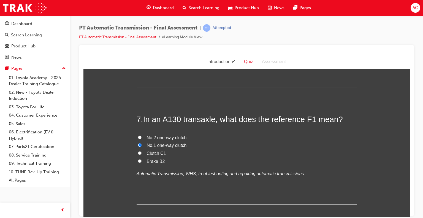
click at [118, 122] on div "You must select an answer for each question before you can submit. Please note,…" at bounding box center [246, 12] width 326 height 1483
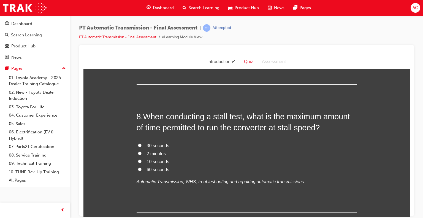
scroll to position [925, 0]
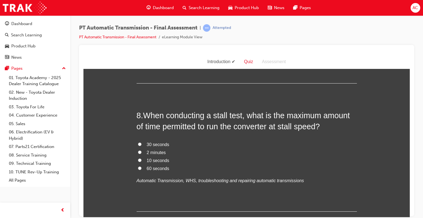
click at [139, 156] on label "10 seconds" at bounding box center [247, 160] width 220 height 8
click at [139, 158] on input "10 seconds" at bounding box center [140, 160] width 4 height 4
radio input "true"
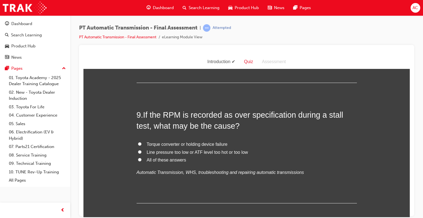
scroll to position [1057, 0]
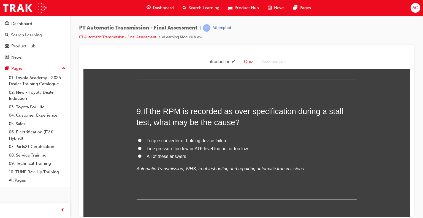
click at [139, 155] on input "All of these answers" at bounding box center [140, 156] width 4 height 4
radio input "true"
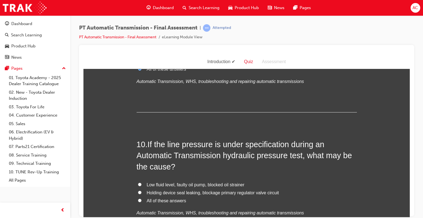
scroll to position [1178, 0]
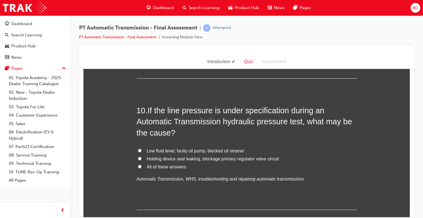
click at [142, 167] on label "All of these answers" at bounding box center [247, 167] width 220 height 8
click at [141, 167] on input "All of these answers" at bounding box center [140, 166] width 4 height 4
radio input "true"
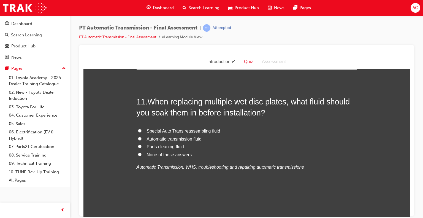
scroll to position [1332, 0]
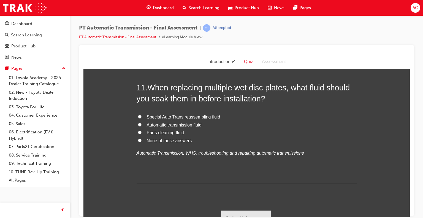
click at [143, 123] on label "Automatic transmission fluid" at bounding box center [247, 125] width 220 height 8
click at [141, 123] on input "Automatic transmission fluid" at bounding box center [140, 124] width 4 height 4
radio input "true"
click at [237, 210] on button "Submit Answers" at bounding box center [246, 217] width 50 height 15
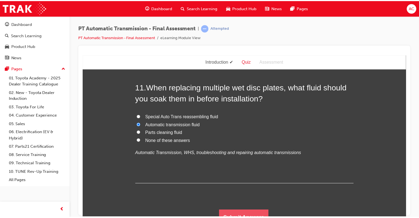
scroll to position [0, 0]
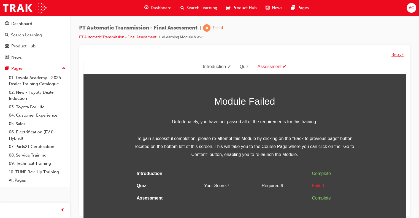
click at [392, 52] on button "Retry?" at bounding box center [397, 54] width 12 height 6
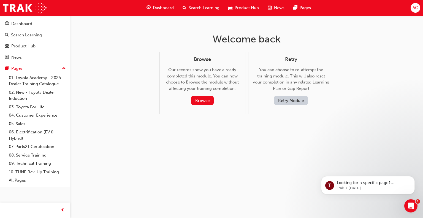
click at [297, 104] on button "Retry Module" at bounding box center [291, 100] width 34 height 9
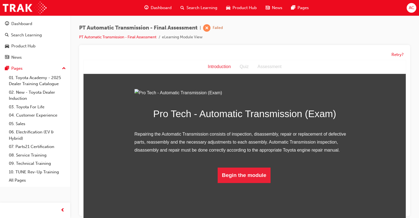
click at [319, 54] on div "Retry?" at bounding box center [244, 54] width 322 height 11
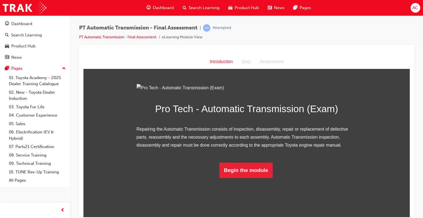
click at [390, 132] on div "Pro Tech - Automatic Transmission (Exam) Repairing the Automatic Transmission c…" at bounding box center [246, 131] width 326 height 94
click at [255, 178] on button "Begin the module" at bounding box center [245, 169] width 53 height 15
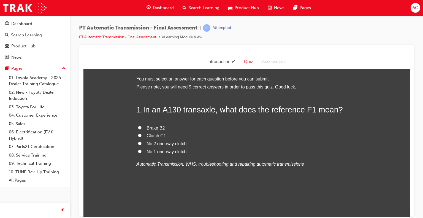
click at [148, 150] on span "No.1 one-way clutch" at bounding box center [167, 151] width 40 height 5
click at [141, 150] on input "No.1 one-way clutch" at bounding box center [140, 151] width 4 height 4
radio input "true"
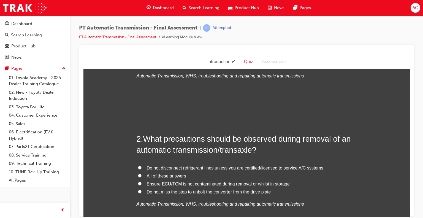
scroll to position [99, 0]
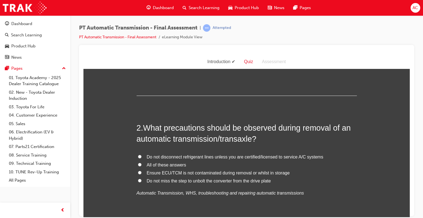
click at [143, 167] on label "All of these answers" at bounding box center [247, 165] width 220 height 8
click at [141, 166] on input "All of these answers" at bounding box center [140, 164] width 4 height 4
radio input "true"
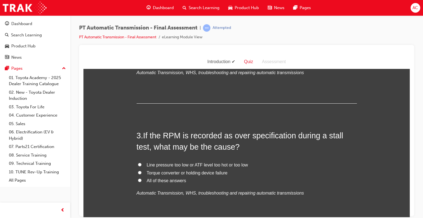
scroll to position [220, 0]
click at [140, 179] on label "All of these answers" at bounding box center [247, 180] width 220 height 8
click at [140, 179] on input "All of these answers" at bounding box center [140, 179] width 4 height 4
radio input "true"
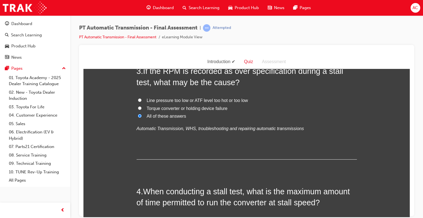
scroll to position [352, 0]
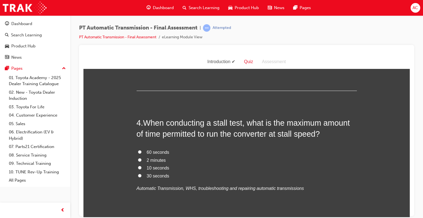
click at [138, 167] on input "10 seconds" at bounding box center [140, 167] width 4 height 4
radio input "true"
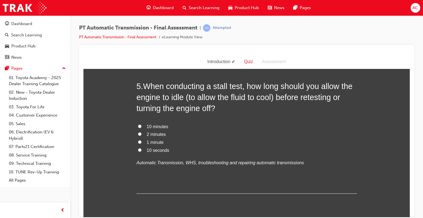
scroll to position [517, 0]
click at [137, 131] on label "2 minutes" at bounding box center [247, 134] width 220 height 8
click at [138, 132] on input "2 minutes" at bounding box center [140, 134] width 4 height 4
radio input "true"
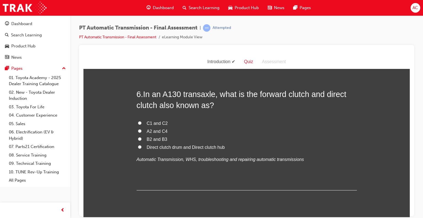
scroll to position [650, 0]
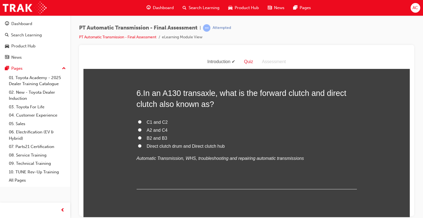
click at [137, 142] on label "Direct clutch drum and Direct clutch hub" at bounding box center [247, 146] width 220 height 8
click at [138, 144] on input "Direct clutch drum and Direct clutch hub" at bounding box center [140, 146] width 4 height 4
radio input "true"
click at [137, 118] on label "C1 and C2" at bounding box center [247, 122] width 220 height 8
click at [138, 120] on input "C1 and C2" at bounding box center [140, 122] width 4 height 4
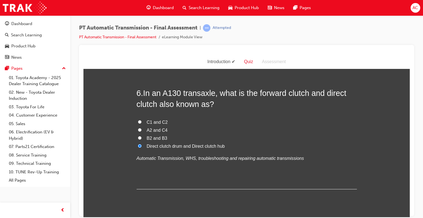
radio input "true"
click at [123, 109] on div "You must select an answer for each question before you can submit. Please note,…" at bounding box center [246, 166] width 326 height 1483
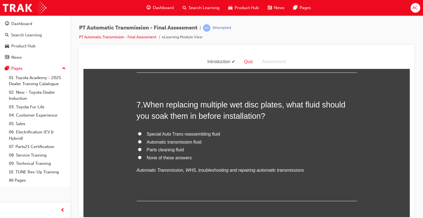
scroll to position [771, 0]
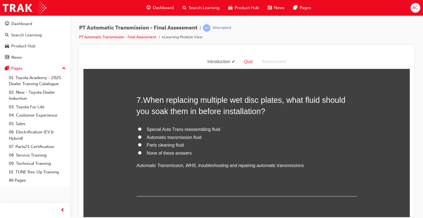
click at [154, 138] on span "Automatic transmission fluid" at bounding box center [174, 137] width 55 height 5
click at [141, 138] on input "Automatic transmission fluid" at bounding box center [140, 137] width 4 height 4
radio input "true"
click at [116, 85] on div "You must select an answer for each question before you can submit. Please note,…" at bounding box center [246, 45] width 326 height 1483
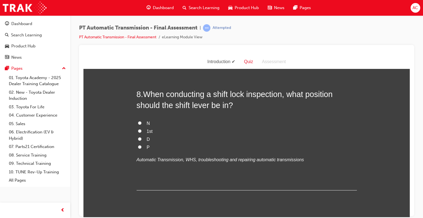
scroll to position [914, 0]
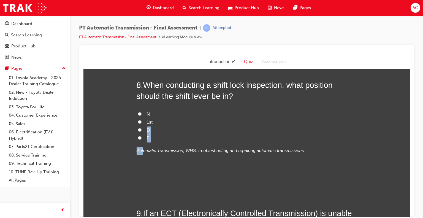
drag, startPoint x: 141, startPoint y: 130, endPoint x: 142, endPoint y: 143, distance: 12.9
click at [142, 143] on div "N 1st D P Automatic Transmission, WHS, troubleshooting and repairing automatic …" at bounding box center [247, 132] width 220 height 44
click at [141, 135] on label "P" at bounding box center [247, 138] width 220 height 8
click at [141, 136] on input "P" at bounding box center [140, 138] width 4 height 4
radio input "true"
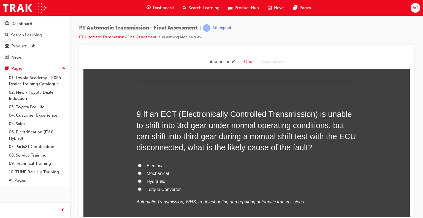
scroll to position [1024, 0]
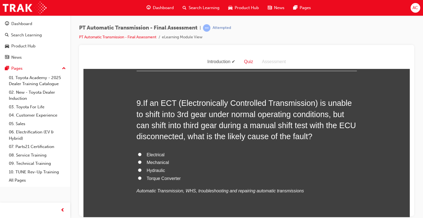
click at [138, 179] on input "Torque Converter" at bounding box center [140, 178] width 4 height 4
radio input "true"
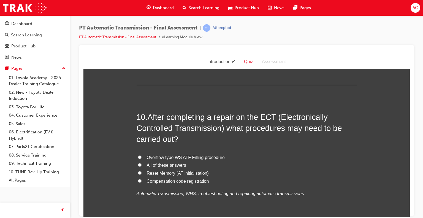
scroll to position [1167, 0]
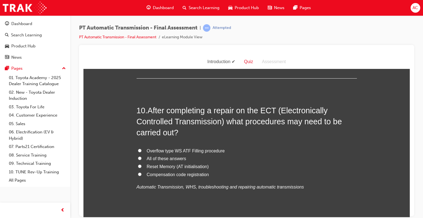
drag, startPoint x: 139, startPoint y: 157, endPoint x: 121, endPoint y: 142, distance: 23.0
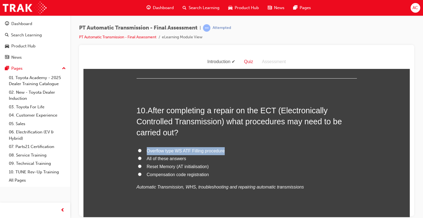
drag, startPoint x: 121, startPoint y: 142, endPoint x: 136, endPoint y: 160, distance: 23.7
click at [137, 160] on label "All of these answers" at bounding box center [247, 158] width 220 height 8
click at [138, 160] on input "All of these answers" at bounding box center [140, 158] width 4 height 4
radio input "true"
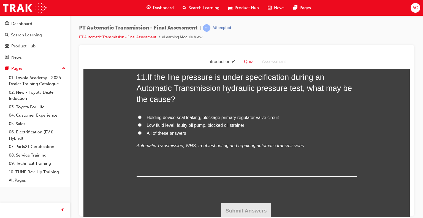
scroll to position [1340, 0]
drag, startPoint x: 120, startPoint y: 141, endPoint x: 137, endPoint y: 132, distance: 19.8
click at [138, 132] on input "All of these answers" at bounding box center [140, 132] width 4 height 4
radio input "true"
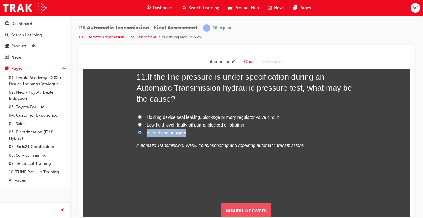
click at [247, 209] on button "Submit Answers" at bounding box center [246, 209] width 50 height 15
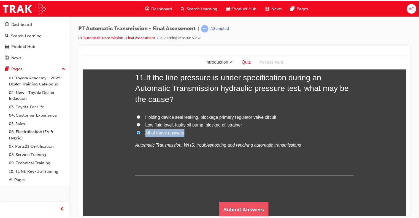
scroll to position [0, 0]
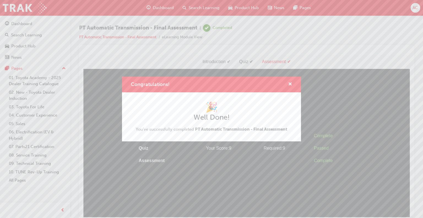
click at [344, 50] on body "Your version of Internet Explorer is outdated and not supported. Please upgrade…" at bounding box center [211, 109] width 423 height 218
click at [289, 85] on span "cross-icon" at bounding box center [290, 84] width 4 height 5
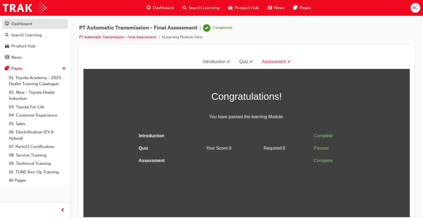
click at [20, 27] on div "Dashboard" at bounding box center [21, 24] width 21 height 6
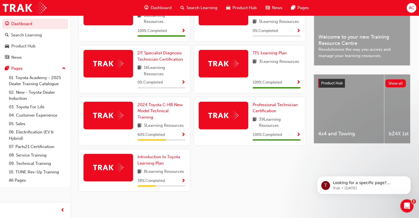
scroll to position [160, 0]
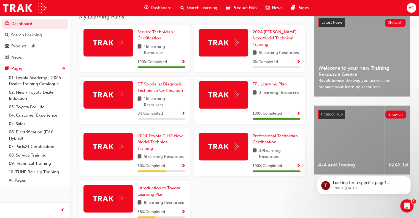
click at [414, 133] on div "My Learning Plans Service Technician Certification 16 Learning Resources 100 % …" at bounding box center [244, 124] width 348 height 222
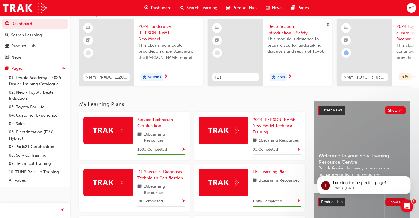
scroll to position [39, 0]
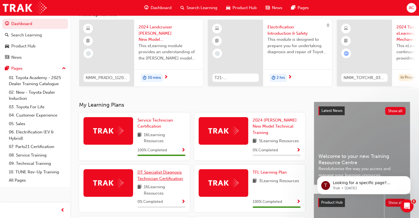
click at [157, 178] on span "DT Specialist Diagnosis Technician Certification" at bounding box center [159, 175] width 45 height 11
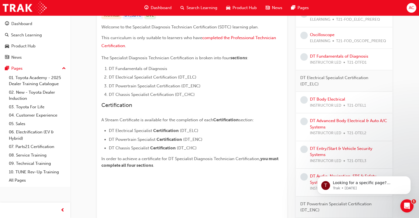
click at [408, 93] on div "DT Specialist Diagnosis Technician Certification Learning search page Learning …" at bounding box center [244, 155] width 330 height 522
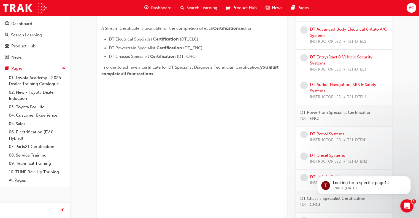
scroll to position [223, 0]
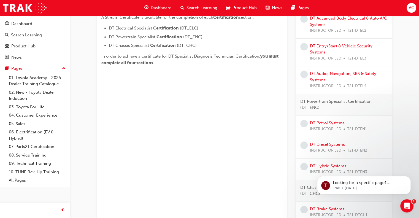
click at [410, 7] on span "AC" at bounding box center [411, 8] width 6 height 6
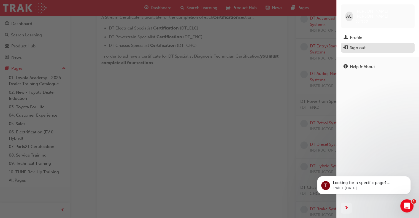
click at [354, 45] on div "Sign out" at bounding box center [358, 48] width 16 height 6
